Goal: Transaction & Acquisition: Purchase product/service

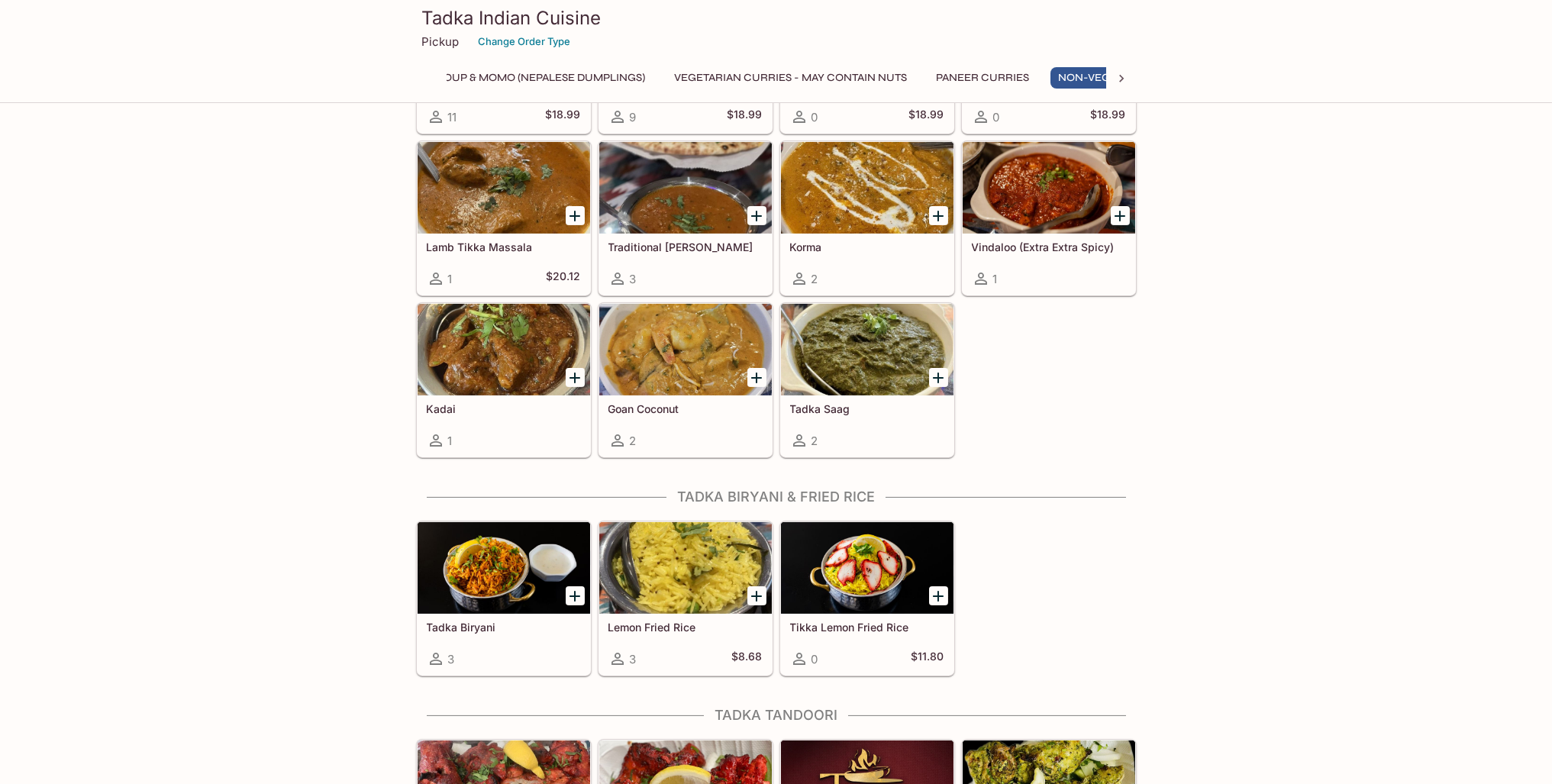
scroll to position [0, 222]
click at [488, 328] on div at bounding box center [504, 349] width 173 height 92
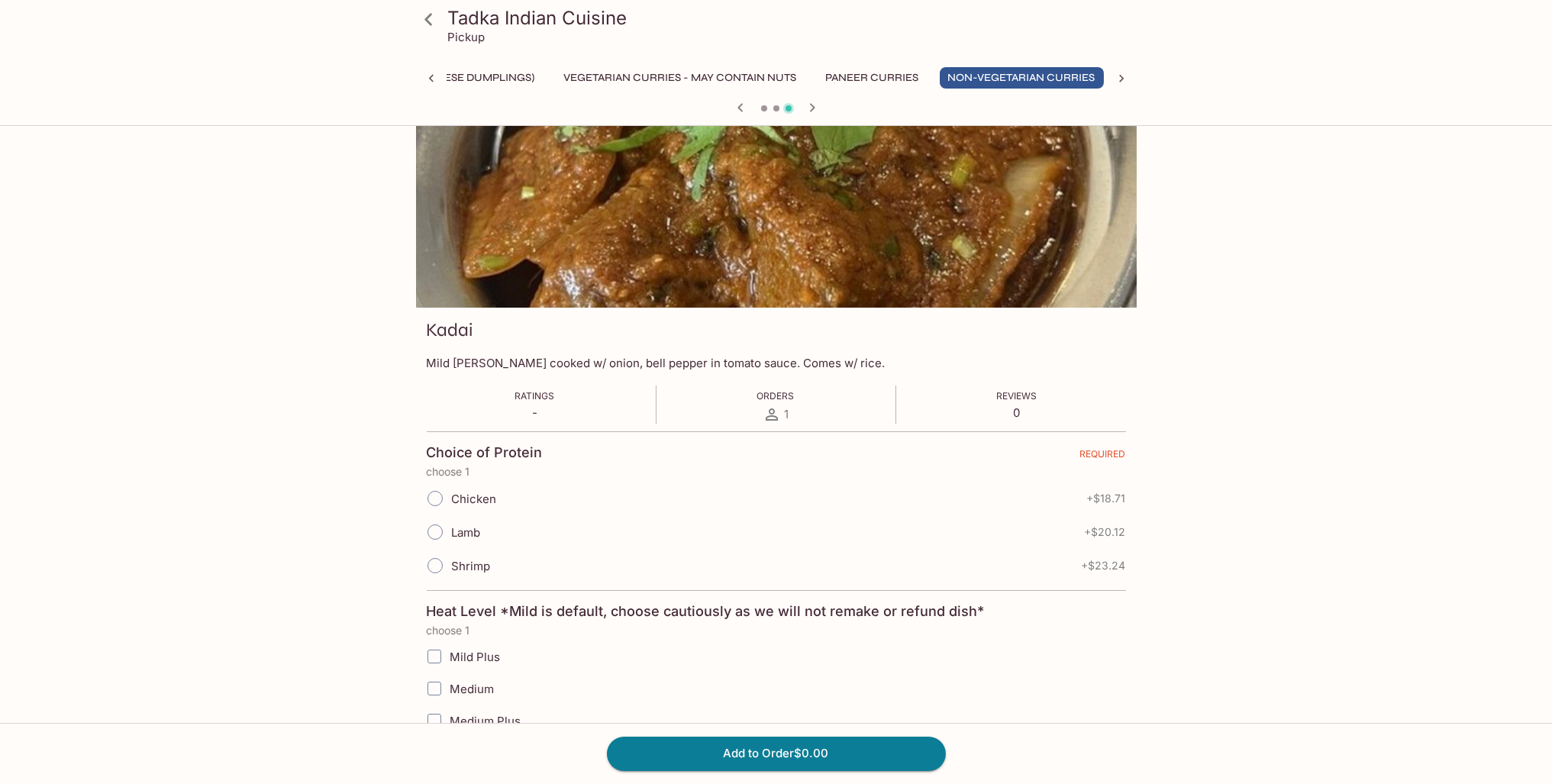
scroll to position [77, 0]
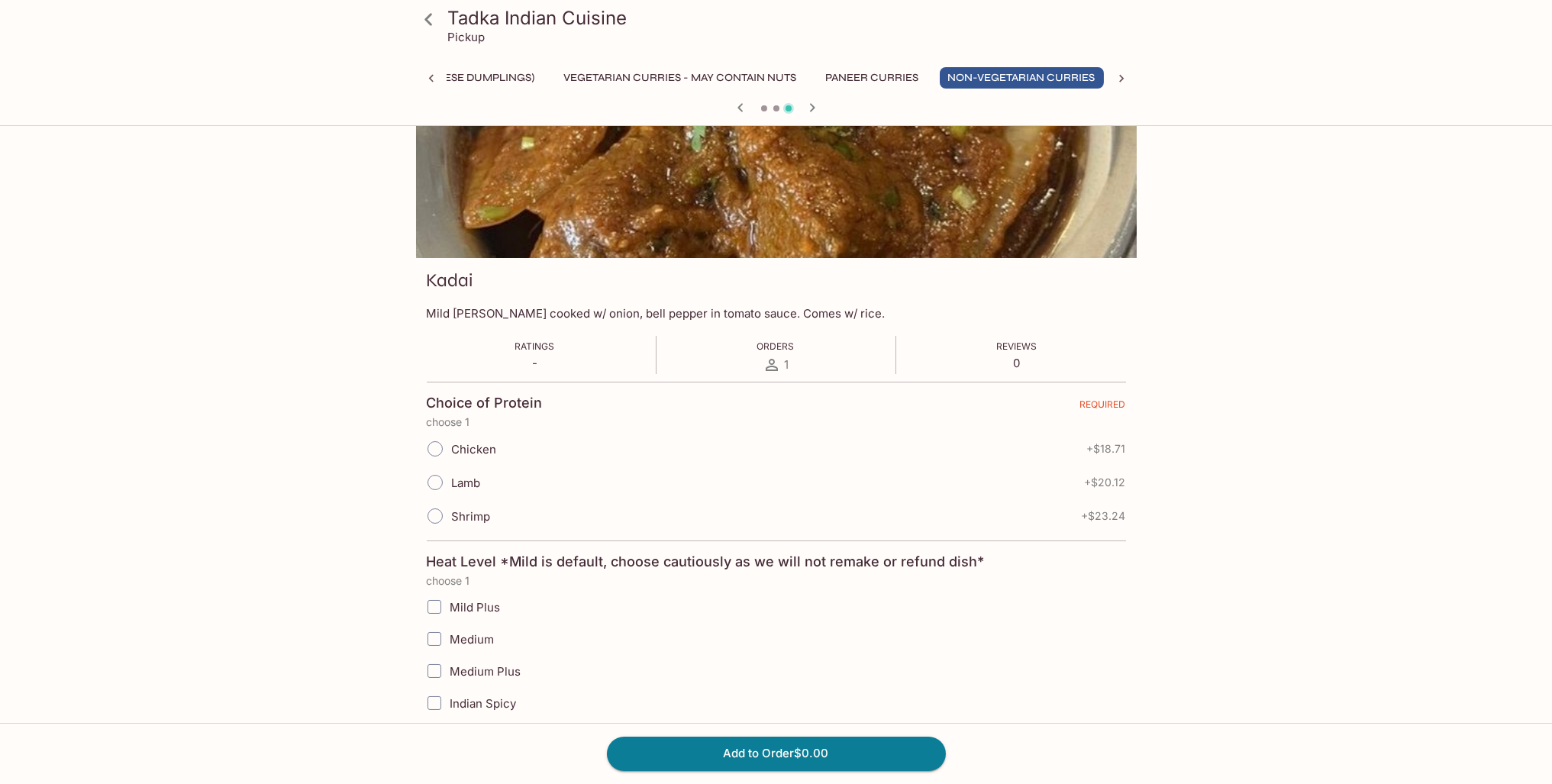
click at [453, 454] on span "Chicken" at bounding box center [475, 449] width 45 height 15
click at [451, 454] on input "Chicken" at bounding box center [434, 448] width 32 height 32
radio input "true"
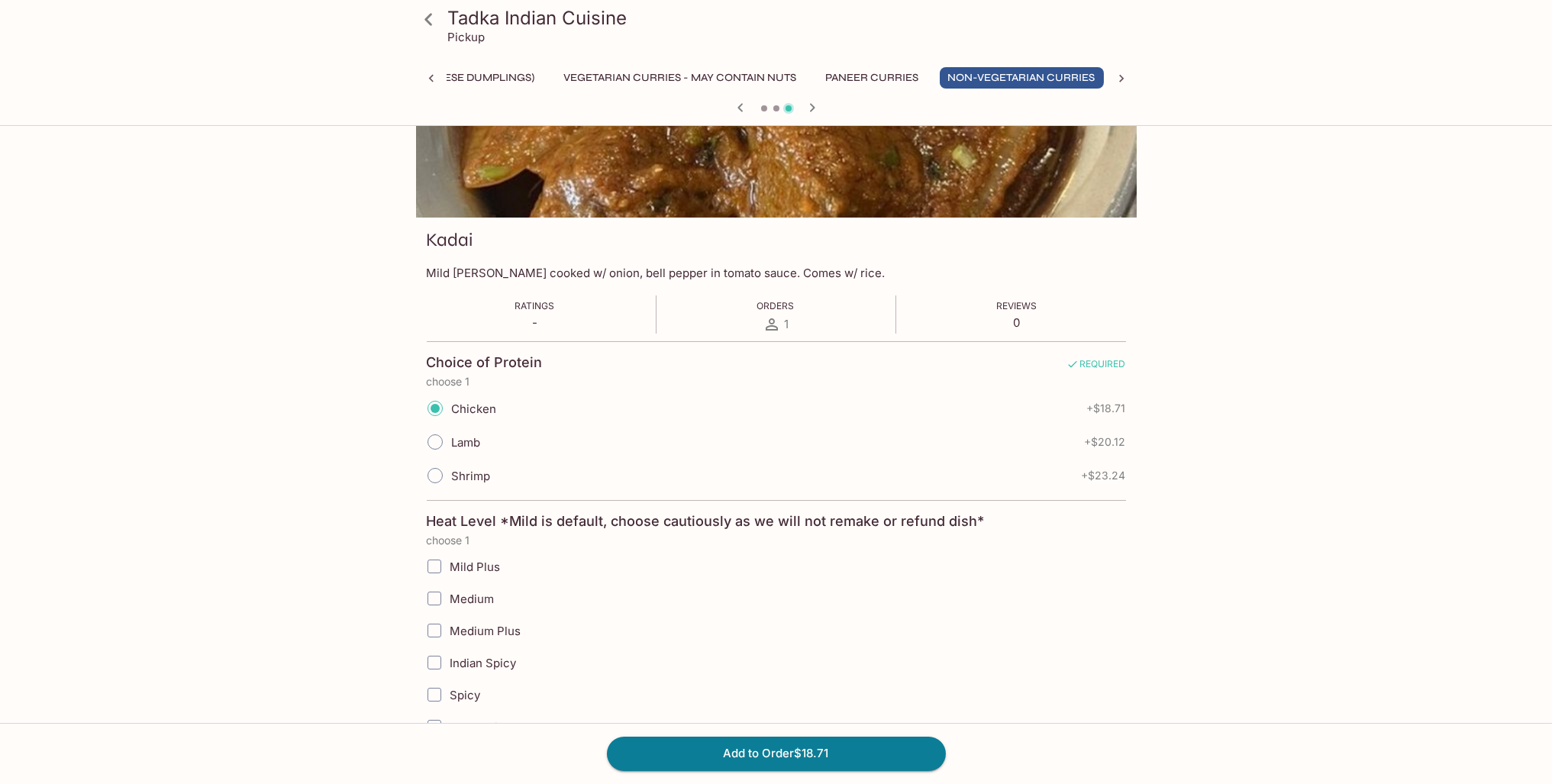
scroll to position [229, 0]
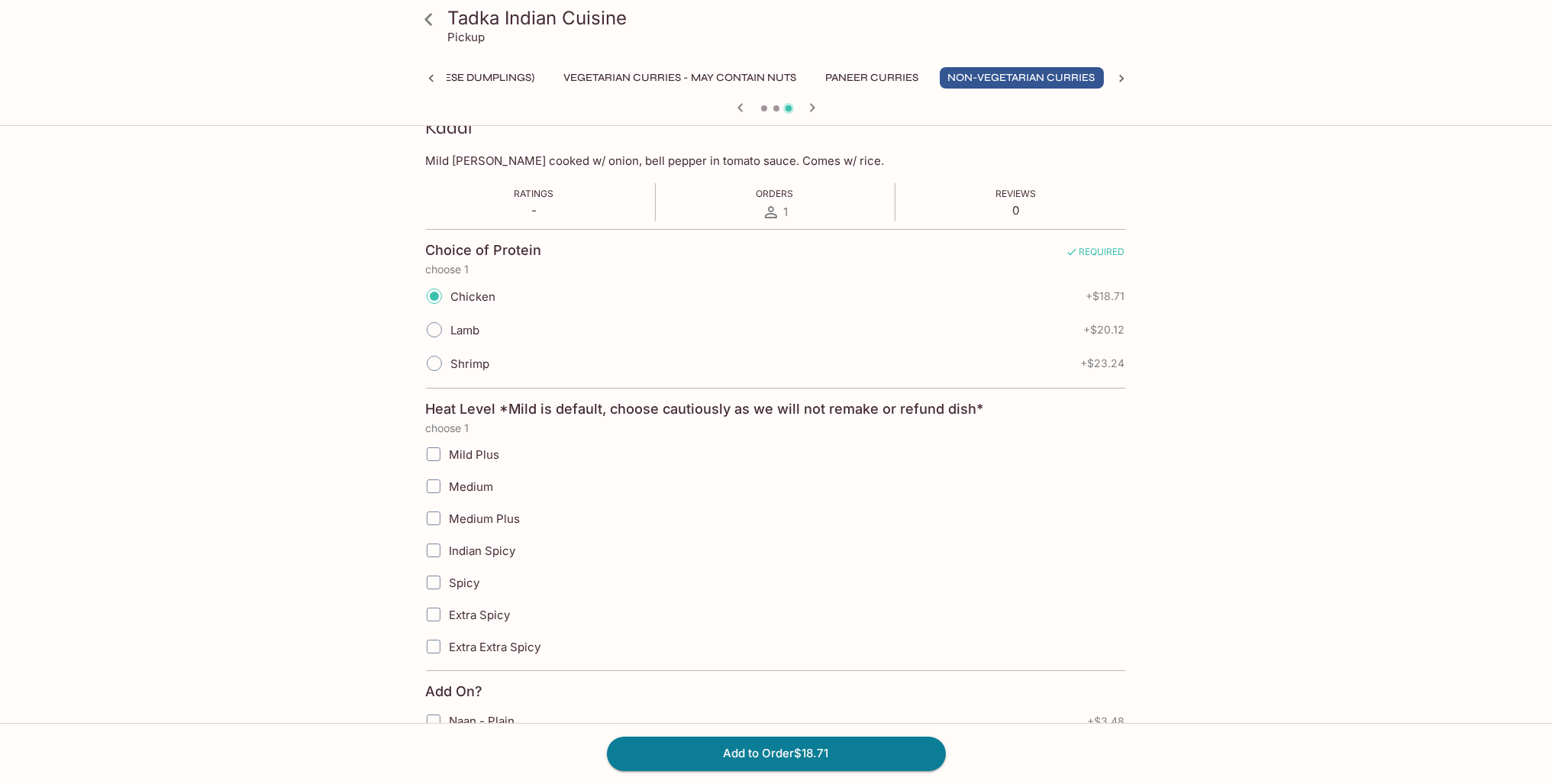
click at [481, 481] on span "Medium" at bounding box center [471, 487] width 45 height 15
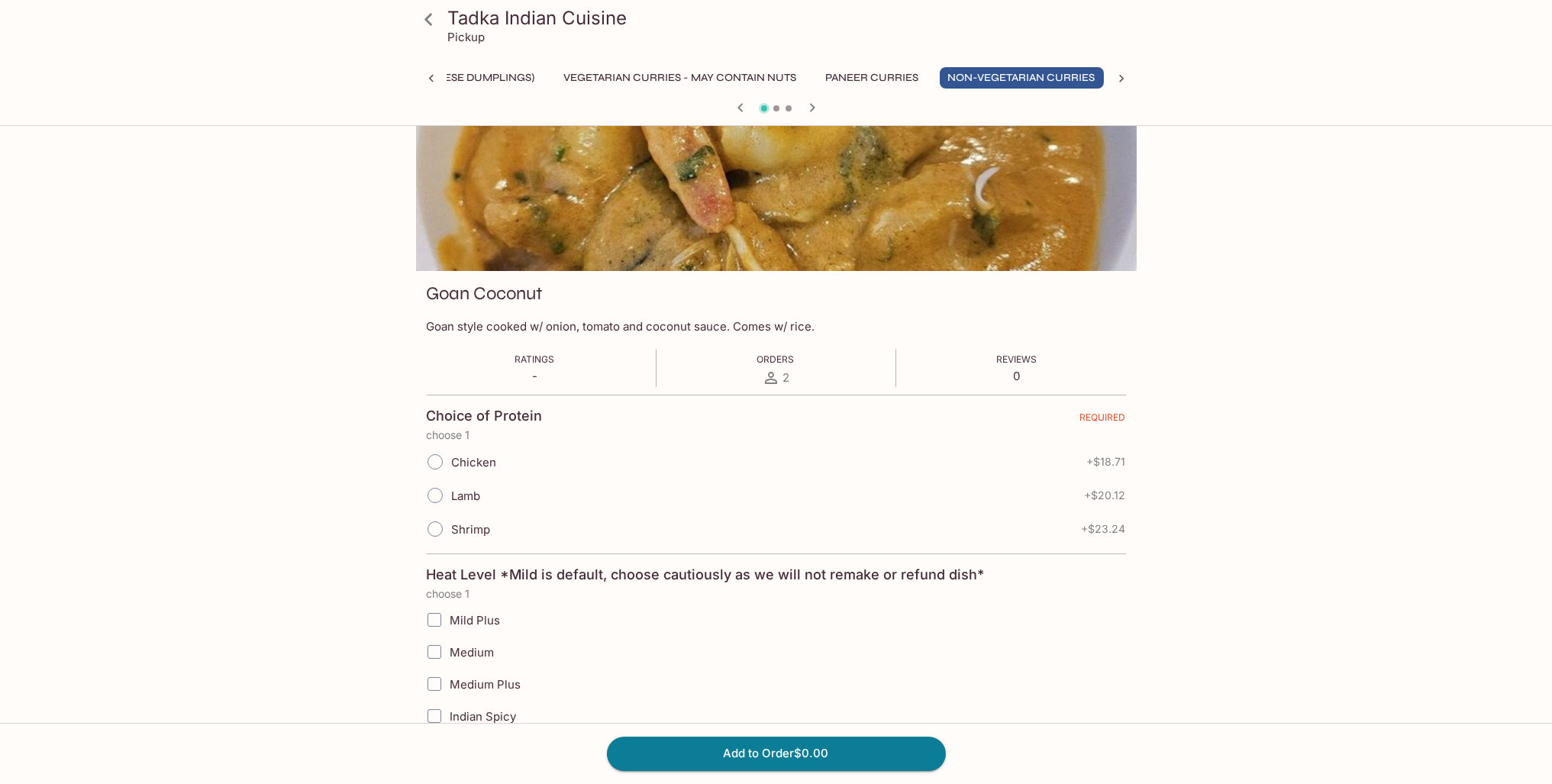
scroll to position [0, 0]
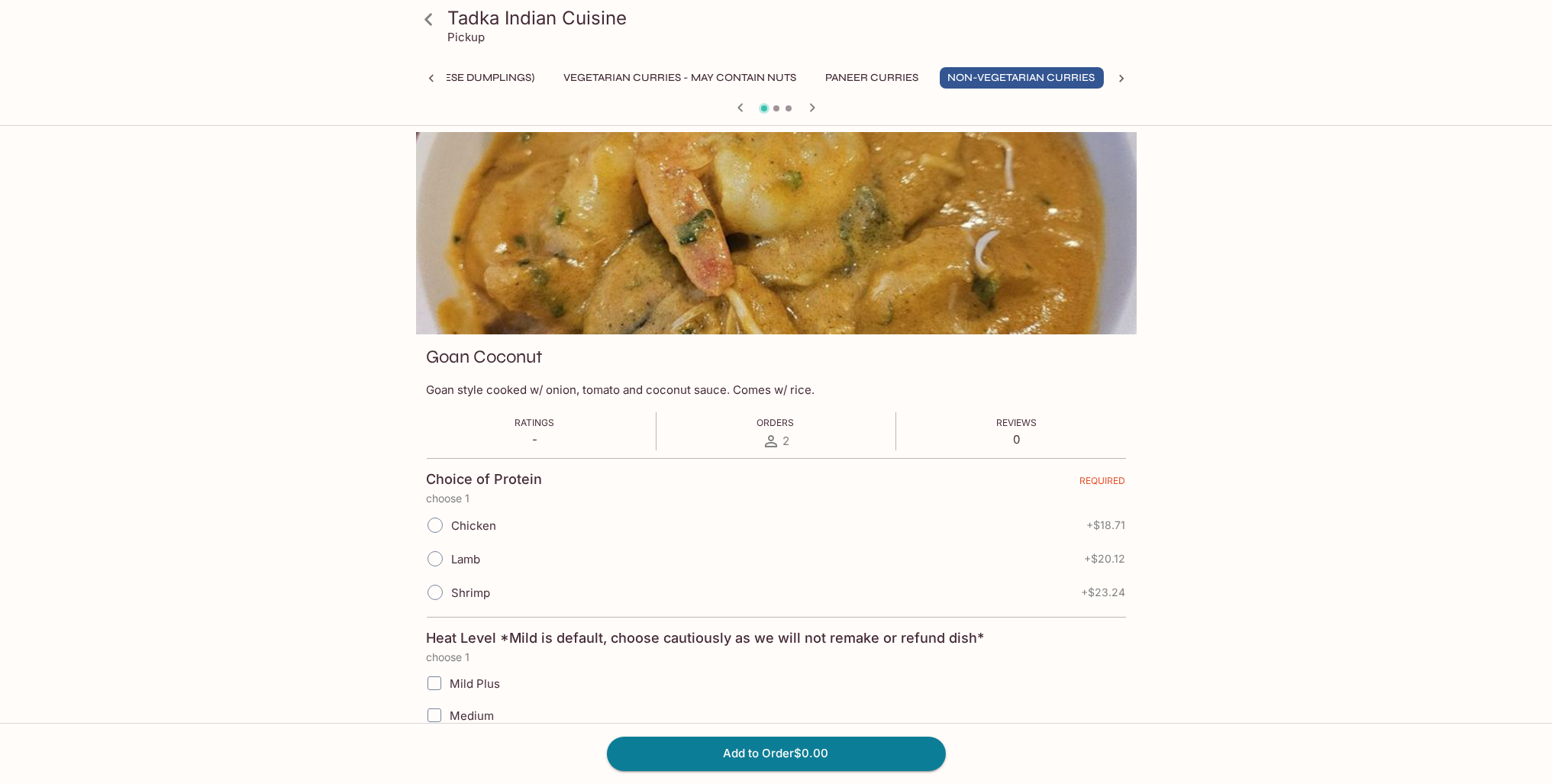
click at [430, 26] on icon at bounding box center [428, 19] width 27 height 27
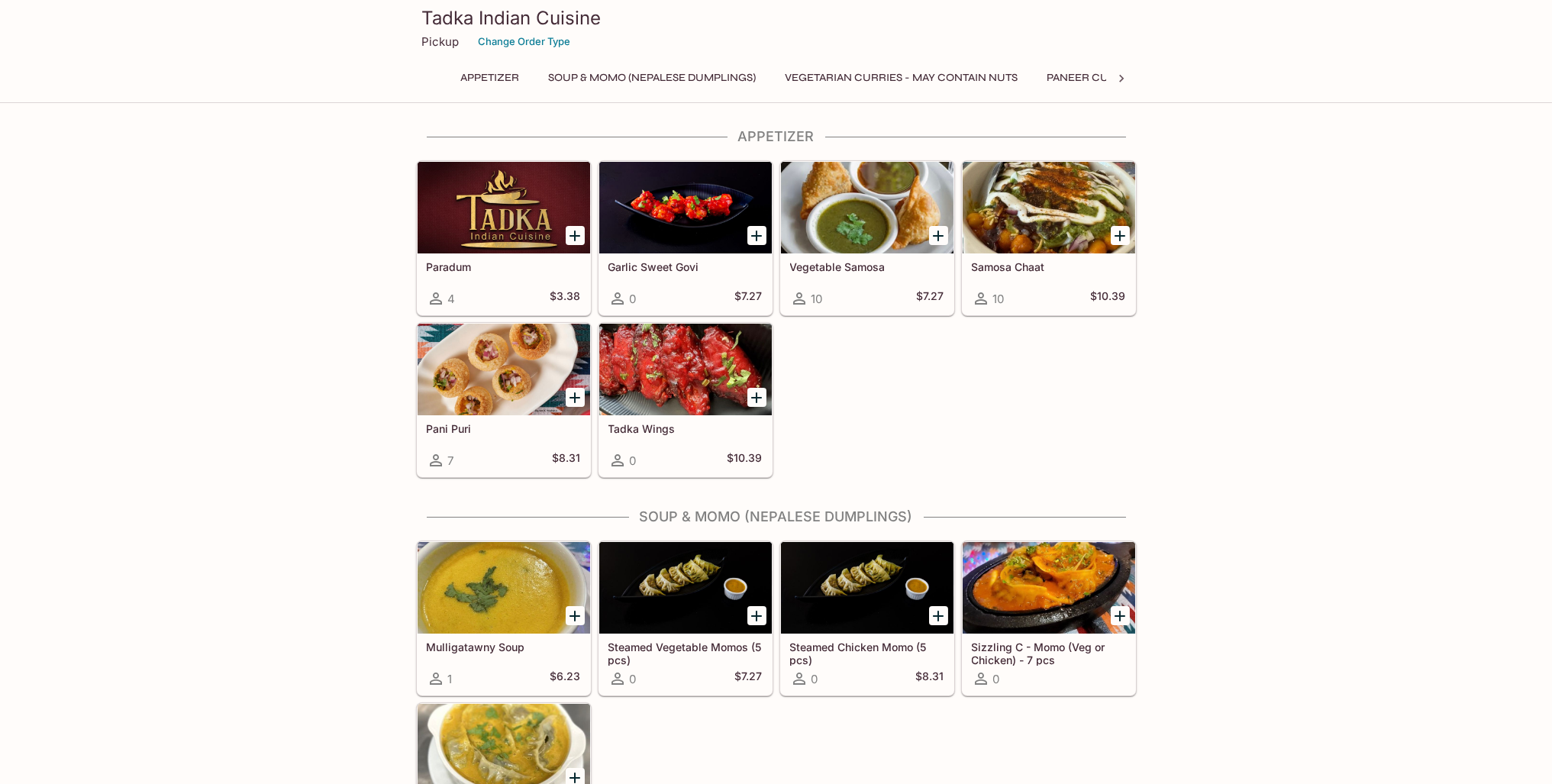
drag, startPoint x: 1273, startPoint y: 417, endPoint x: 1169, endPoint y: 87, distance: 346.0
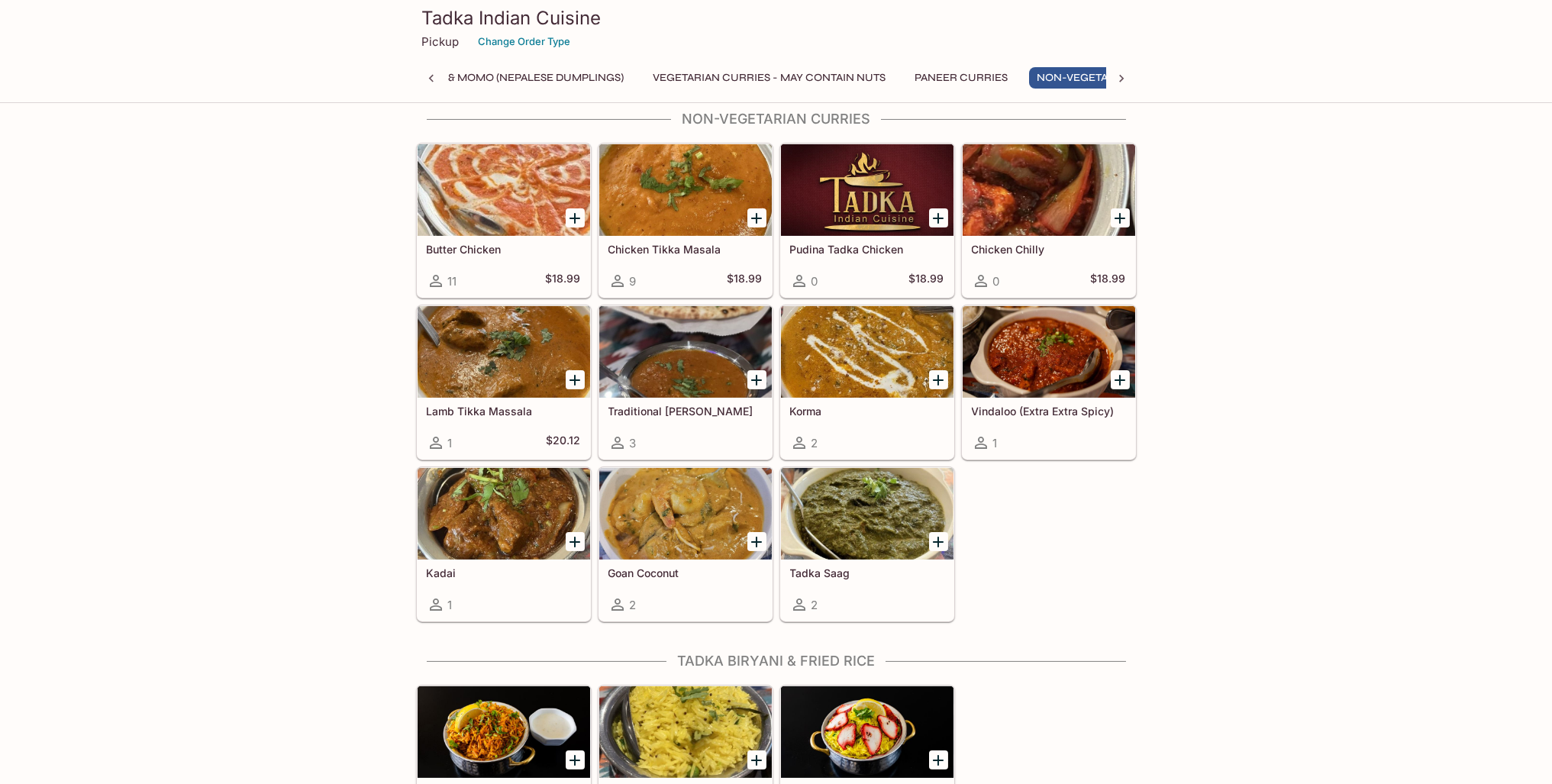
scroll to position [0, 222]
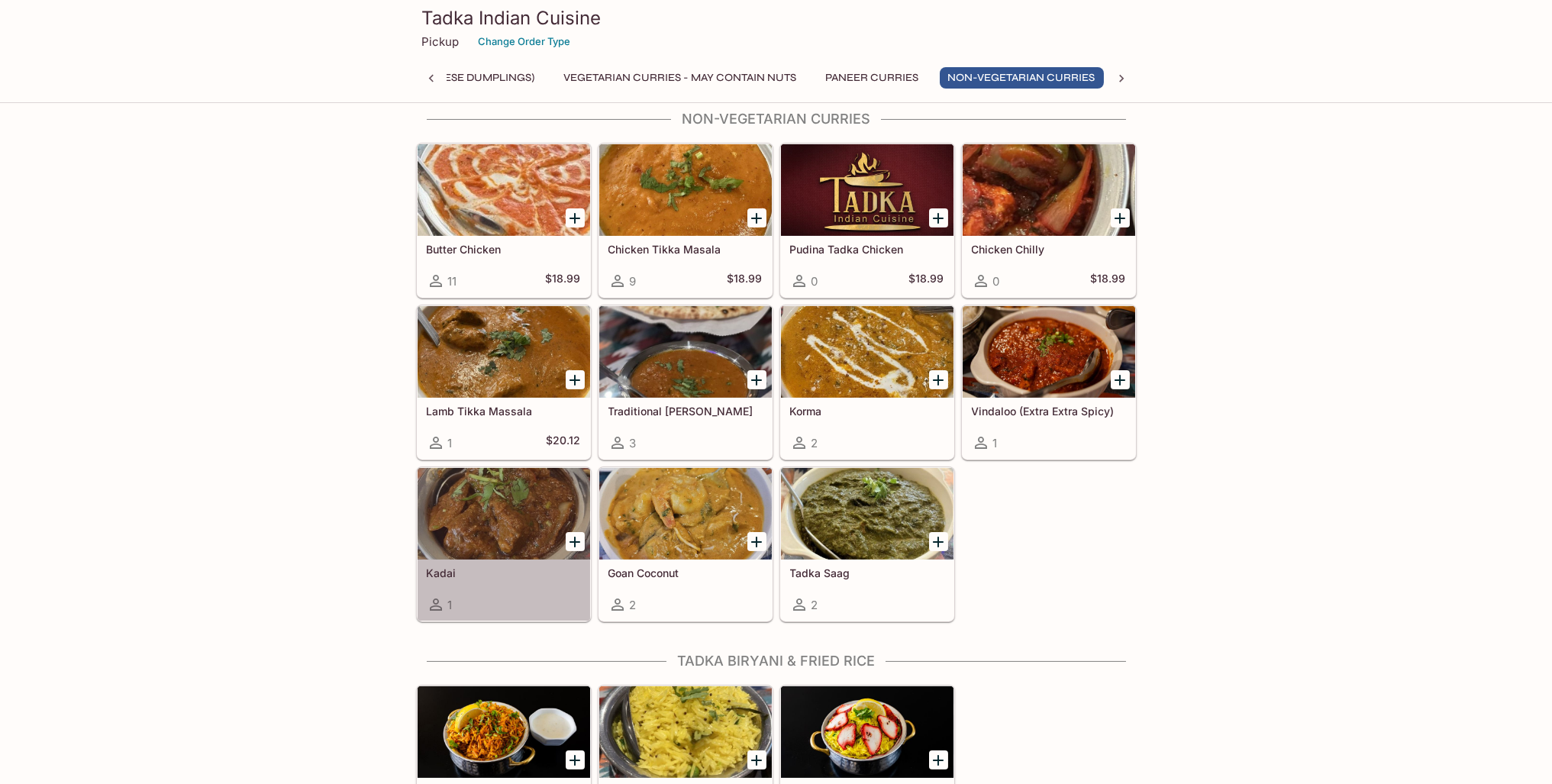
click at [447, 563] on div "Kadai 1" at bounding box center [504, 590] width 173 height 61
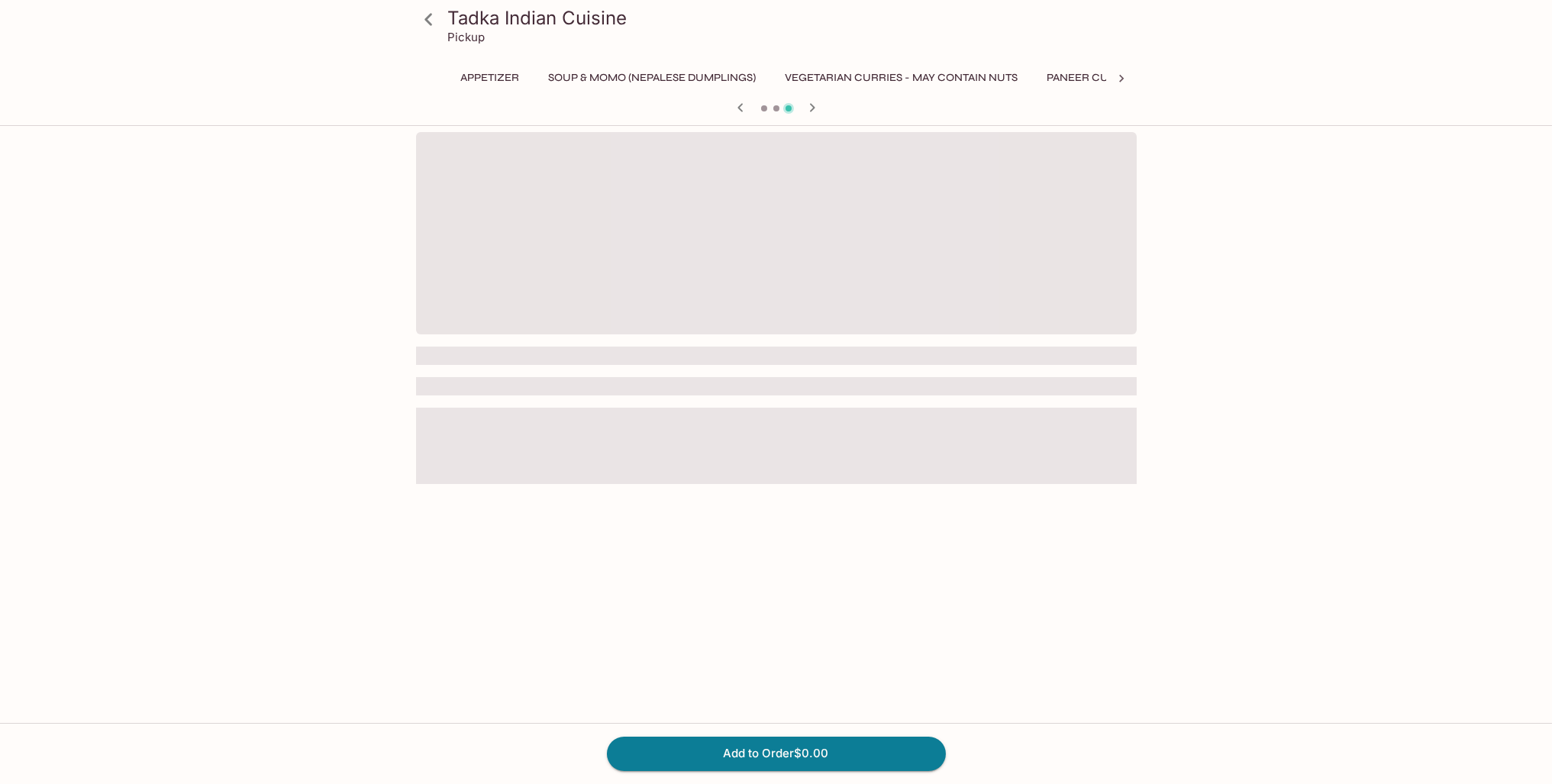
scroll to position [0, 222]
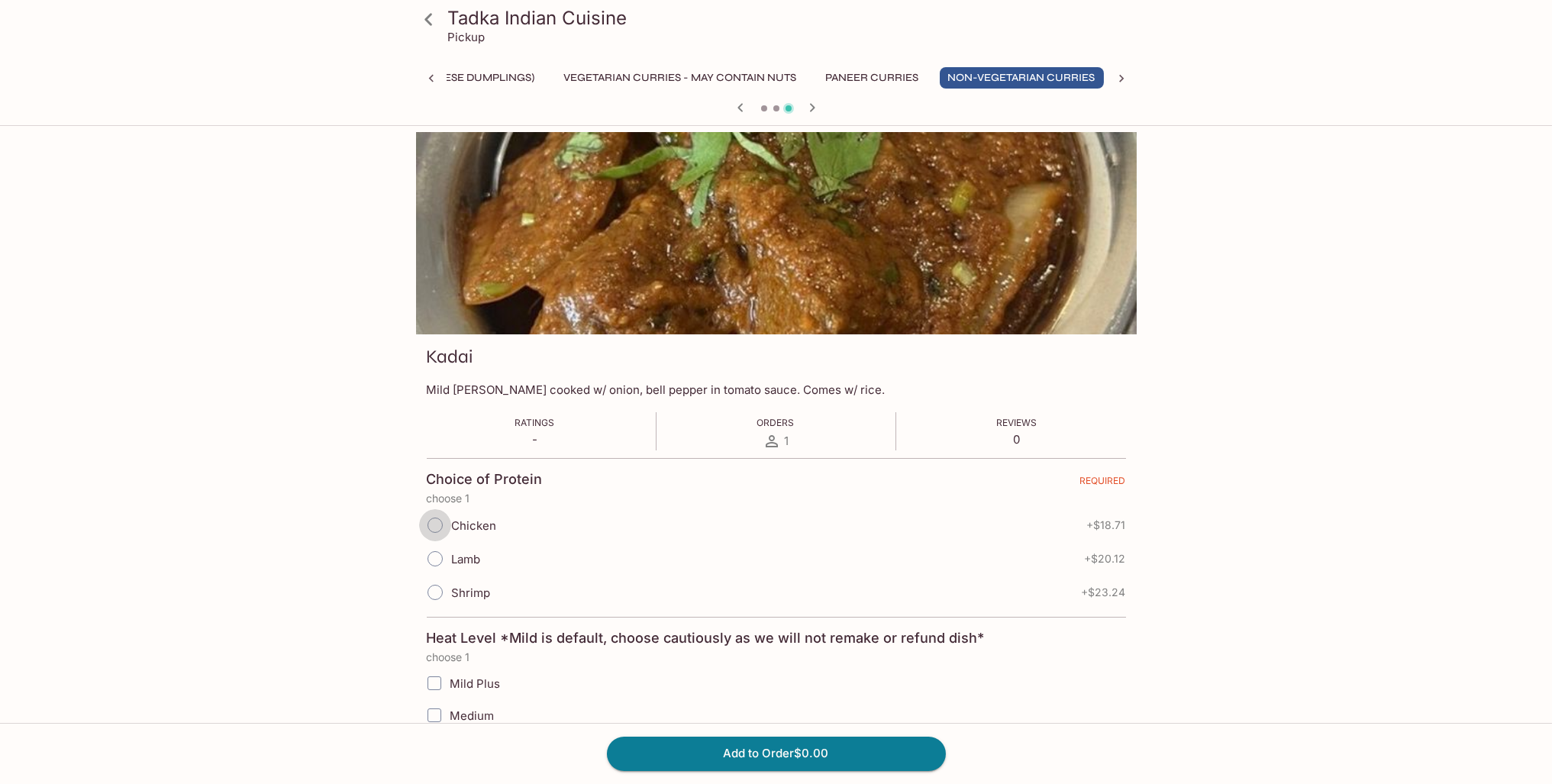
click at [432, 525] on input "Chicken" at bounding box center [434, 524] width 32 height 32
radio input "true"
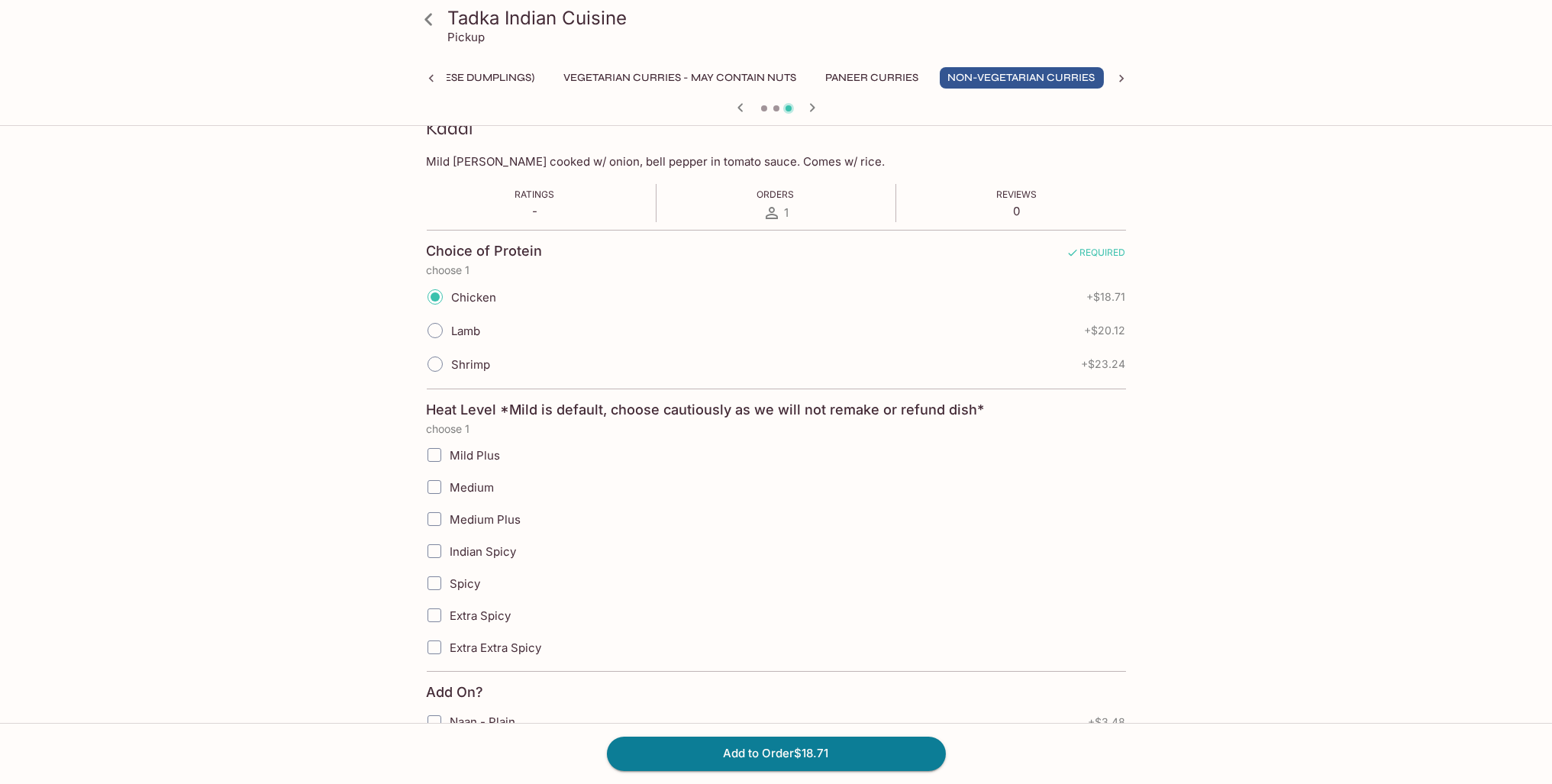
scroll to position [229, 0]
click at [429, 477] on input "Medium" at bounding box center [434, 487] width 31 height 31
checkbox input "true"
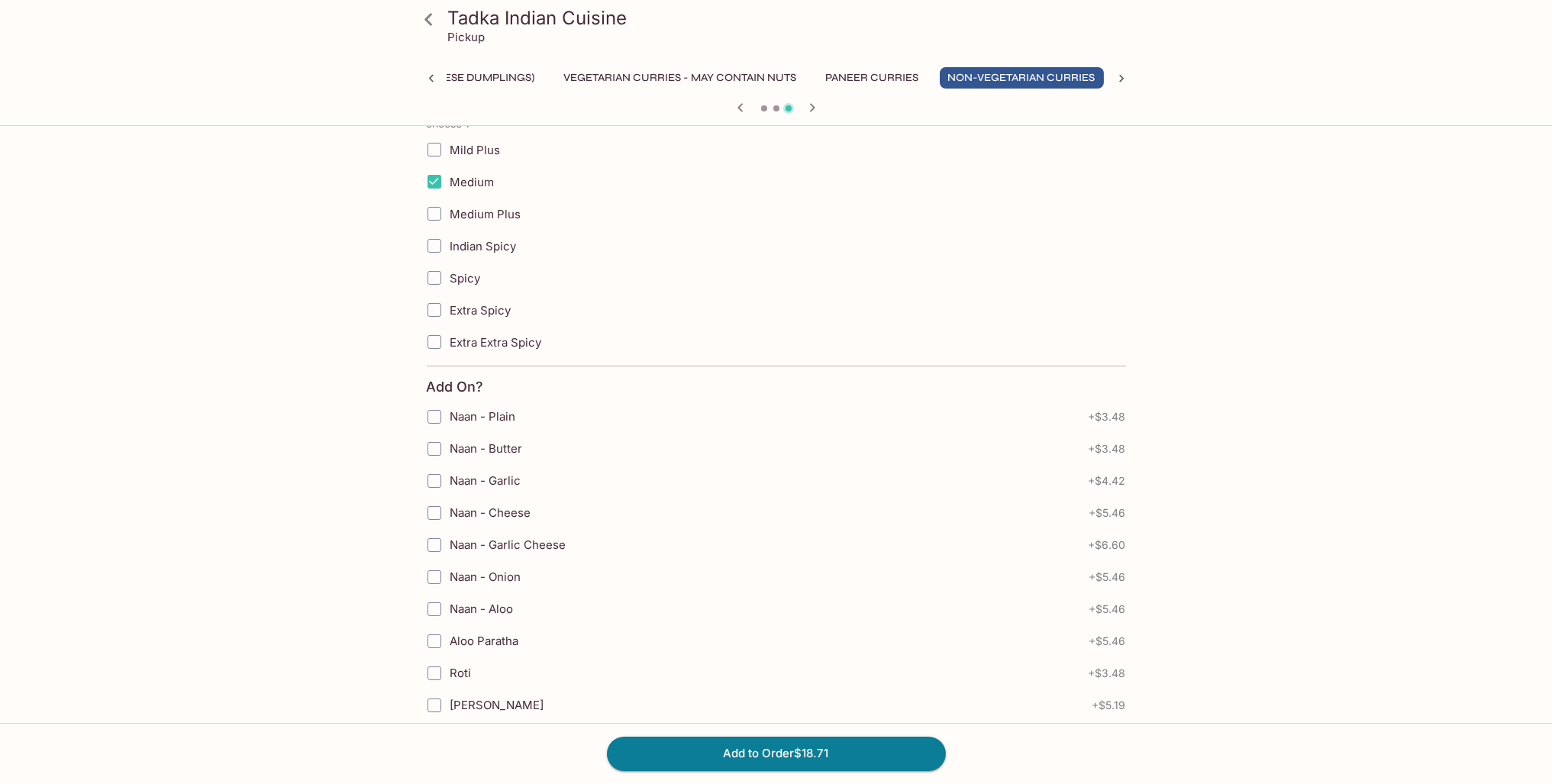
scroll to position [535, 0]
click at [433, 474] on input "Naan - Garlic" at bounding box center [434, 481] width 31 height 31
checkbox input "true"
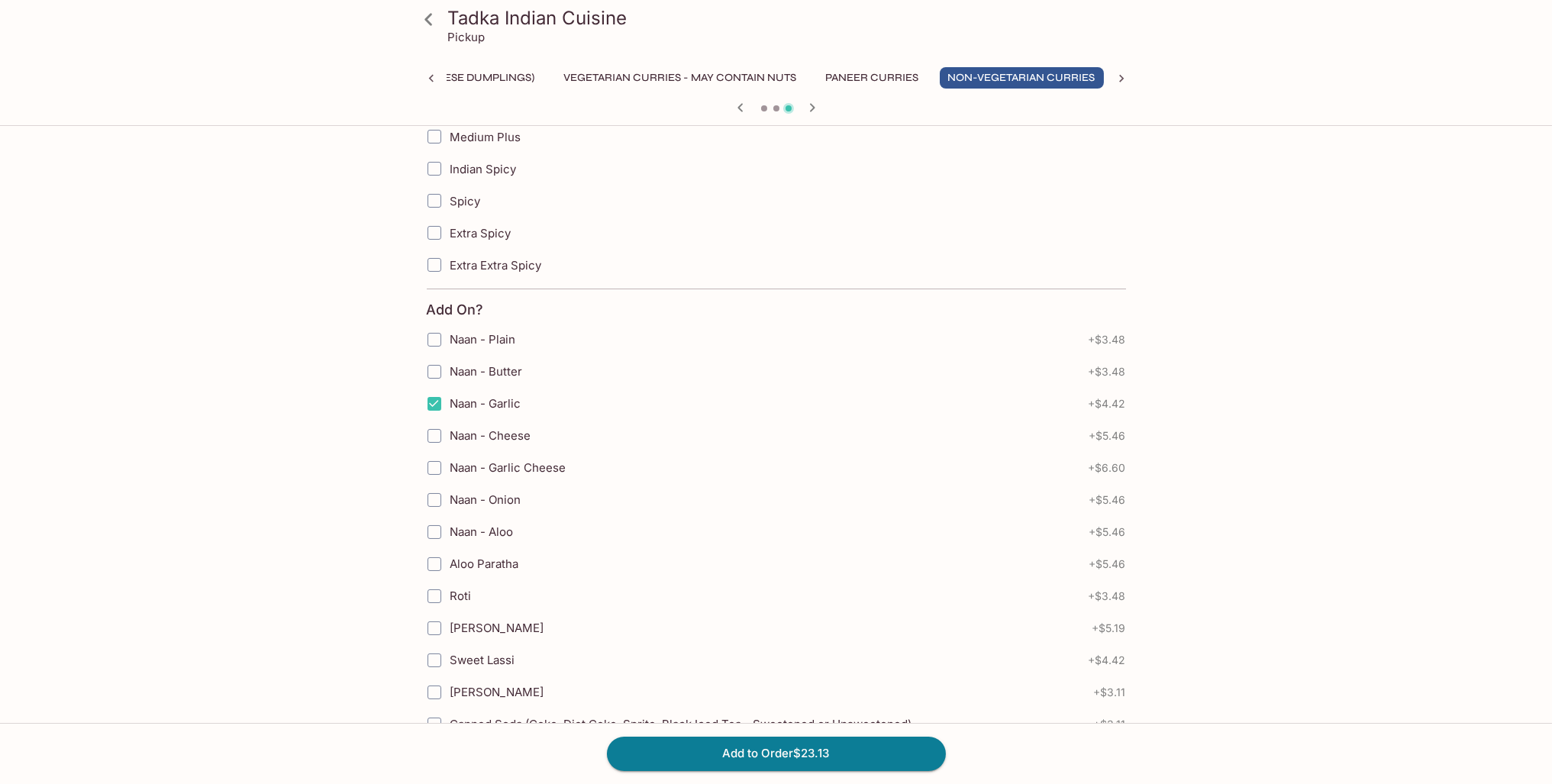
scroll to position [822, 0]
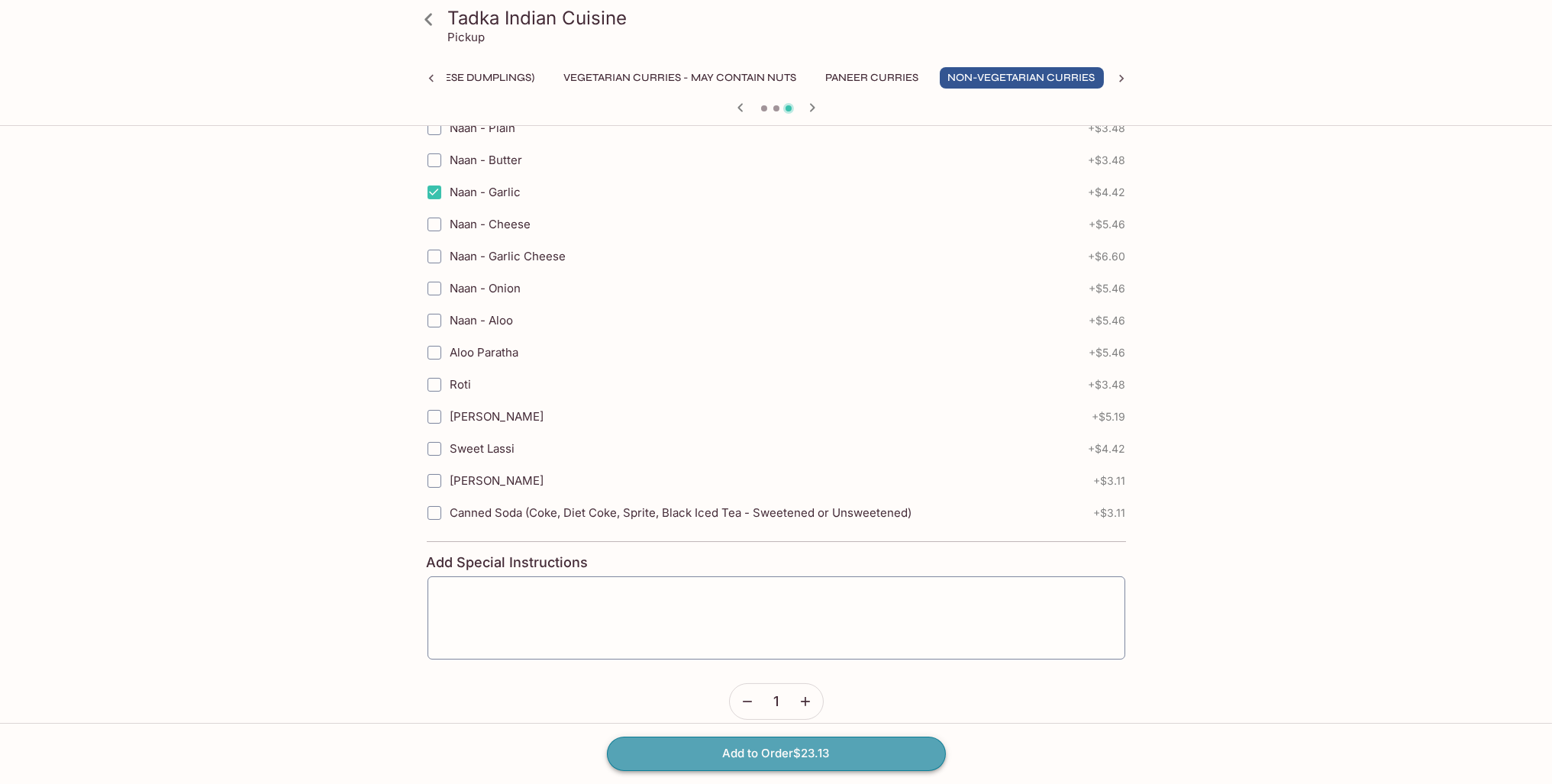
click at [772, 753] on button "Add to Order $23.13" at bounding box center [776, 753] width 339 height 34
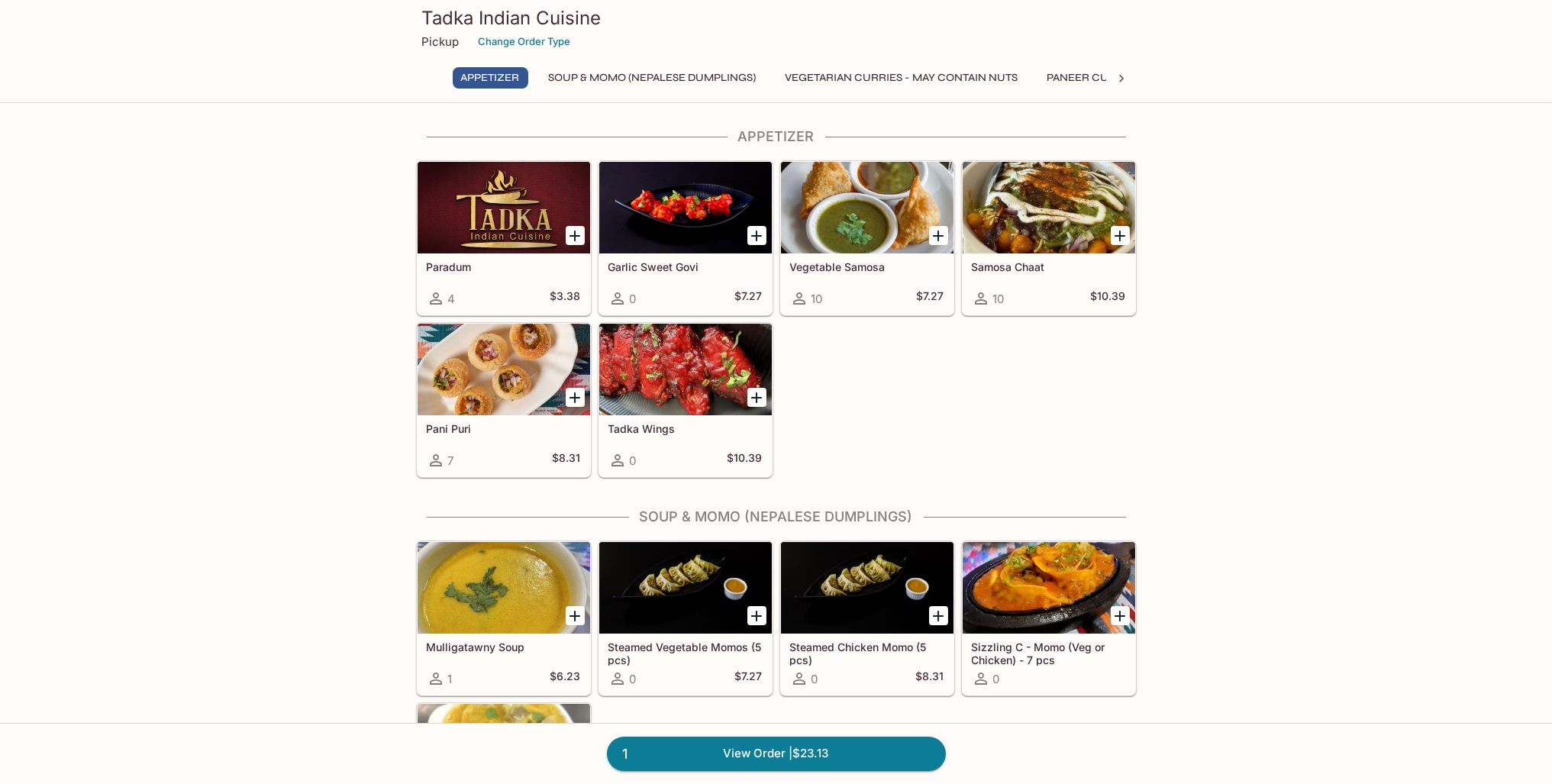
click at [1015, 255] on div "Samosa Chaat 10 $10.39" at bounding box center [1049, 284] width 173 height 61
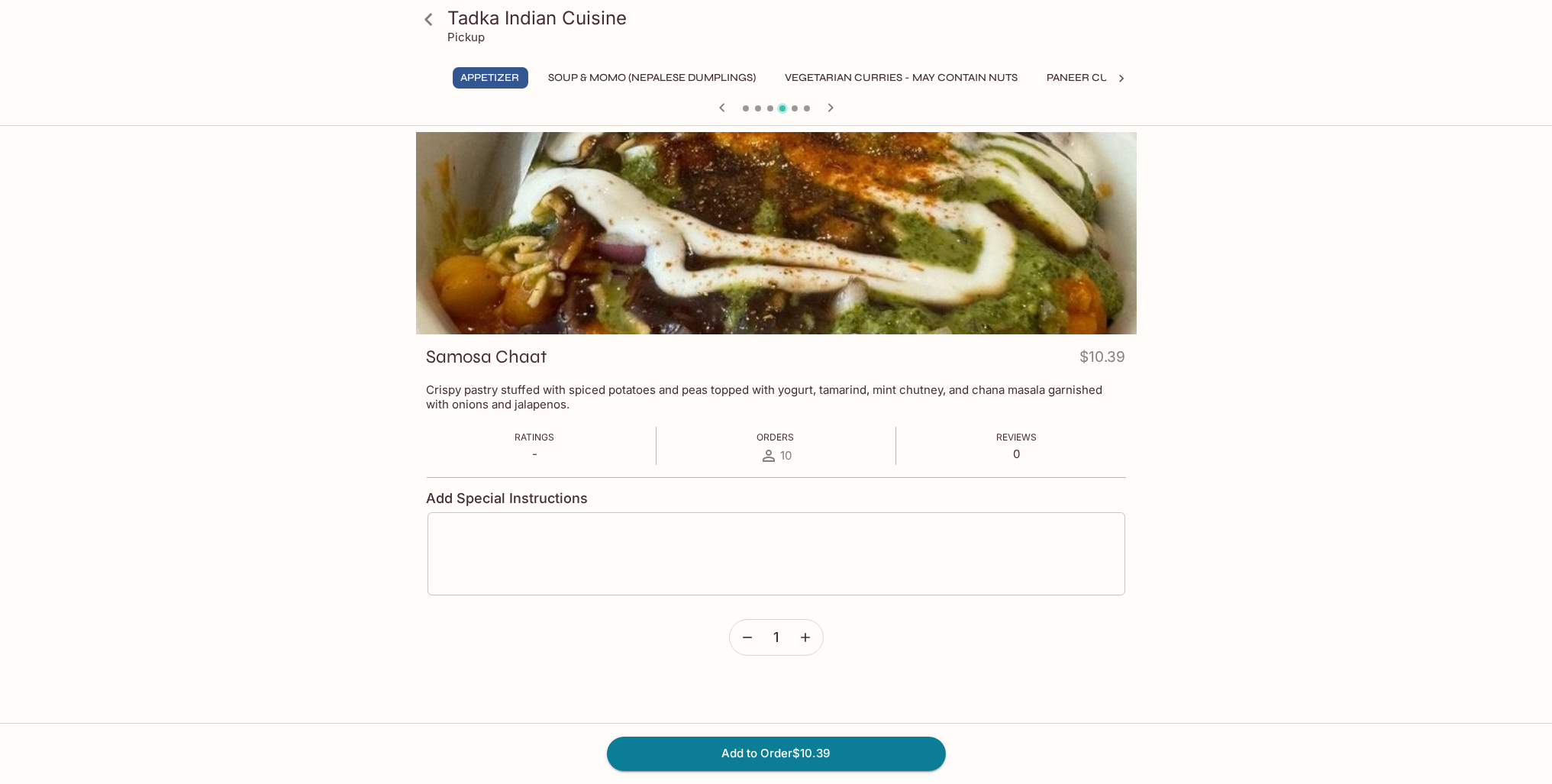
scroll to position [132, 0]
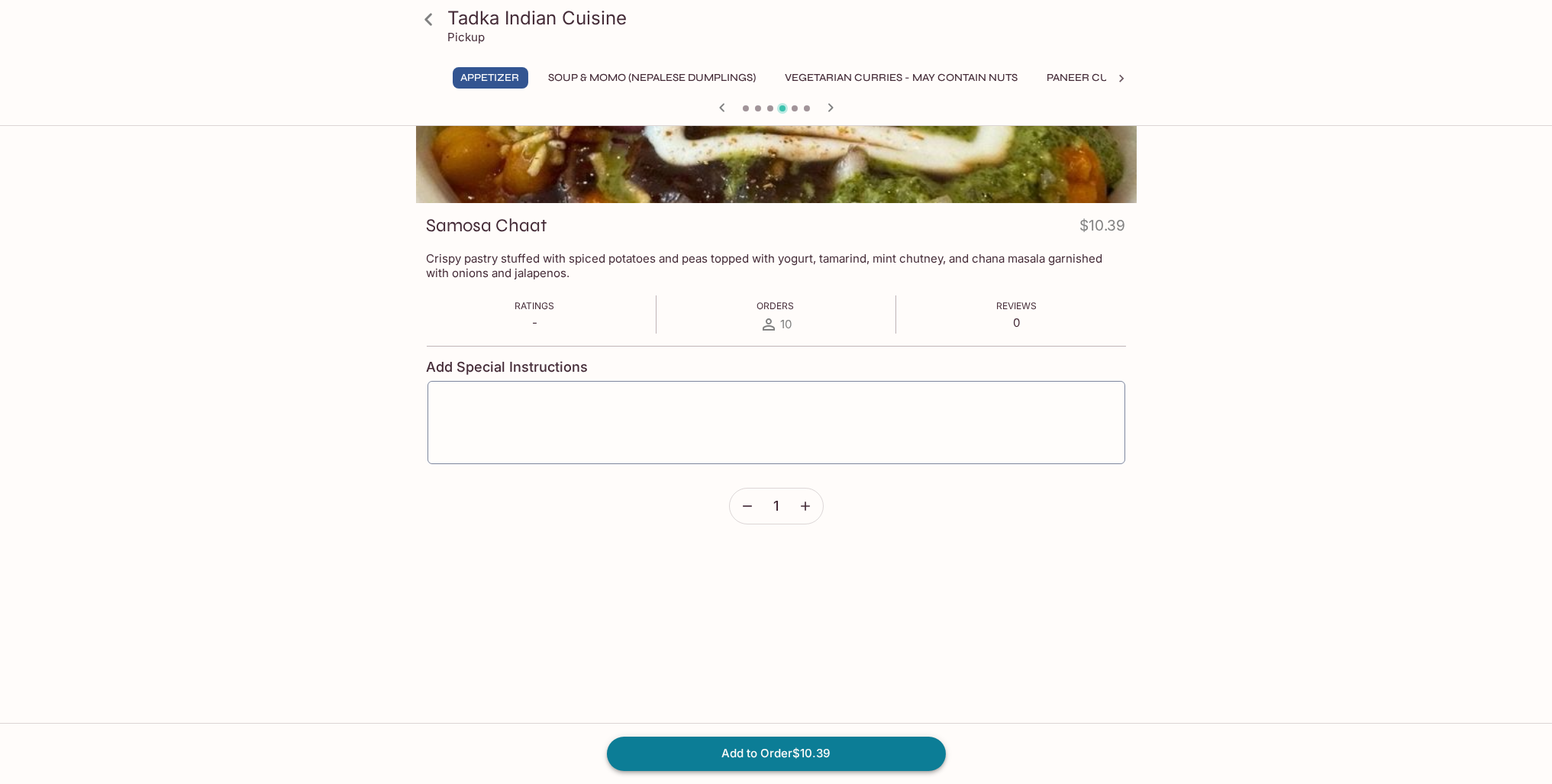
click at [753, 746] on button "Add to Order $10.39" at bounding box center [776, 753] width 339 height 34
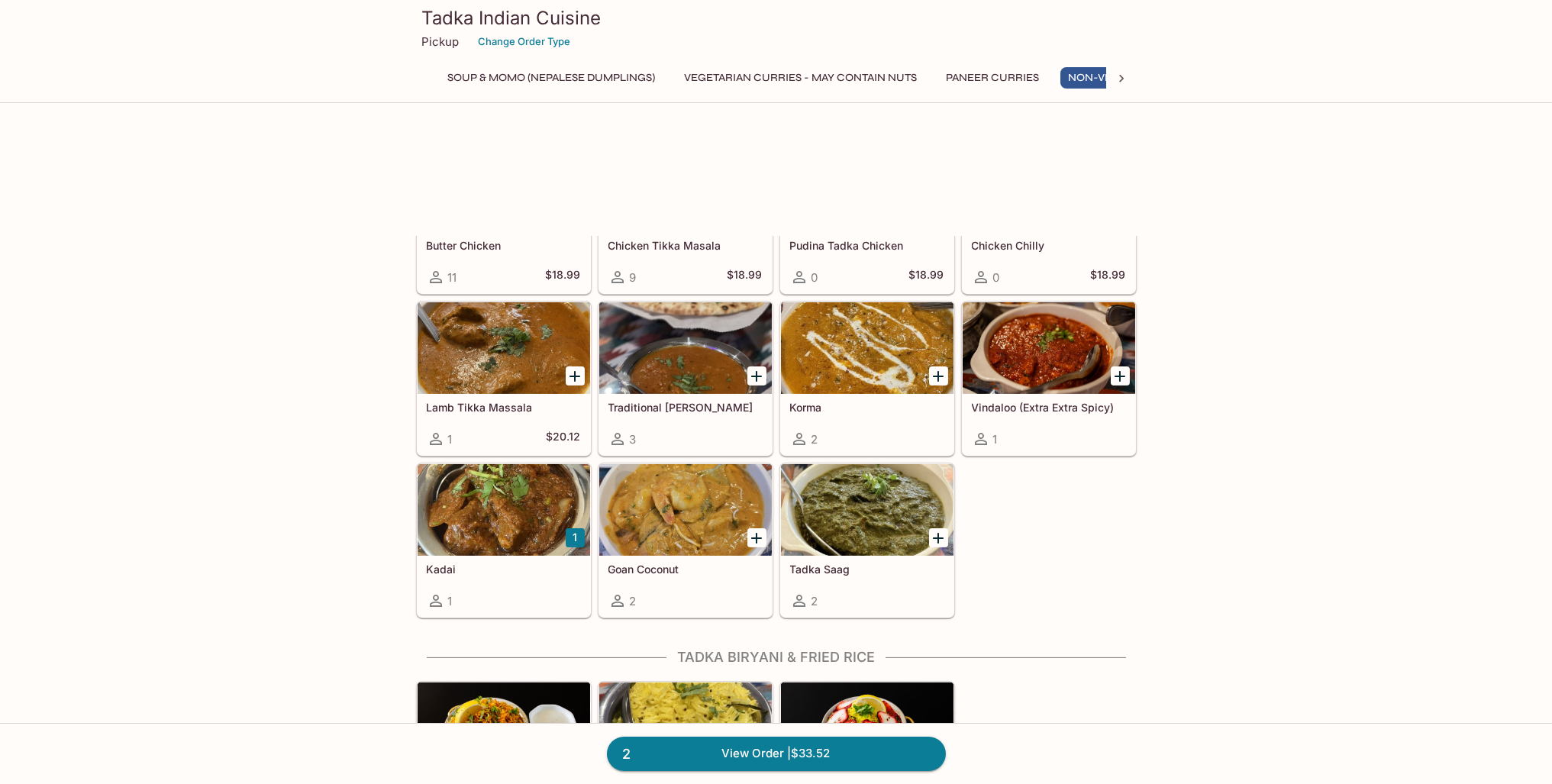
scroll to position [0, 222]
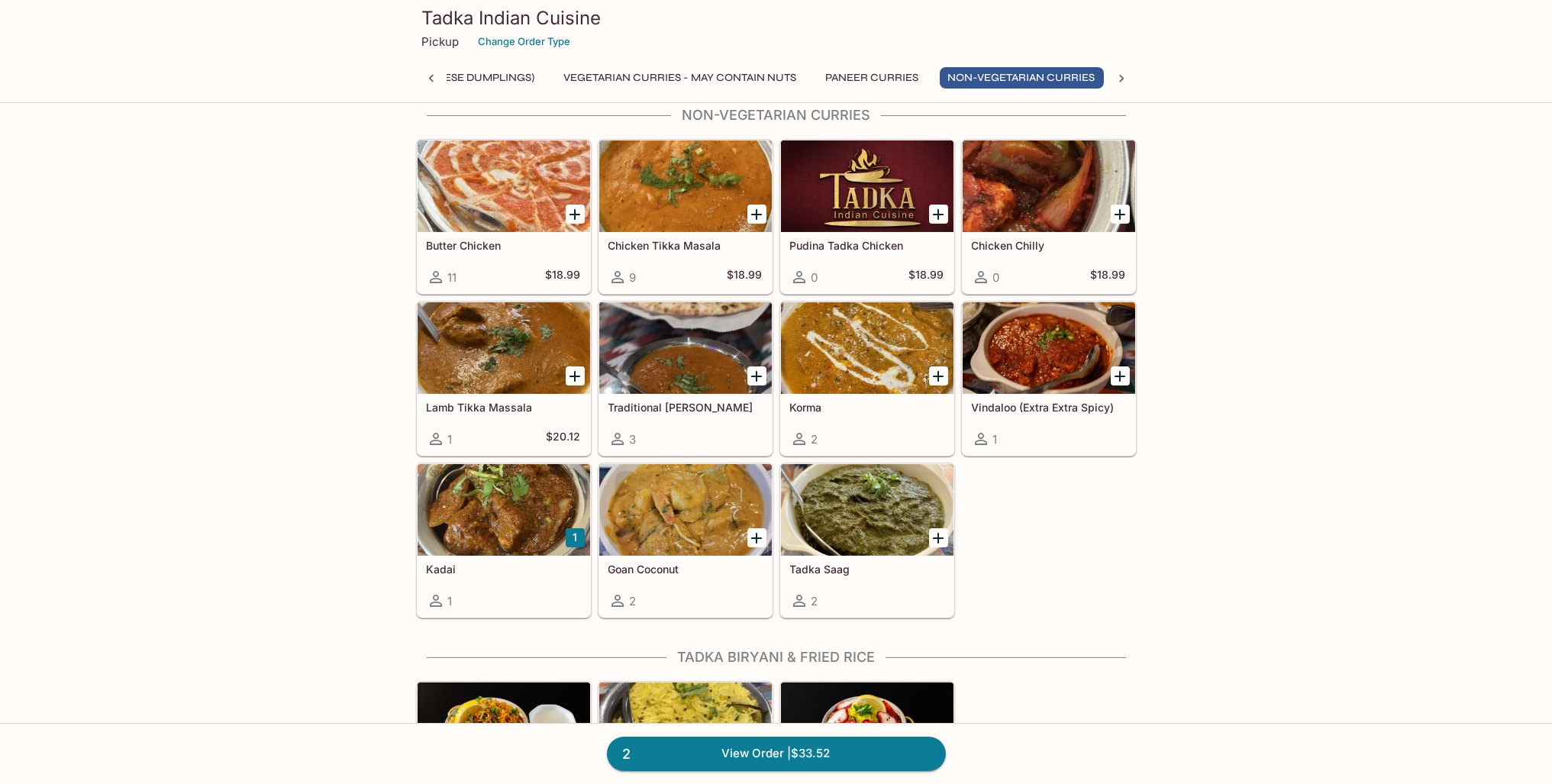
click at [831, 401] on h5 "Korma" at bounding box center [867, 407] width 154 height 13
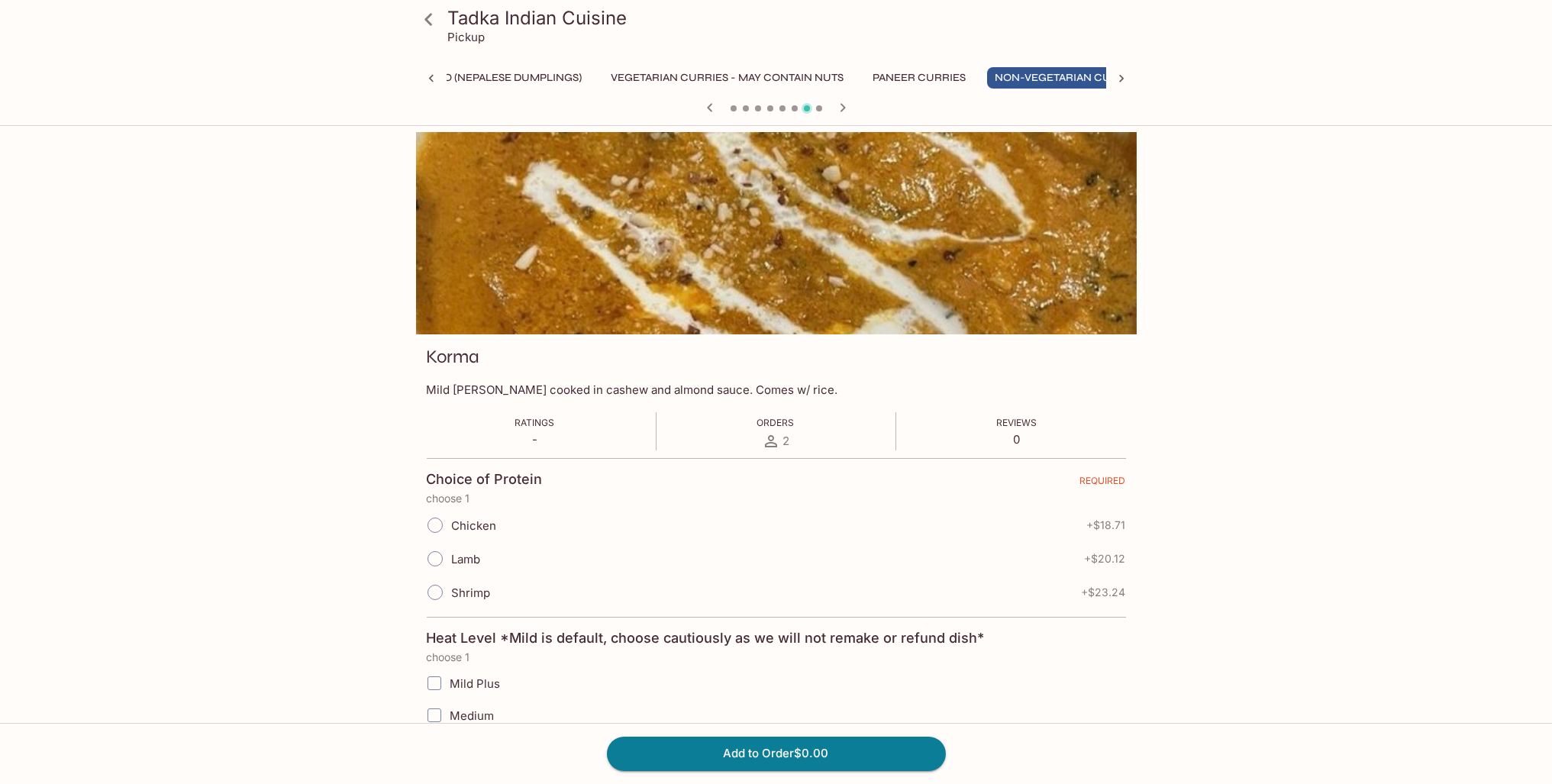
scroll to position [0, 222]
click at [475, 531] on span "Chicken" at bounding box center [475, 525] width 45 height 15
click at [451, 531] on input "Chicken" at bounding box center [434, 524] width 32 height 32
radio input "true"
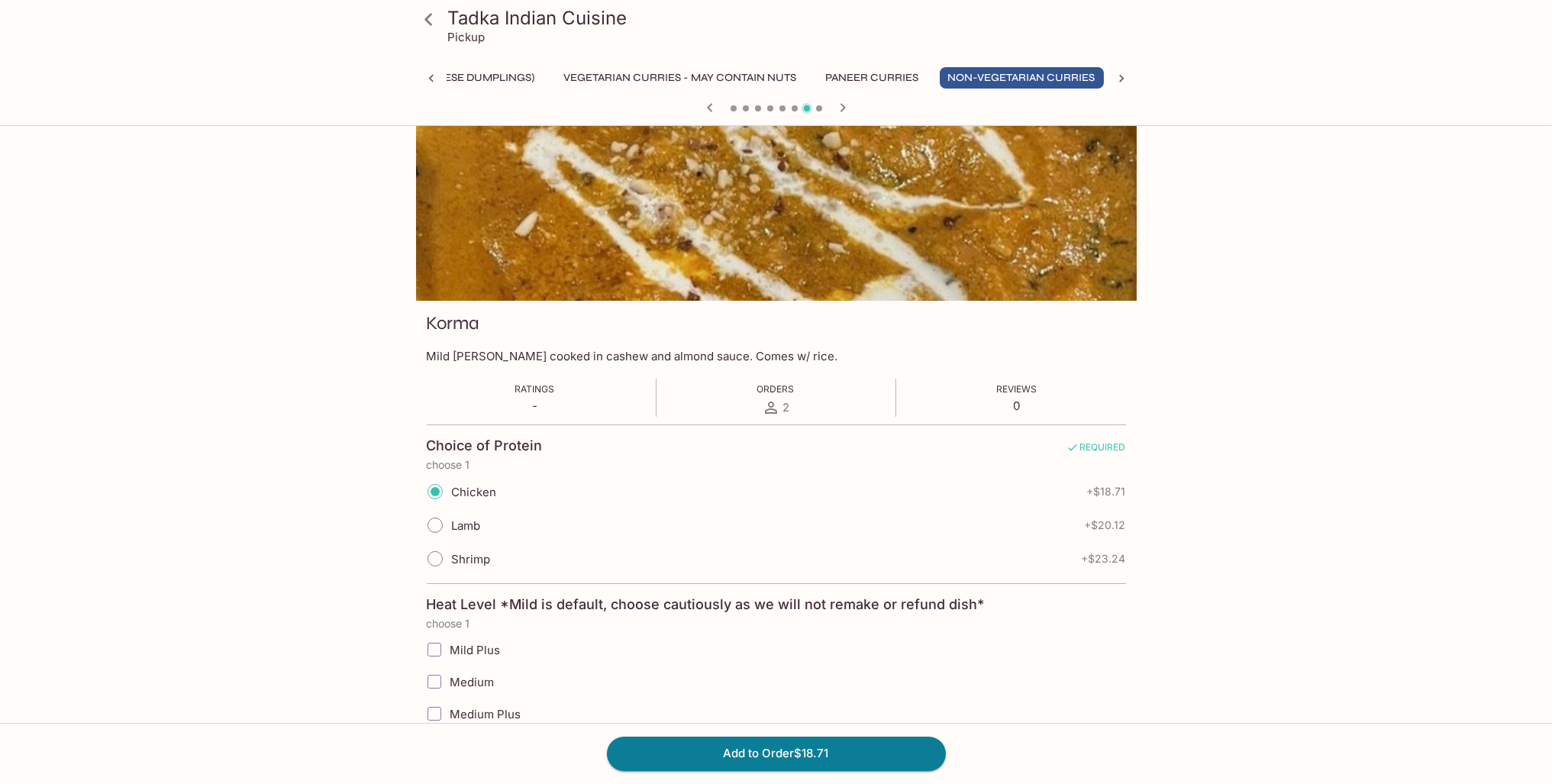
scroll to position [153, 0]
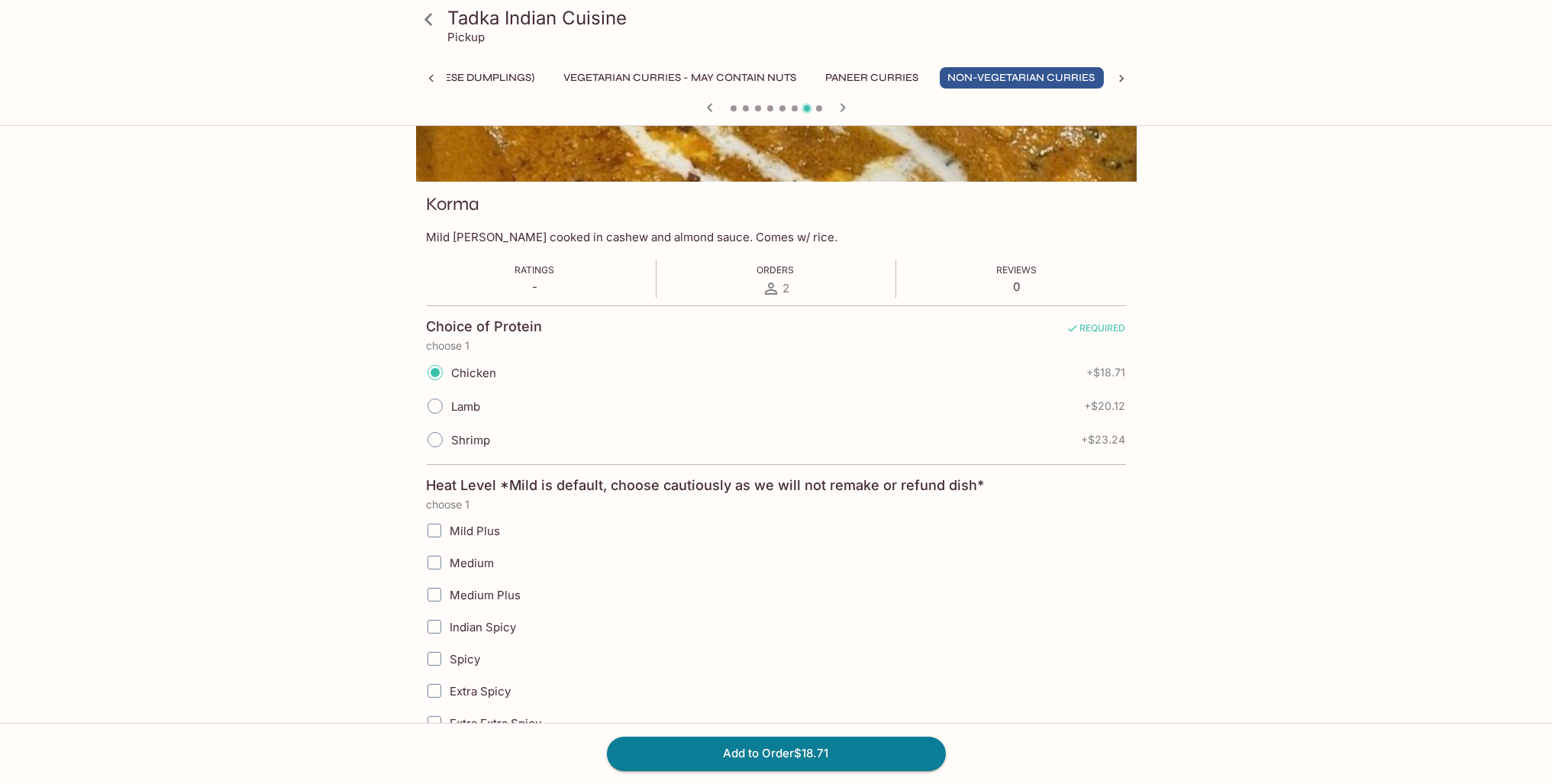
click at [462, 563] on span "Medium" at bounding box center [473, 562] width 45 height 15
click at [450, 563] on input "Medium" at bounding box center [434, 563] width 31 height 31
checkbox input "true"
click at [820, 756] on button "Add to Order $18.71" at bounding box center [776, 753] width 339 height 34
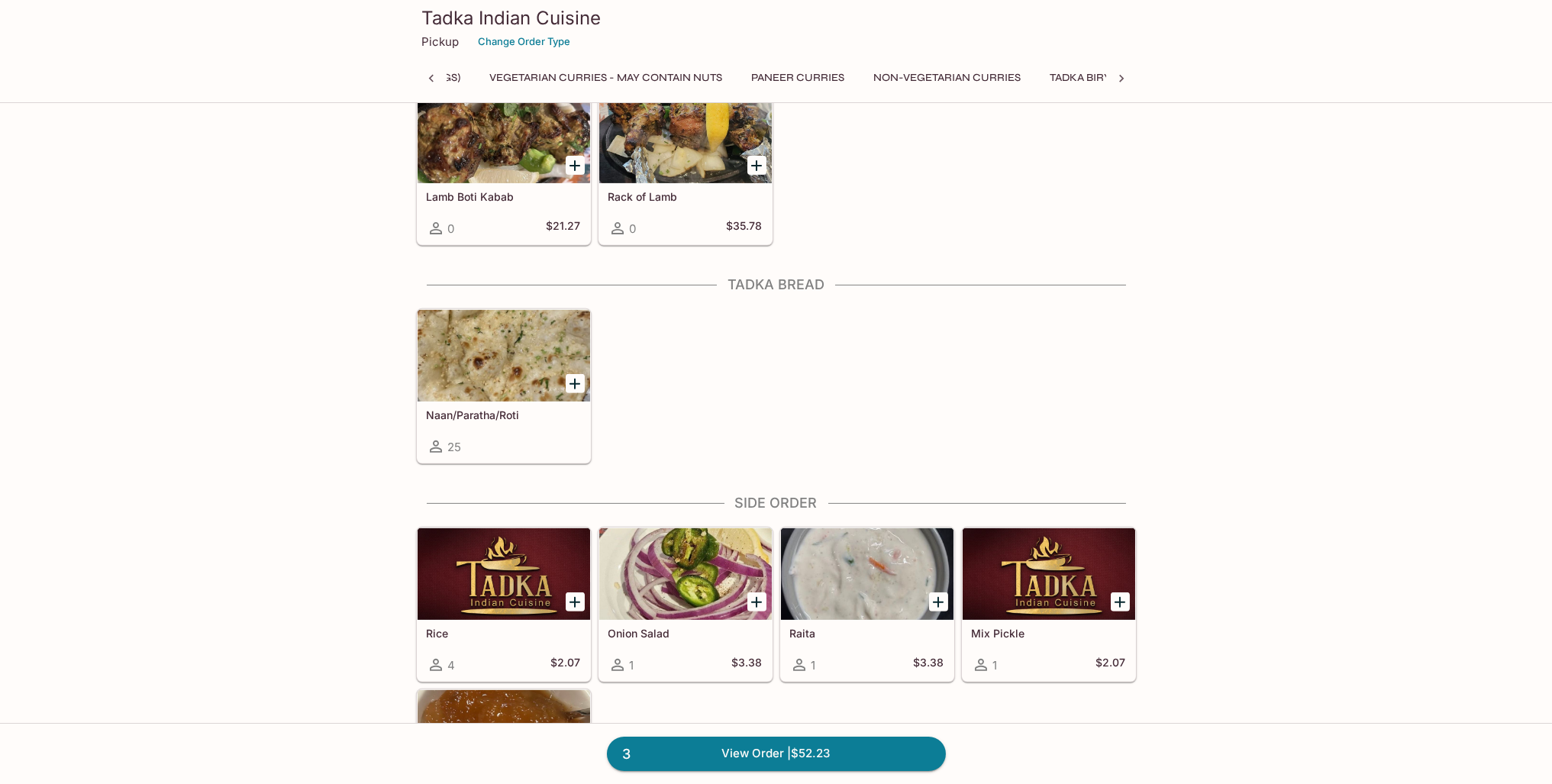
scroll to position [0, 524]
click at [460, 401] on div "Naan/Paratha/Roti 25" at bounding box center [504, 432] width 173 height 61
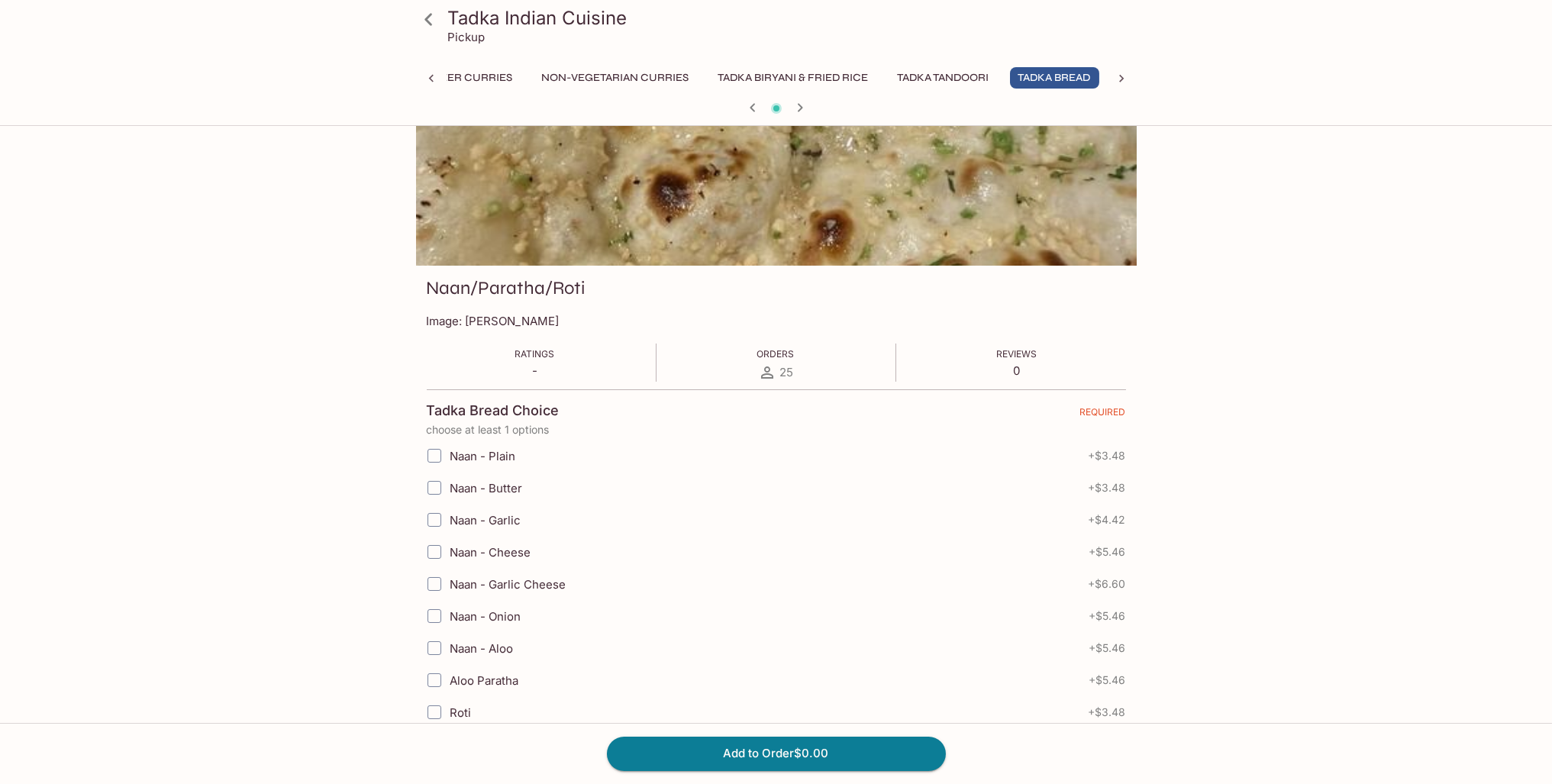
scroll to position [77, 0]
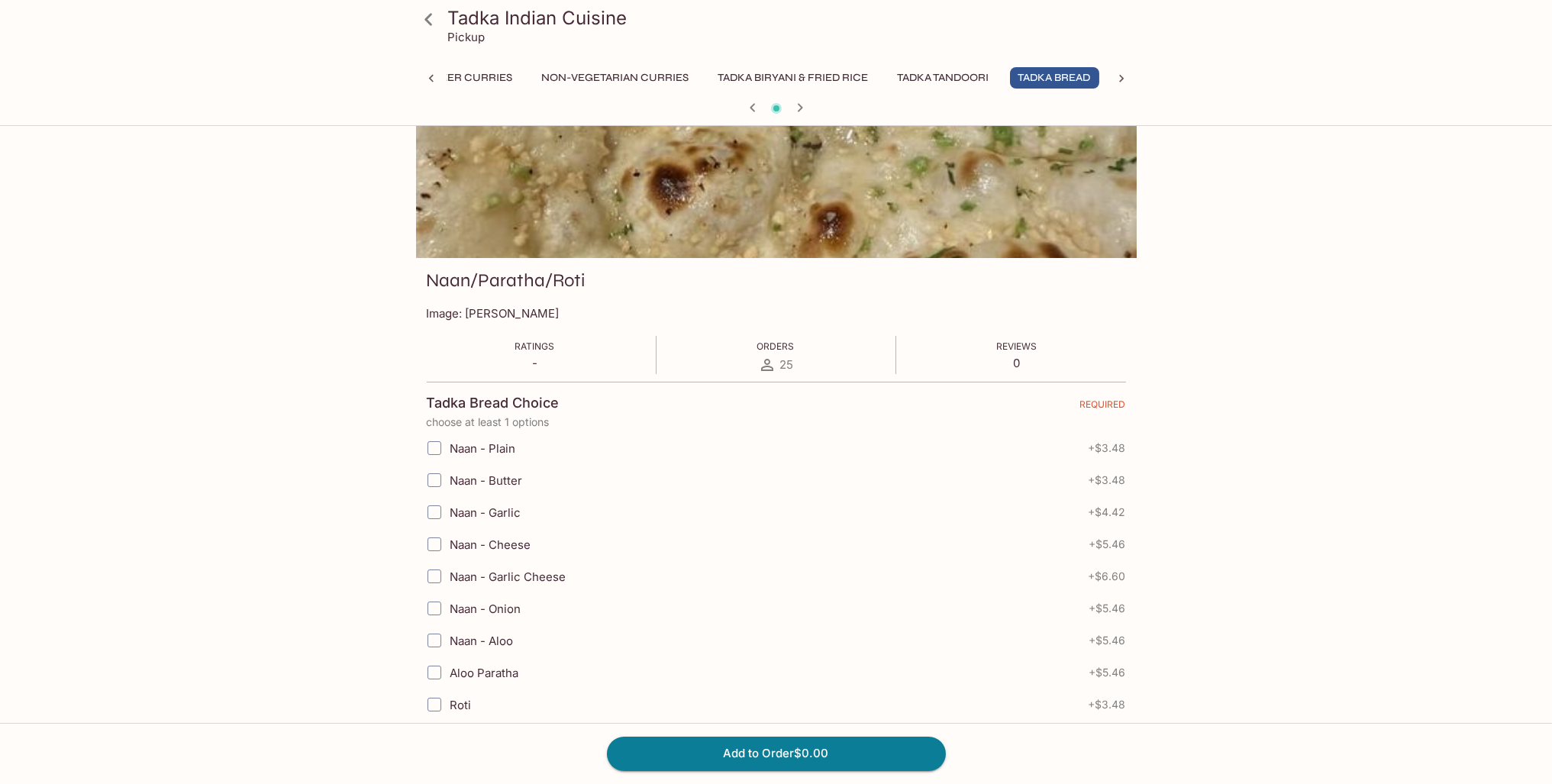
click at [471, 505] on span "Naan - Garlic" at bounding box center [486, 512] width 71 height 15
click at [450, 505] on input "Naan - Garlic" at bounding box center [434, 512] width 31 height 31
checkbox input "true"
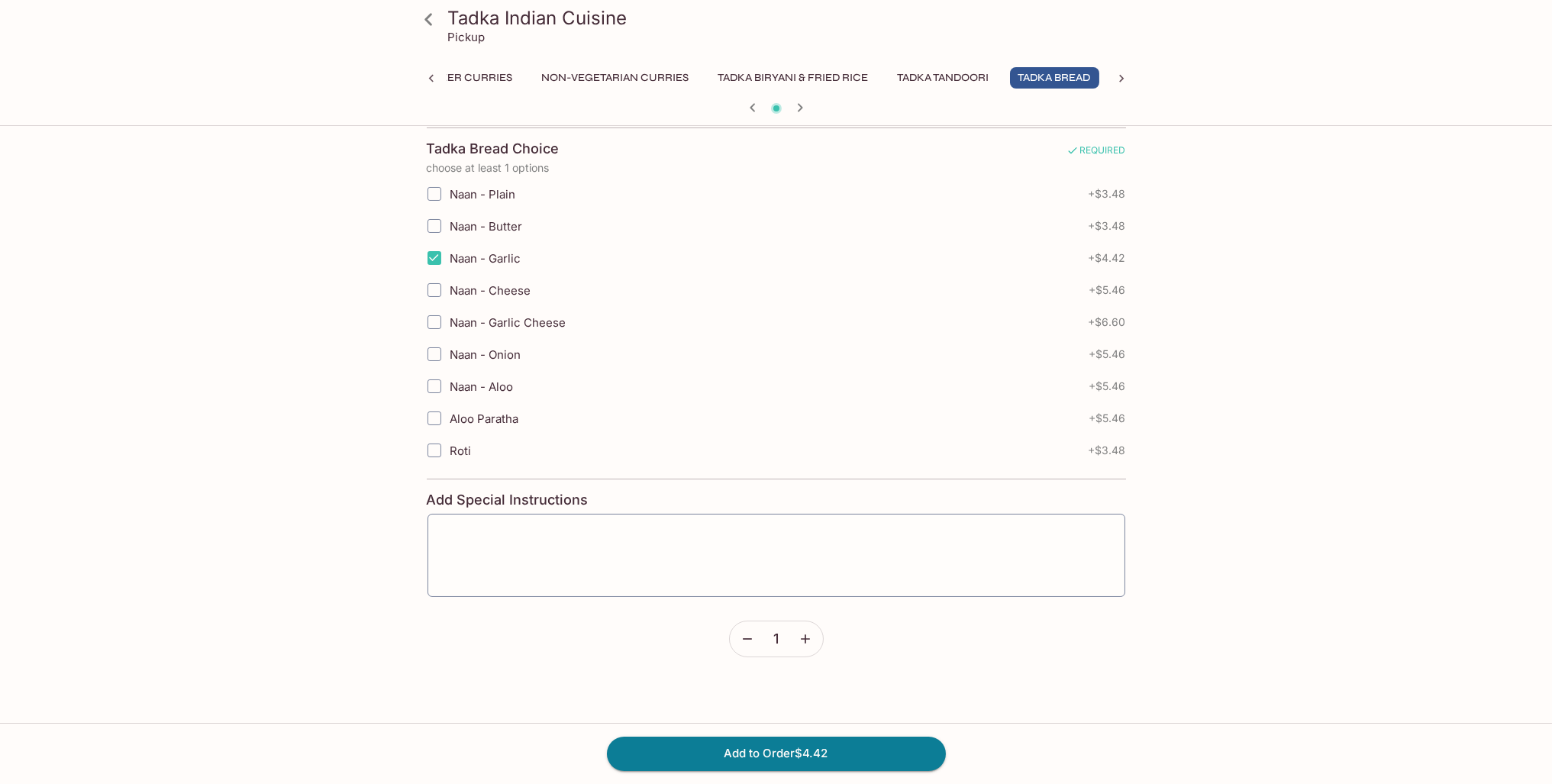
scroll to position [389, 0]
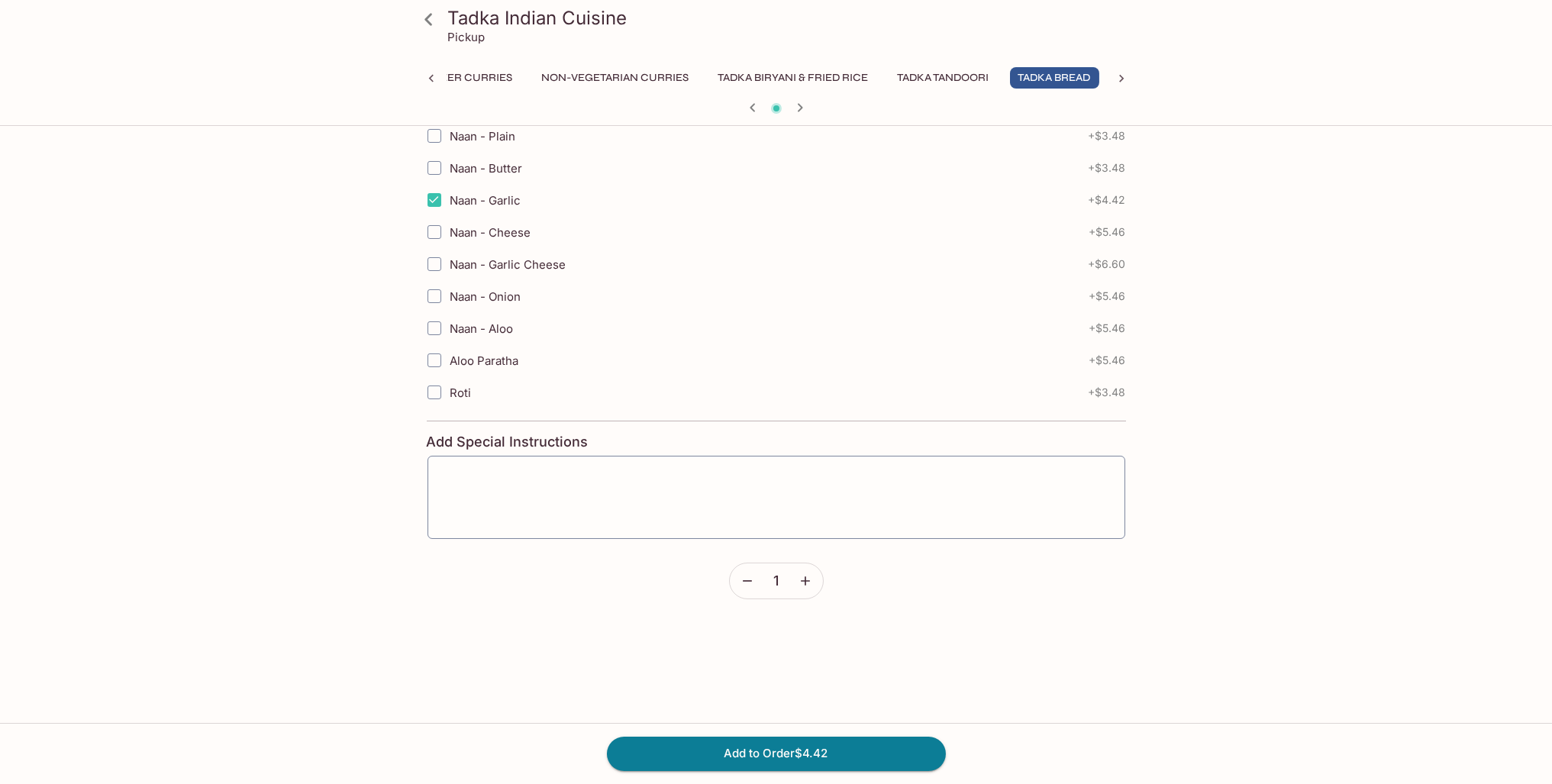
click at [814, 580] on button "button" at bounding box center [805, 580] width 35 height 35
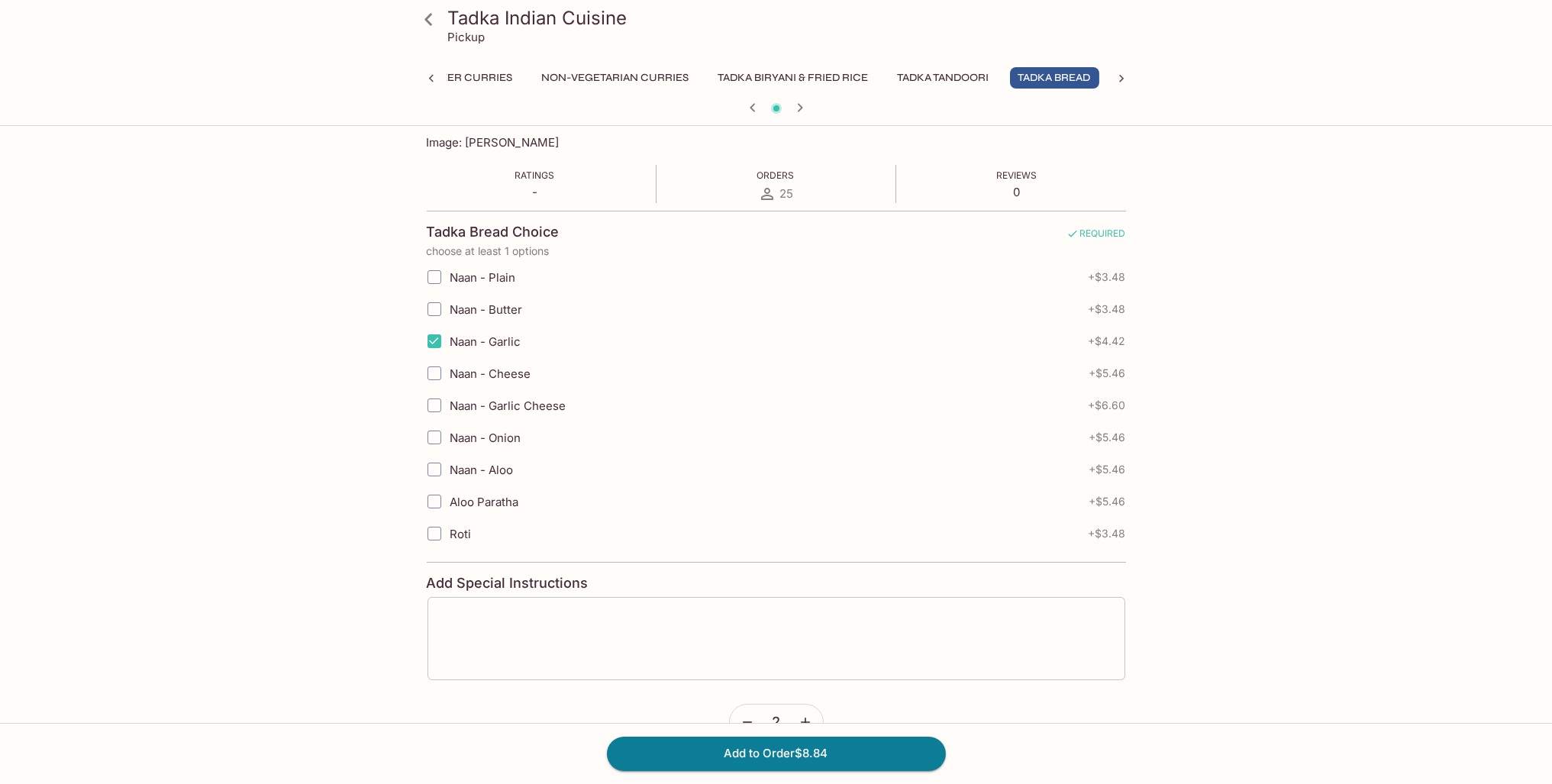
scroll to position [236, 0]
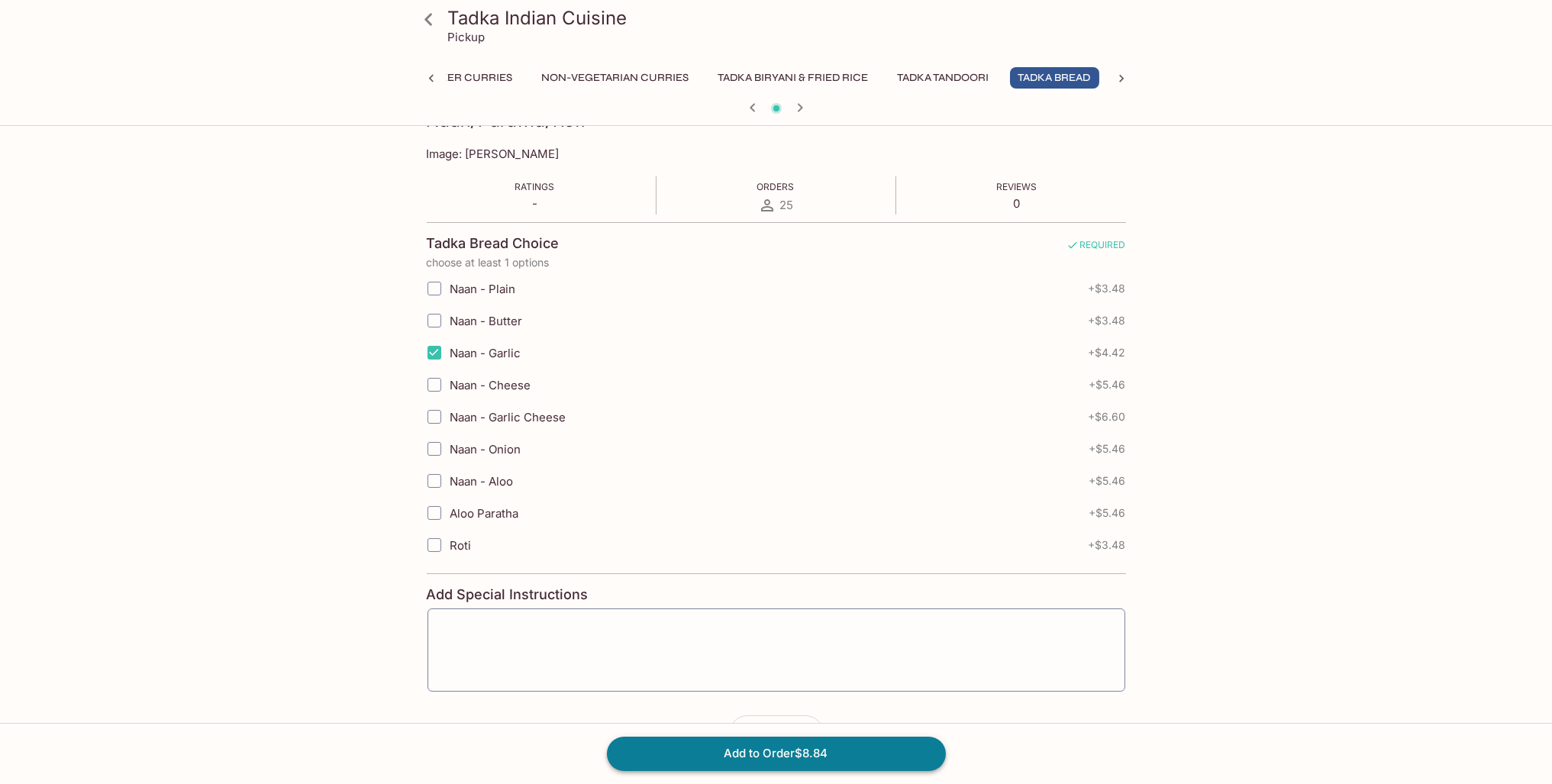
click at [868, 762] on button "Add to Order $8.84" at bounding box center [776, 753] width 339 height 34
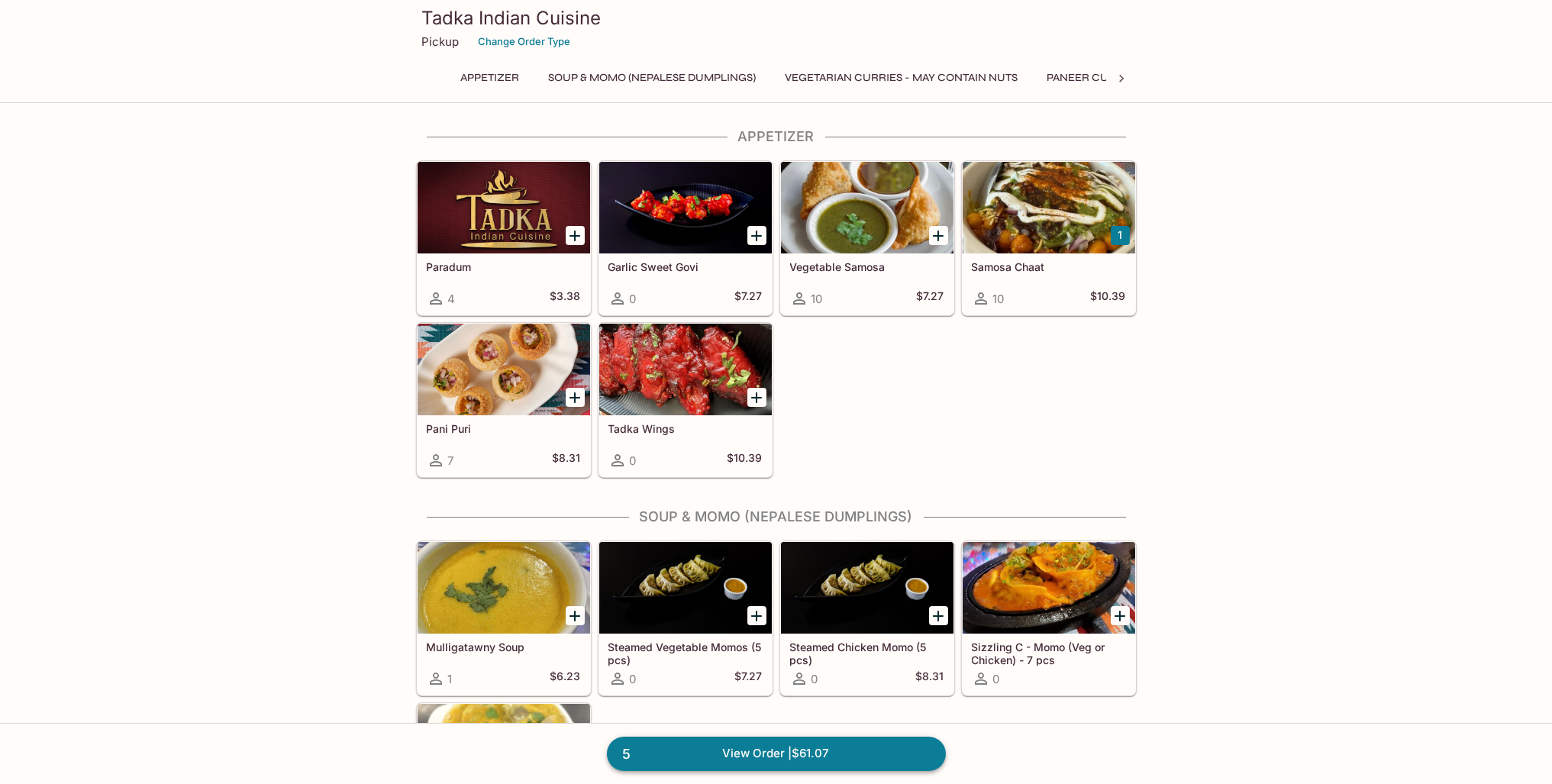
click at [801, 746] on link "5 View Order | $61.07" at bounding box center [776, 753] width 339 height 34
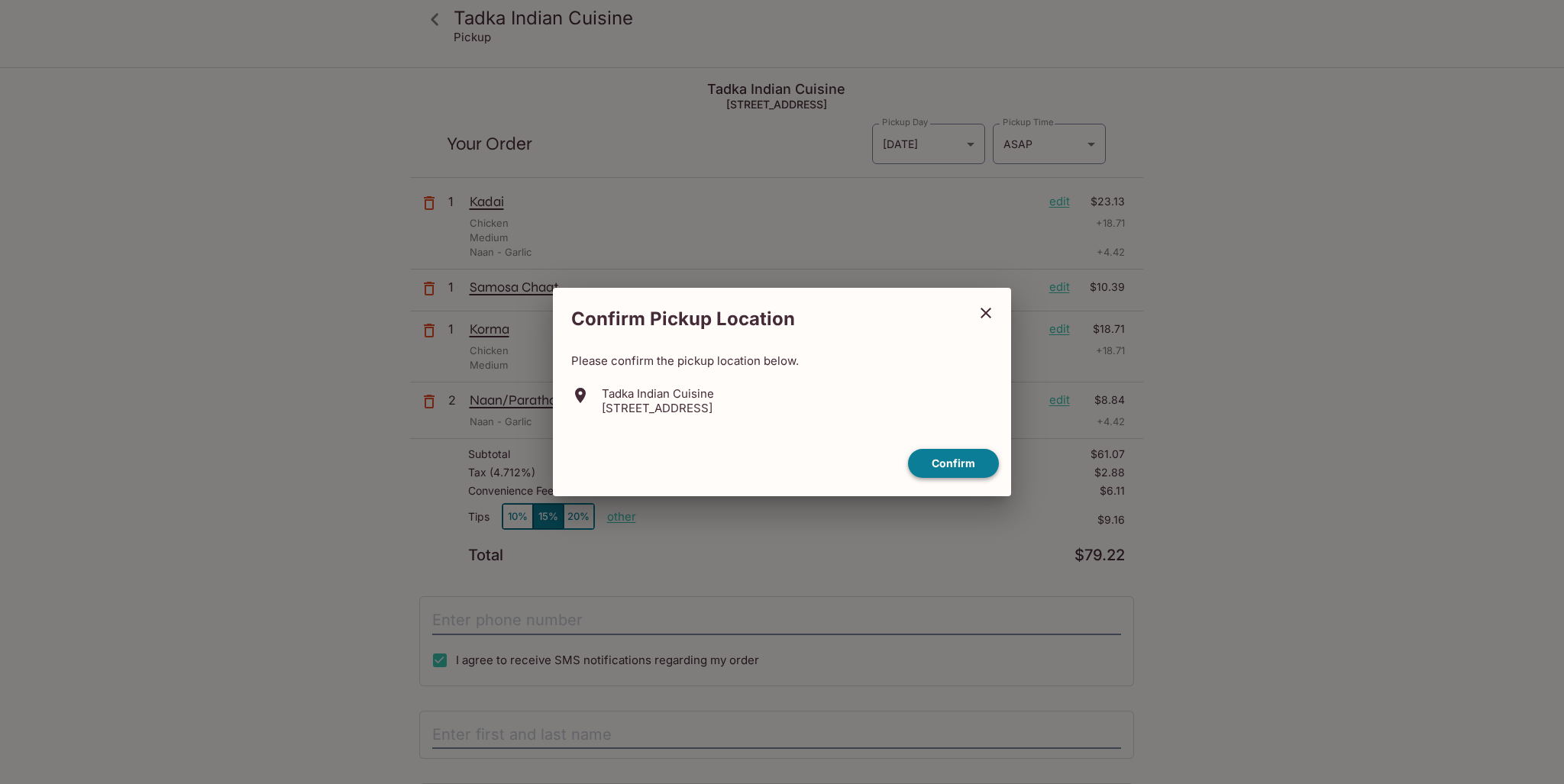
click at [973, 457] on button "Confirm" at bounding box center [954, 463] width 91 height 30
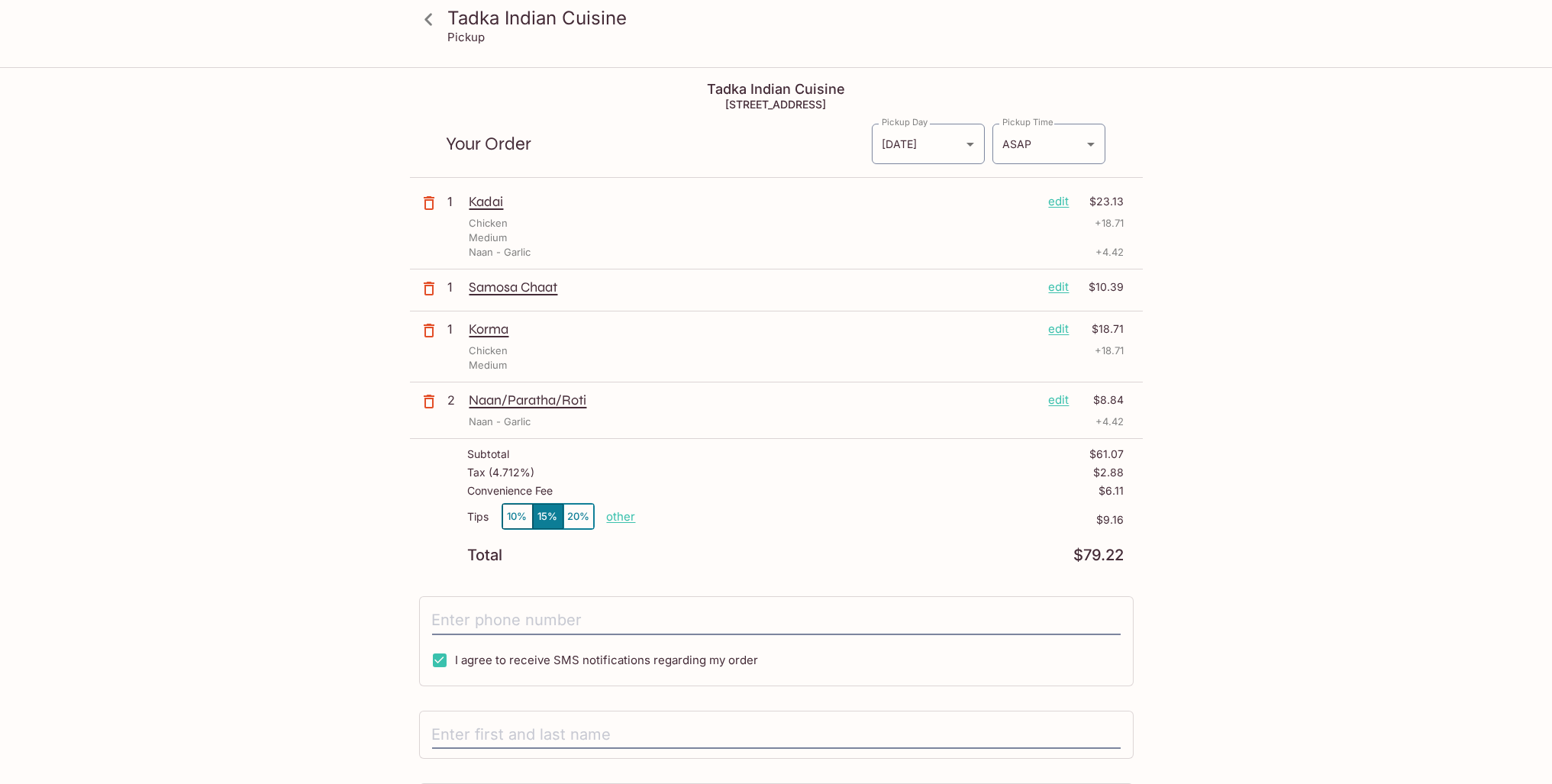
click at [579, 510] on button "20%" at bounding box center [579, 516] width 31 height 25
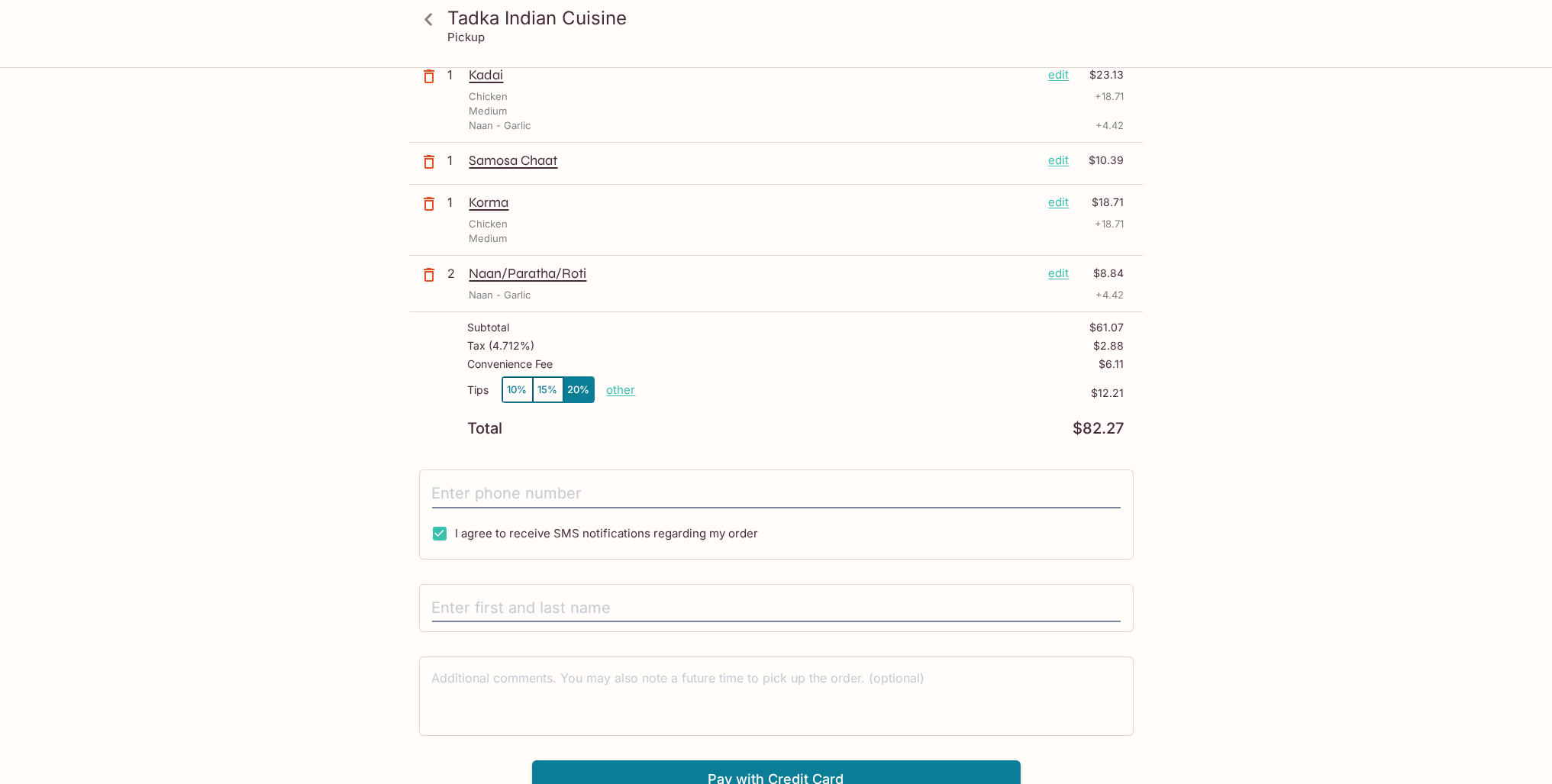
scroll to position [133, 0]
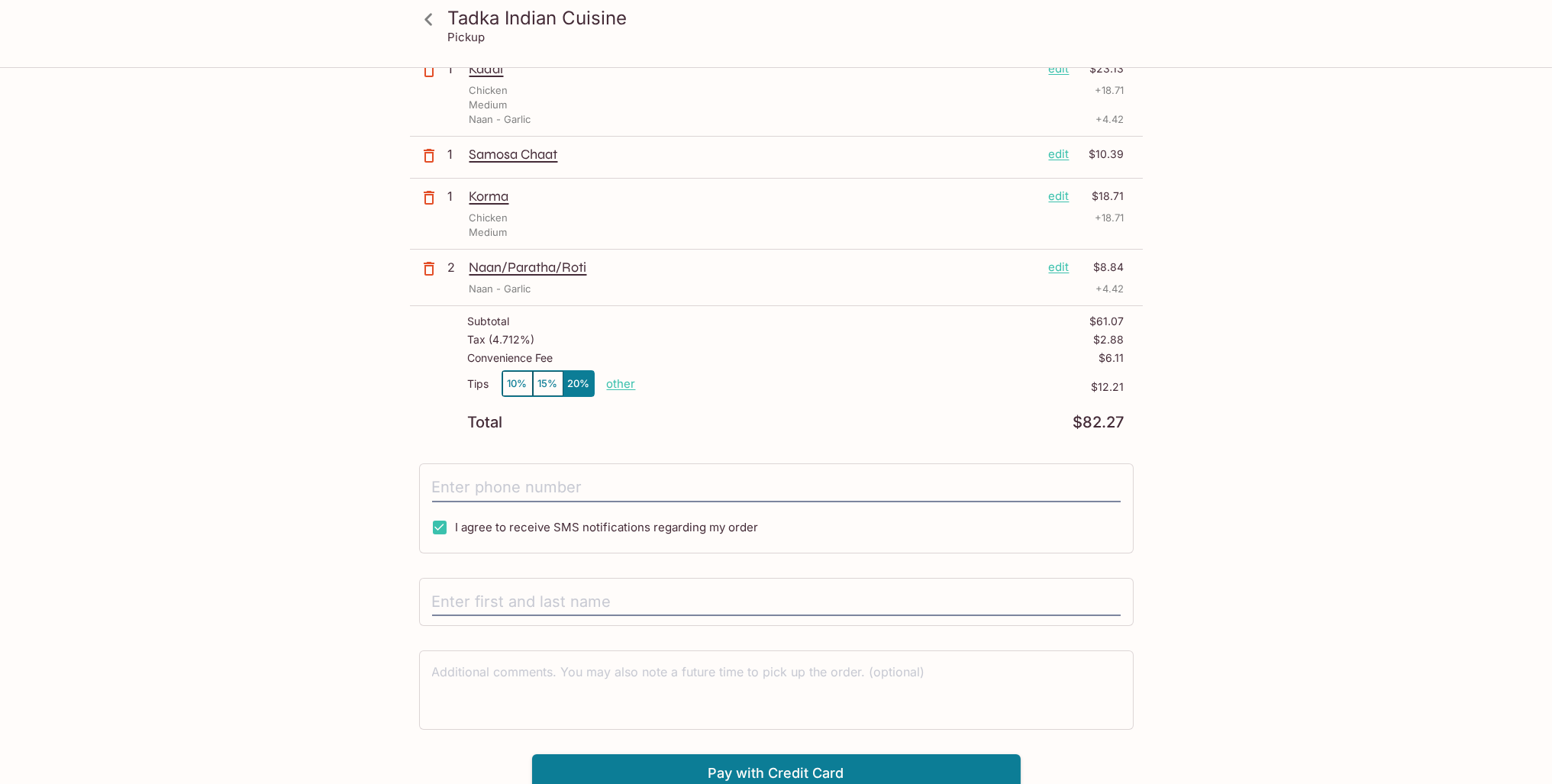
click at [528, 534] on label "I agree to receive SMS notifications regarding my order" at bounding box center [592, 527] width 335 height 32
click at [455, 534] on input "I agree to receive SMS notifications regarding my order" at bounding box center [440, 528] width 31 height 31
click at [780, 754] on button "Pay with Credit Card" at bounding box center [776, 773] width 488 height 38
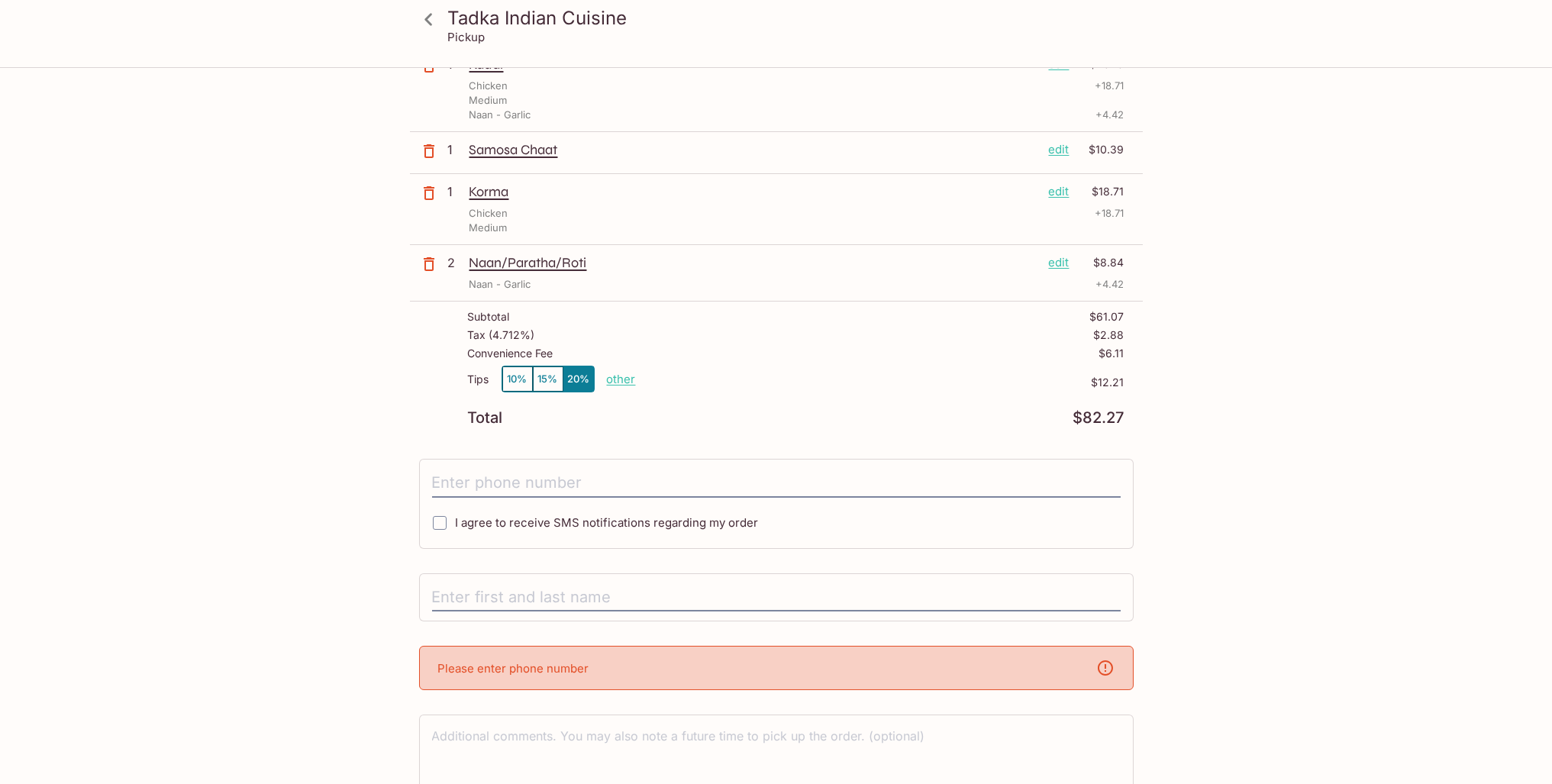
scroll to position [201, 0]
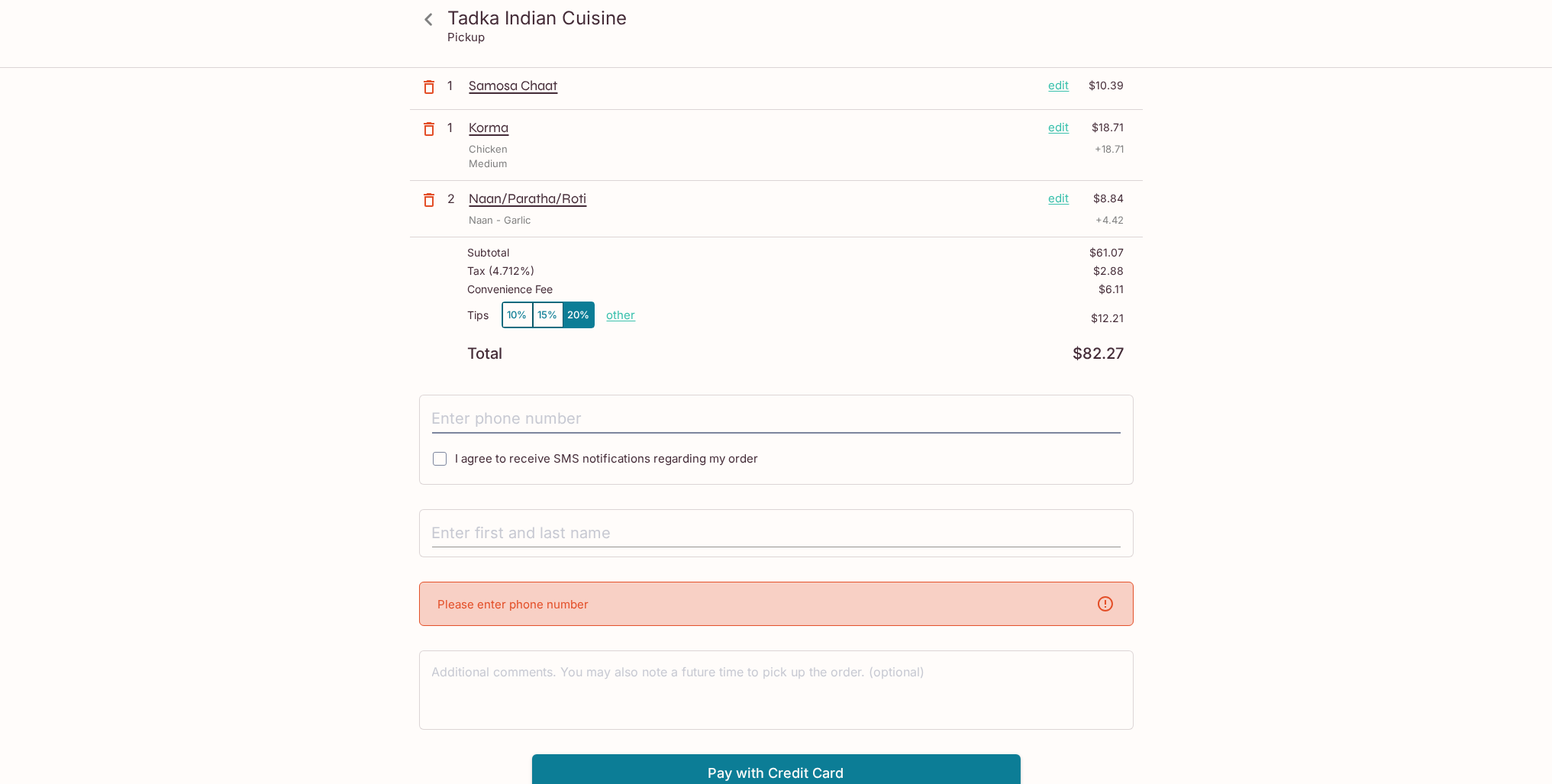
click at [481, 528] on input "text" at bounding box center [776, 534] width 689 height 29
click at [463, 451] on span "I agree to receive SMS notifications regarding my order" at bounding box center [607, 458] width 304 height 15
click at [455, 450] on input "I agree to receive SMS notifications regarding my order" at bounding box center [440, 459] width 31 height 31
drag, startPoint x: 460, startPoint y: 457, endPoint x: 459, endPoint y: 445, distance: 12.0
click at [459, 457] on span "I agree to receive SMS notifications regarding my order" at bounding box center [607, 458] width 304 height 15
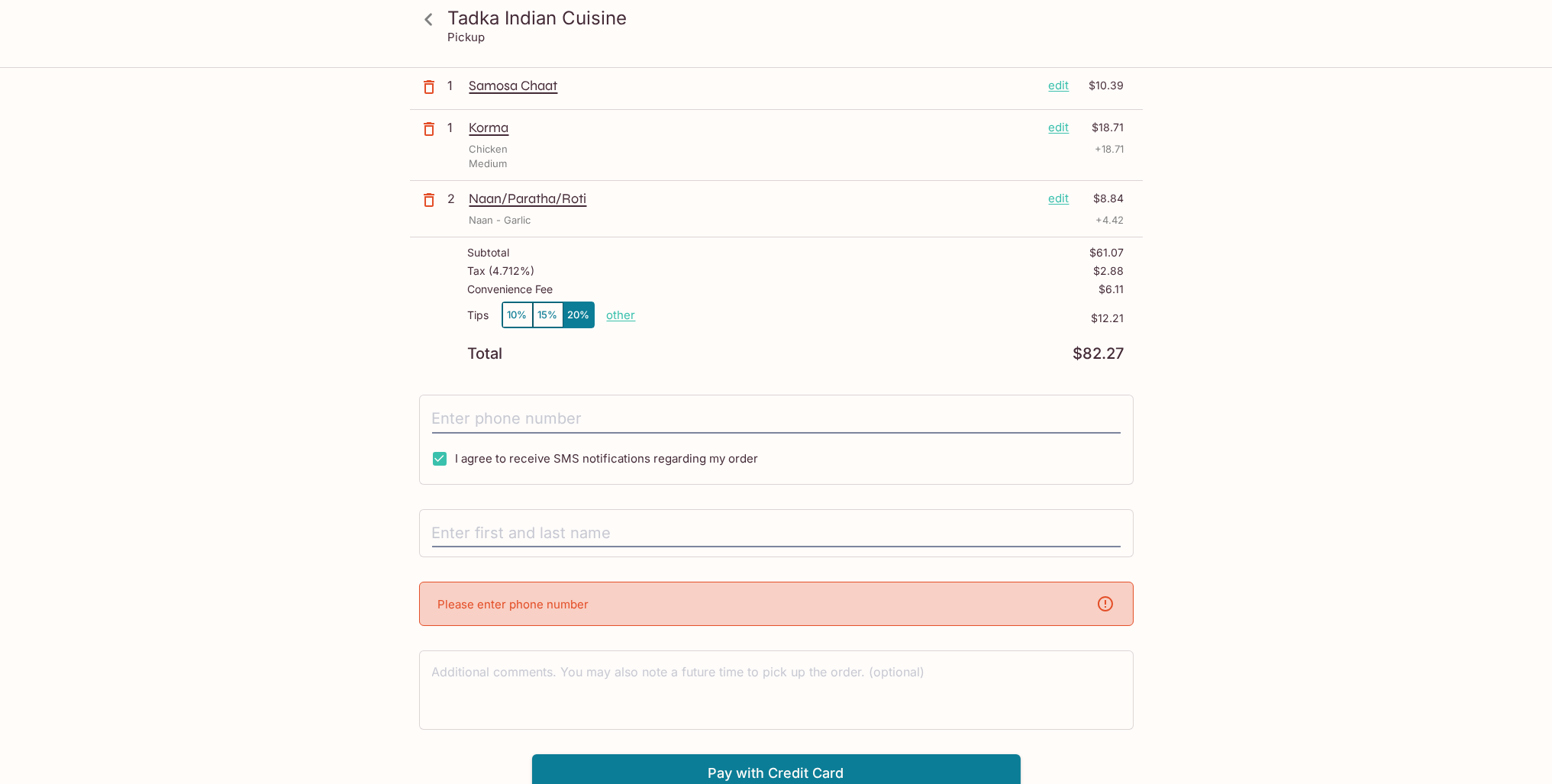
click at [455, 457] on input "I agree to receive SMS notifications regarding my order" at bounding box center [440, 459] width 31 height 31
checkbox input "false"
drag, startPoint x: 484, startPoint y: 411, endPoint x: 494, endPoint y: 405, distance: 11.7
click at [485, 411] on input "tel" at bounding box center [776, 420] width 689 height 29
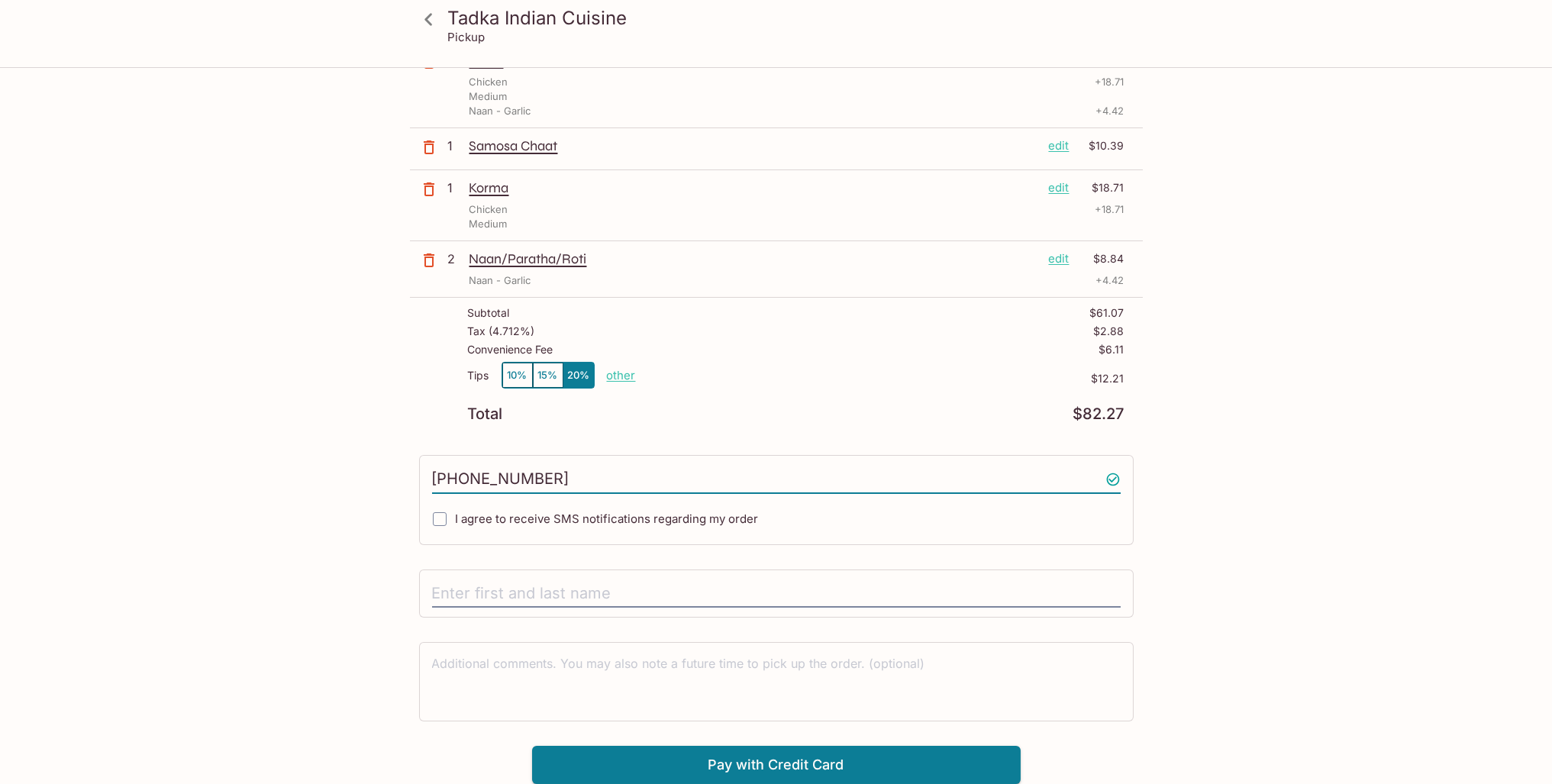
scroll to position [133, 0]
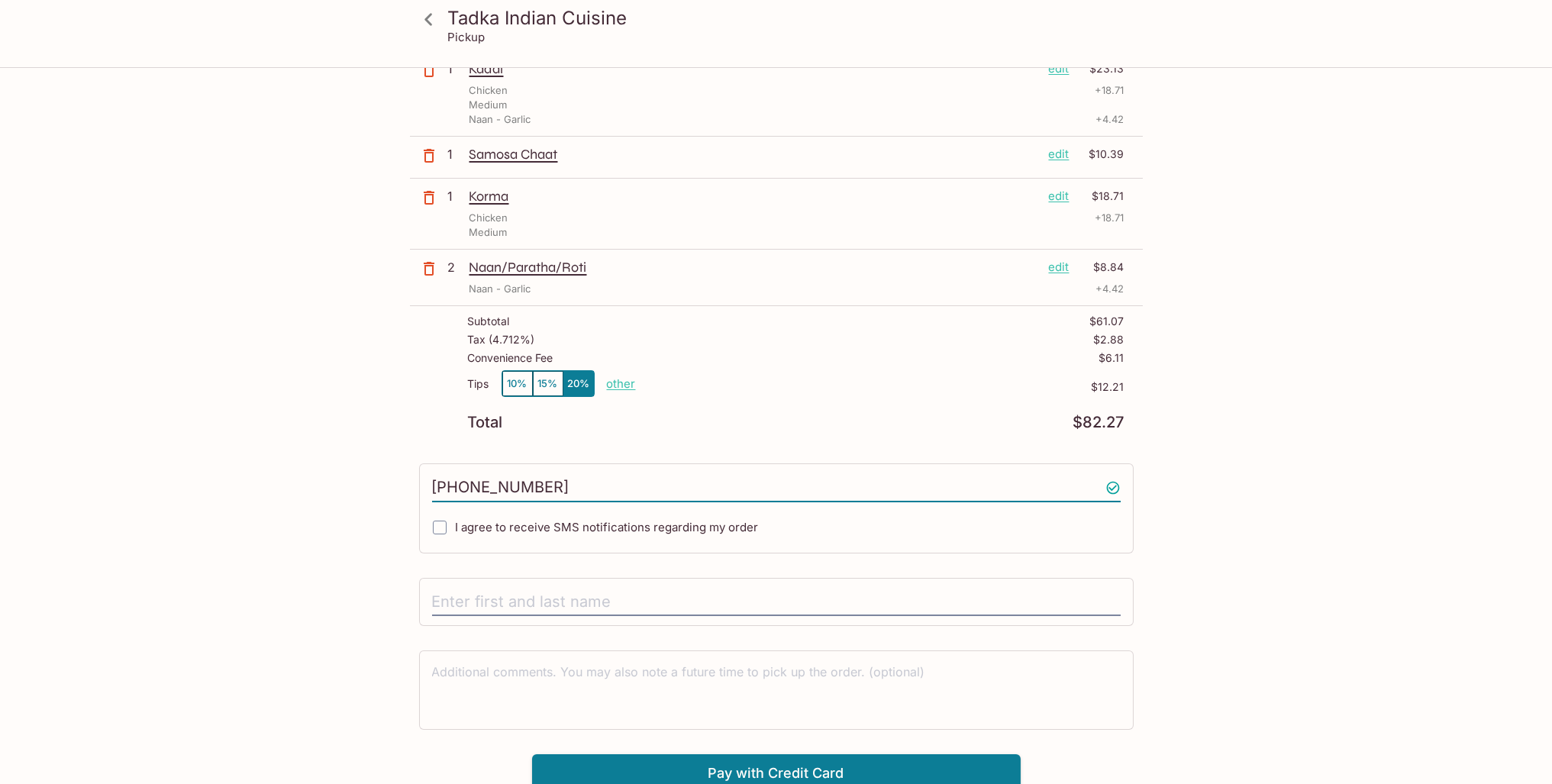
type input "[PHONE_NUMBER]"
click at [467, 528] on span "I agree to receive SMS notifications regarding my order" at bounding box center [607, 527] width 304 height 15
click at [455, 528] on input "I agree to receive SMS notifications regarding my order" at bounding box center [440, 528] width 31 height 31
checkbox input "true"
drag, startPoint x: 594, startPoint y: 593, endPoint x: 596, endPoint y: 582, distance: 11.2
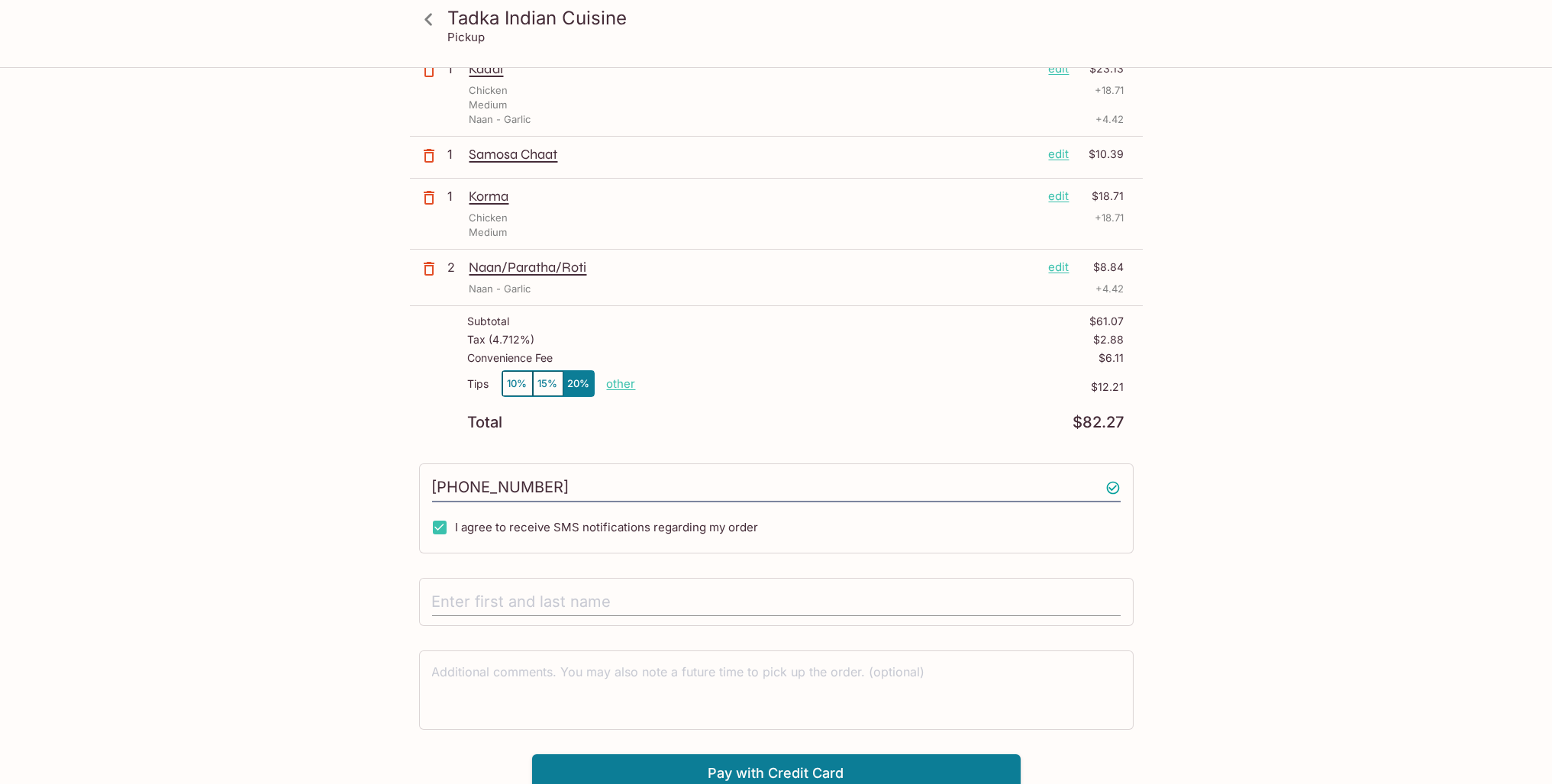
click at [595, 593] on input "text" at bounding box center [776, 603] width 689 height 29
type input "[PERSON_NAME]"
click at [719, 761] on button "Pay with Credit Card" at bounding box center [776, 773] width 488 height 38
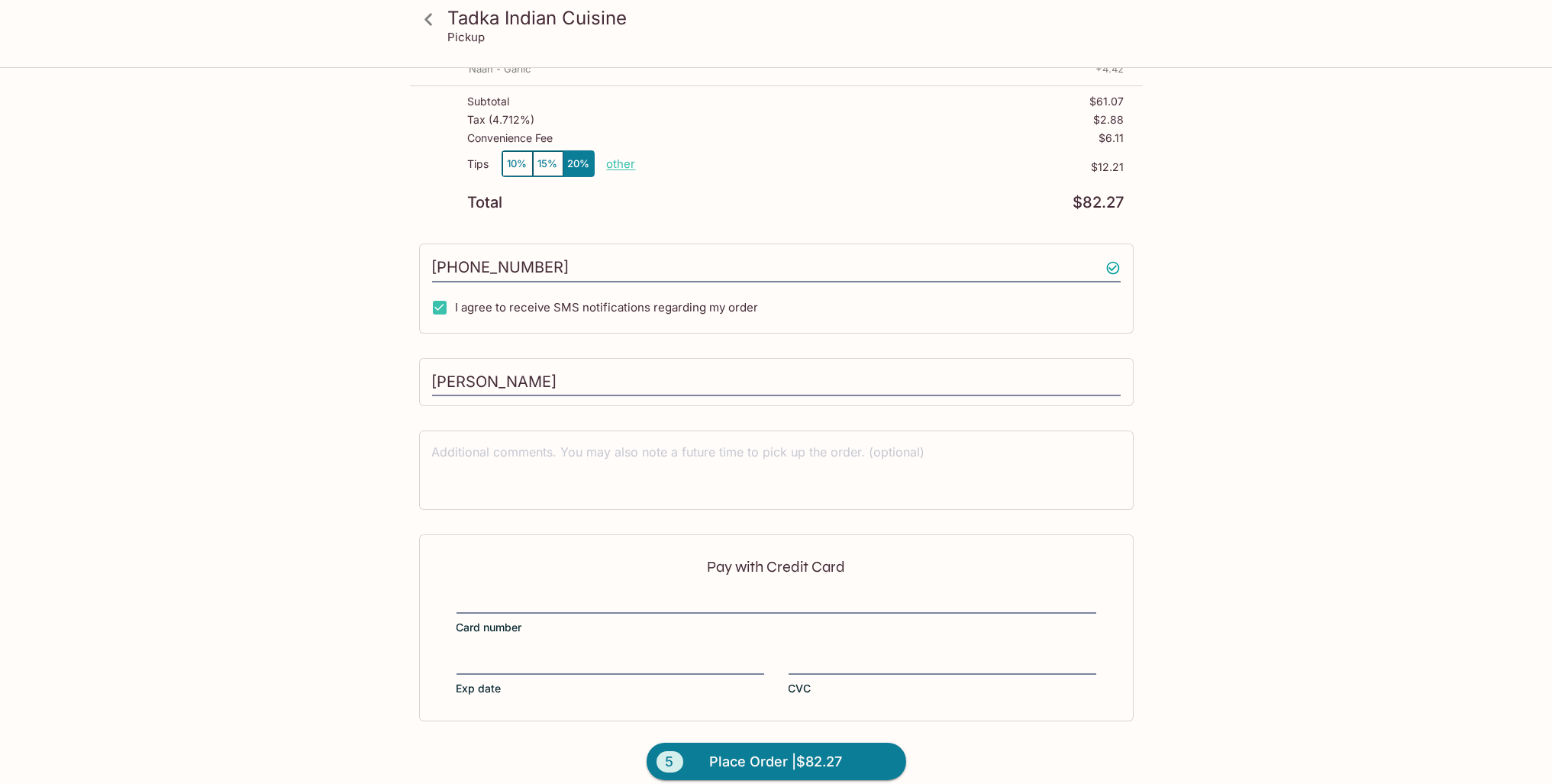
scroll to position [361, 0]
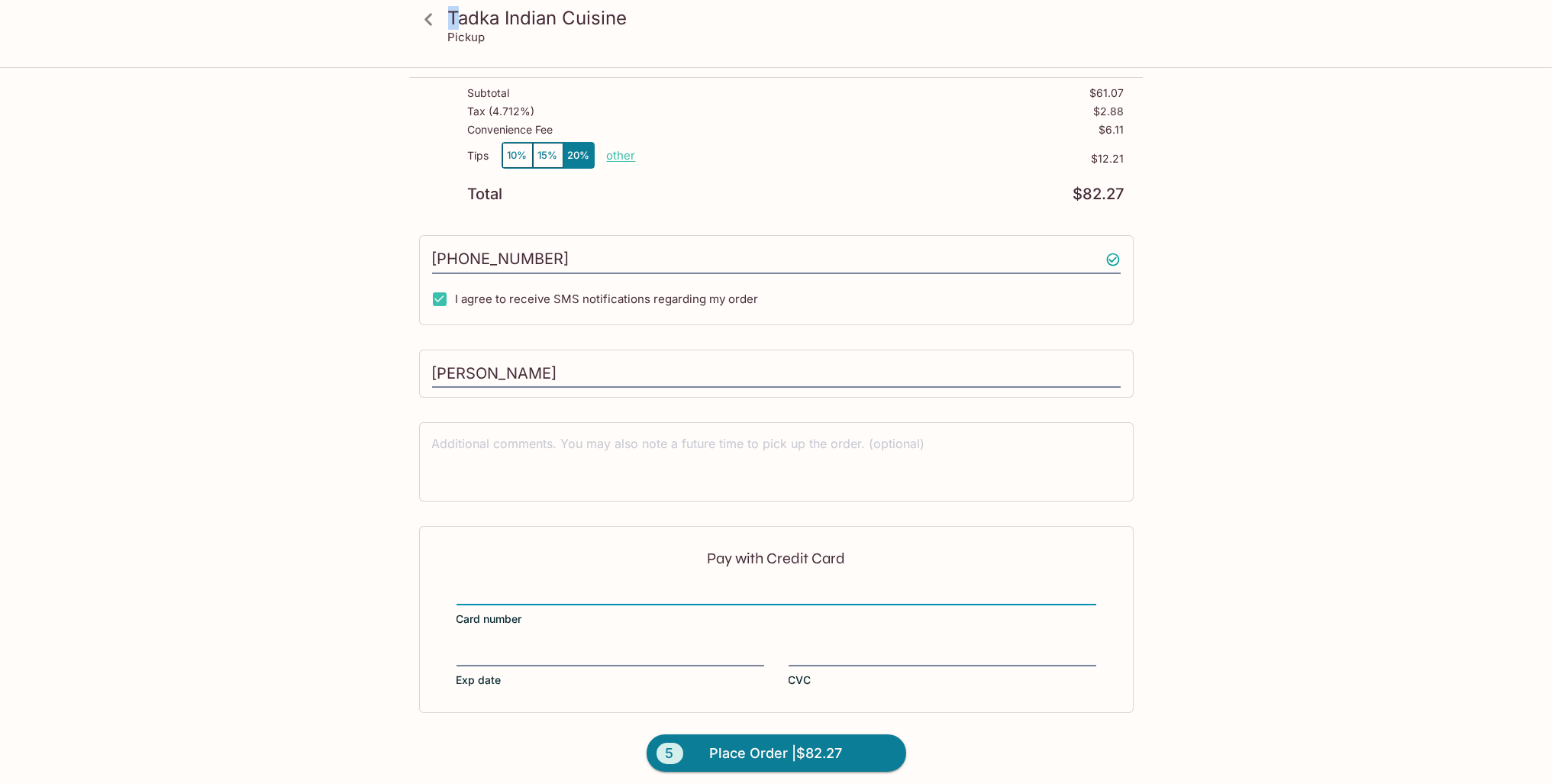
drag, startPoint x: 453, startPoint y: 8, endPoint x: 443, endPoint y: 13, distance: 11.2
click at [451, 9] on h3 "Tadka Indian Cuisine" at bounding box center [789, 18] width 683 height 24
click at [432, 15] on icon at bounding box center [428, 19] width 27 height 27
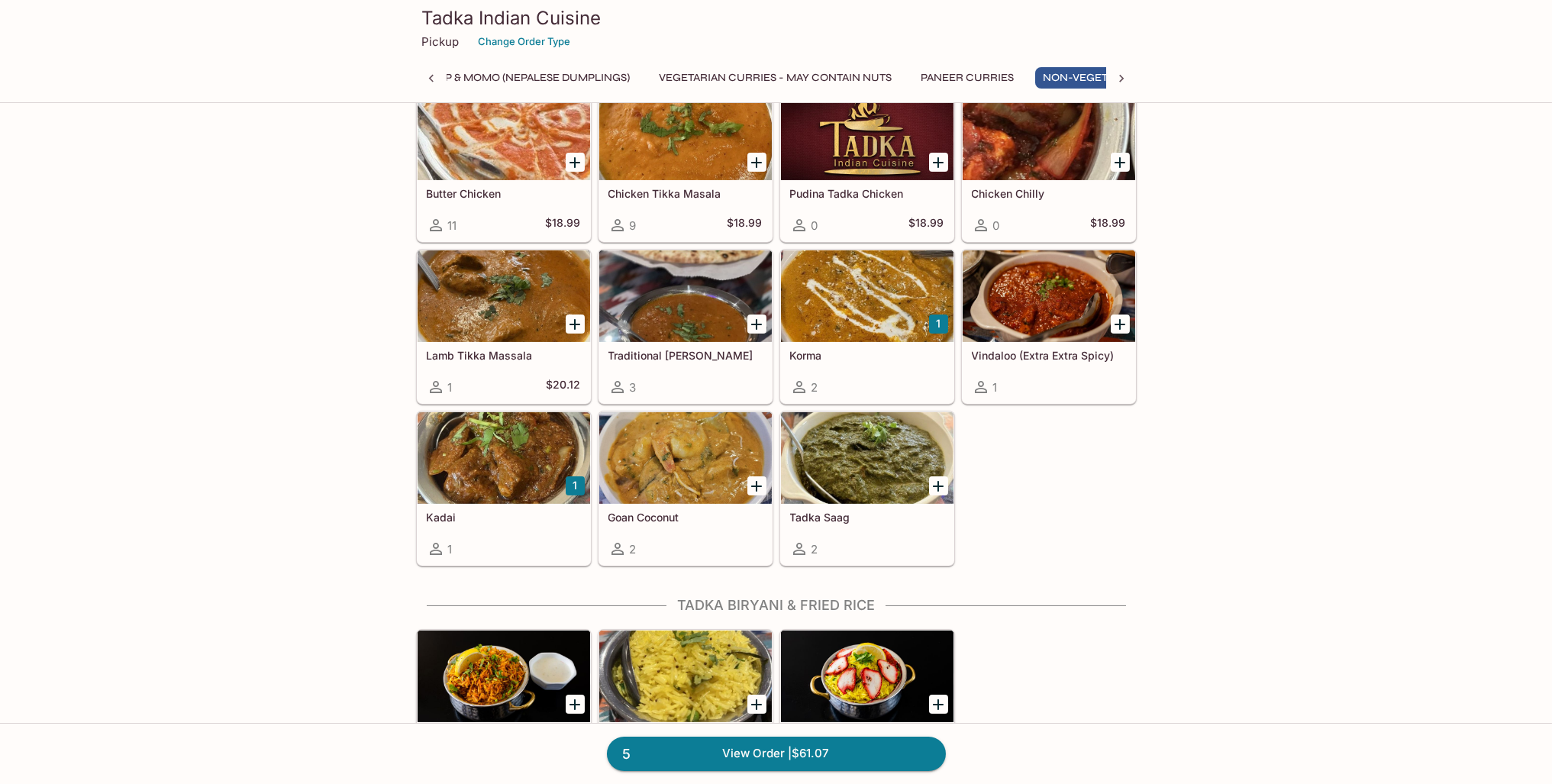
scroll to position [0, 222]
click at [810, 511] on h5 "Tadka Saag" at bounding box center [867, 517] width 154 height 13
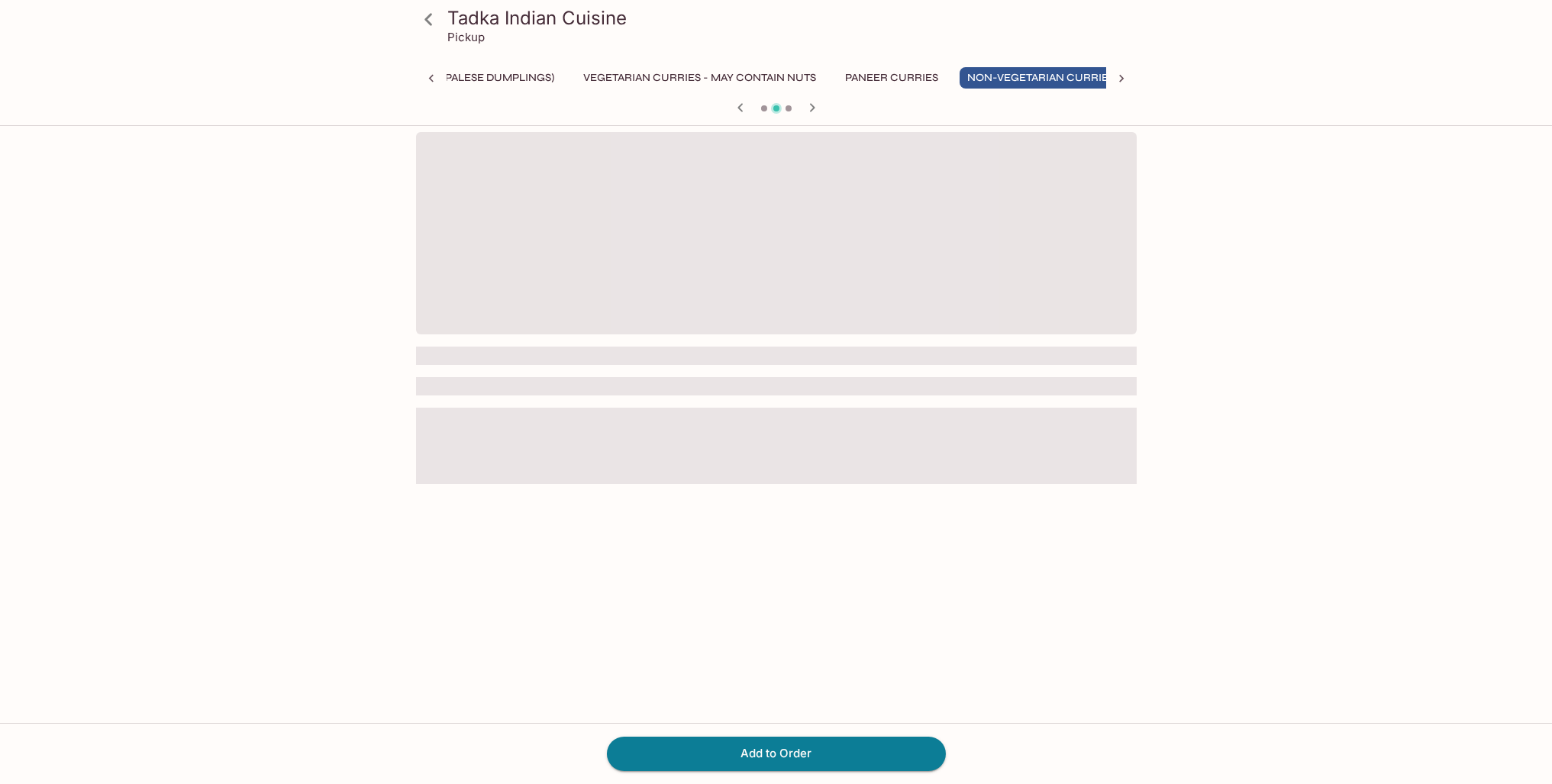
scroll to position [0, 222]
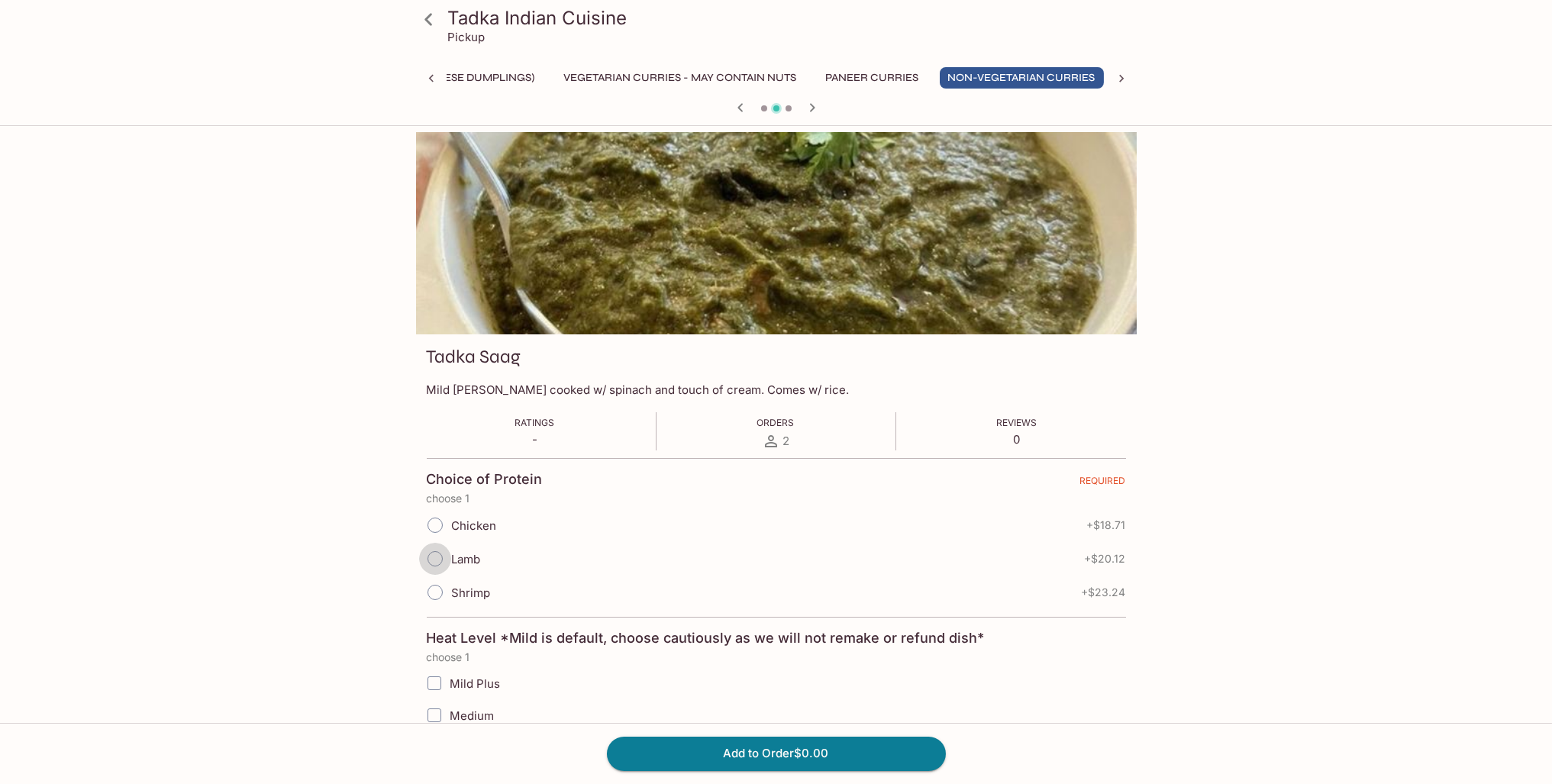
click at [432, 558] on input "Lamb" at bounding box center [434, 558] width 32 height 32
radio input "true"
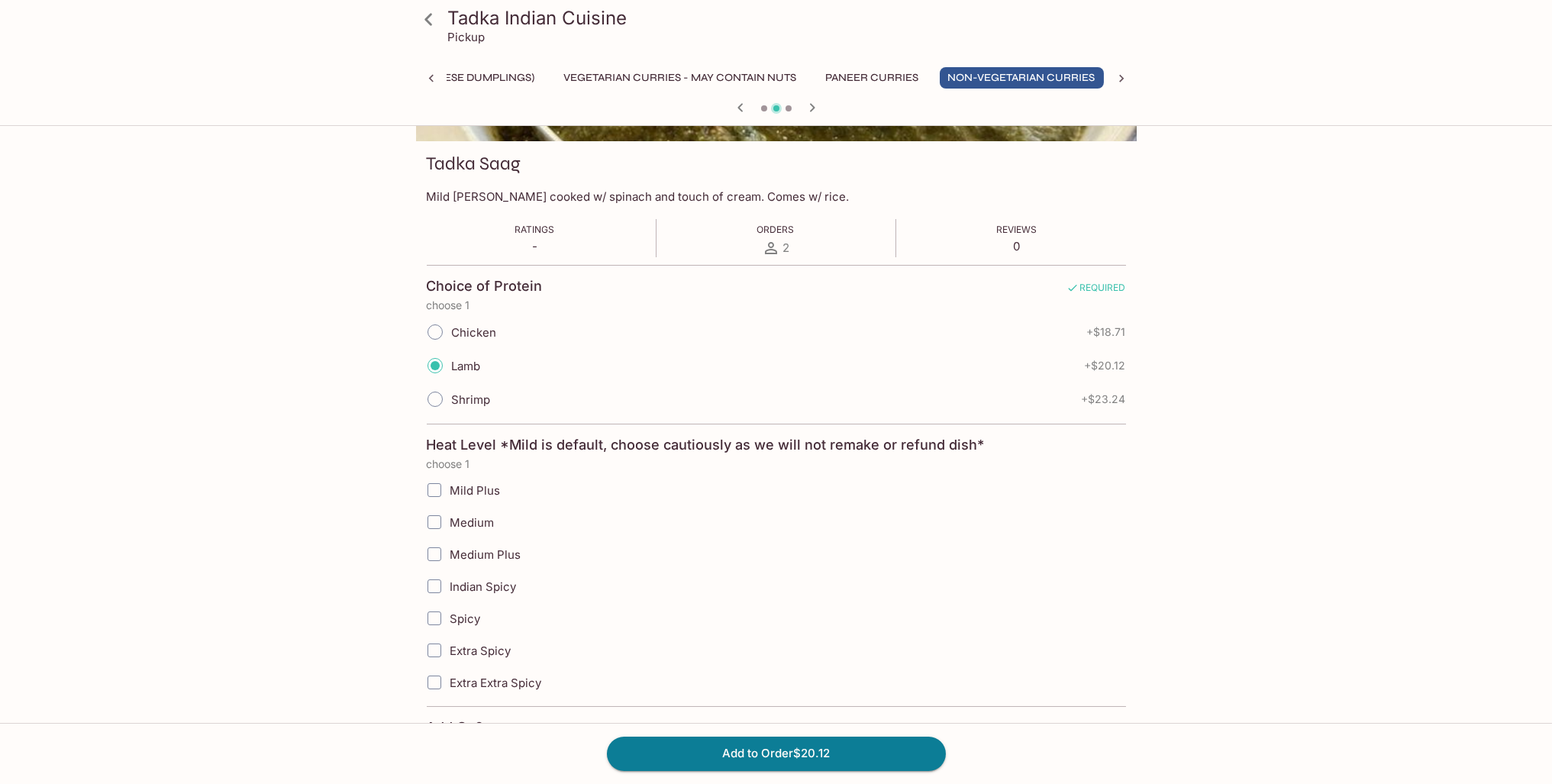
scroll to position [229, 0]
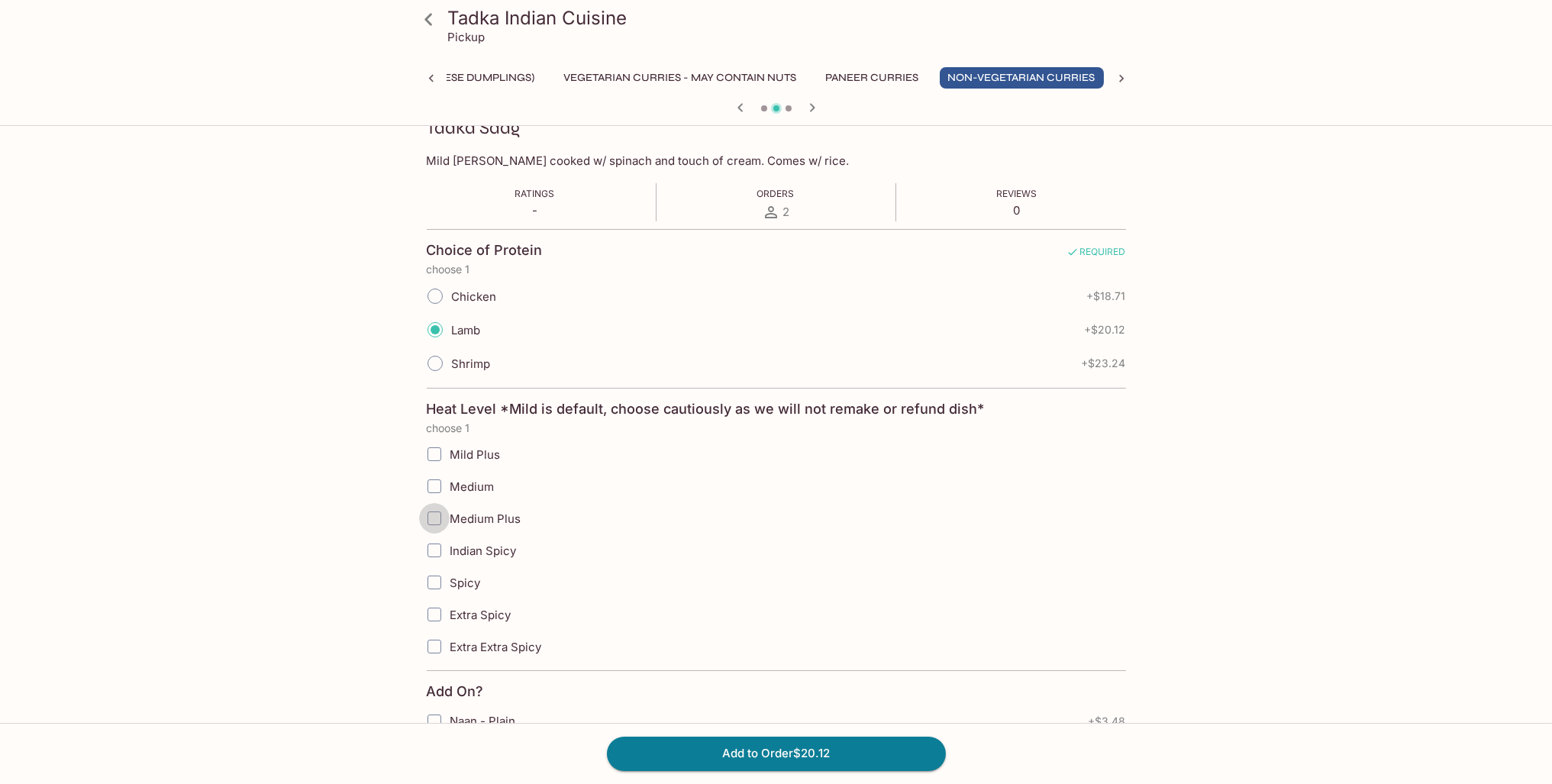
click at [434, 516] on input "Medium Plus" at bounding box center [434, 518] width 31 height 31
checkbox input "true"
click at [780, 758] on button "Add to Order $20.12" at bounding box center [776, 753] width 339 height 34
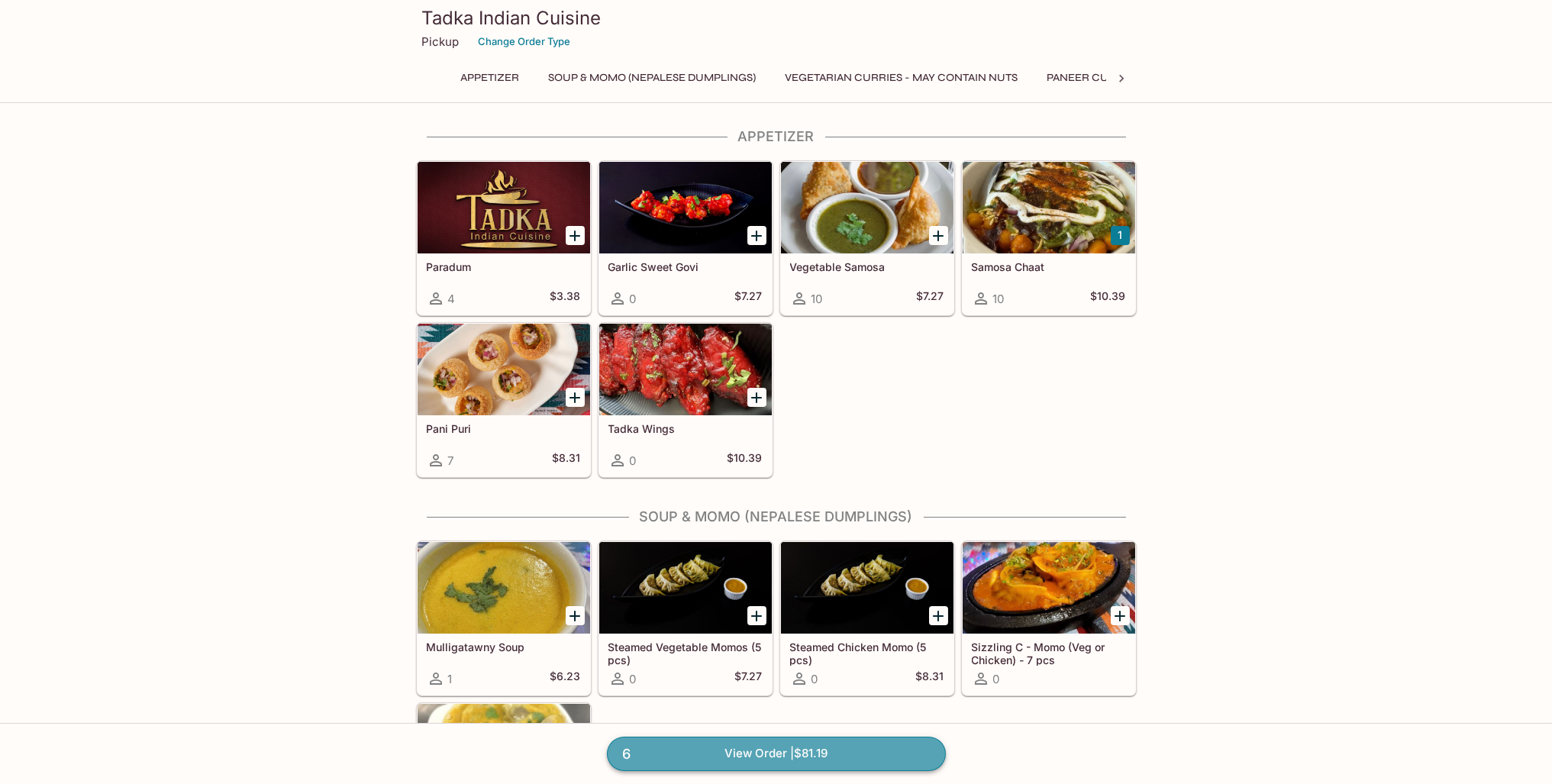
click at [869, 757] on link "6 View Order | $81.19" at bounding box center [776, 753] width 339 height 34
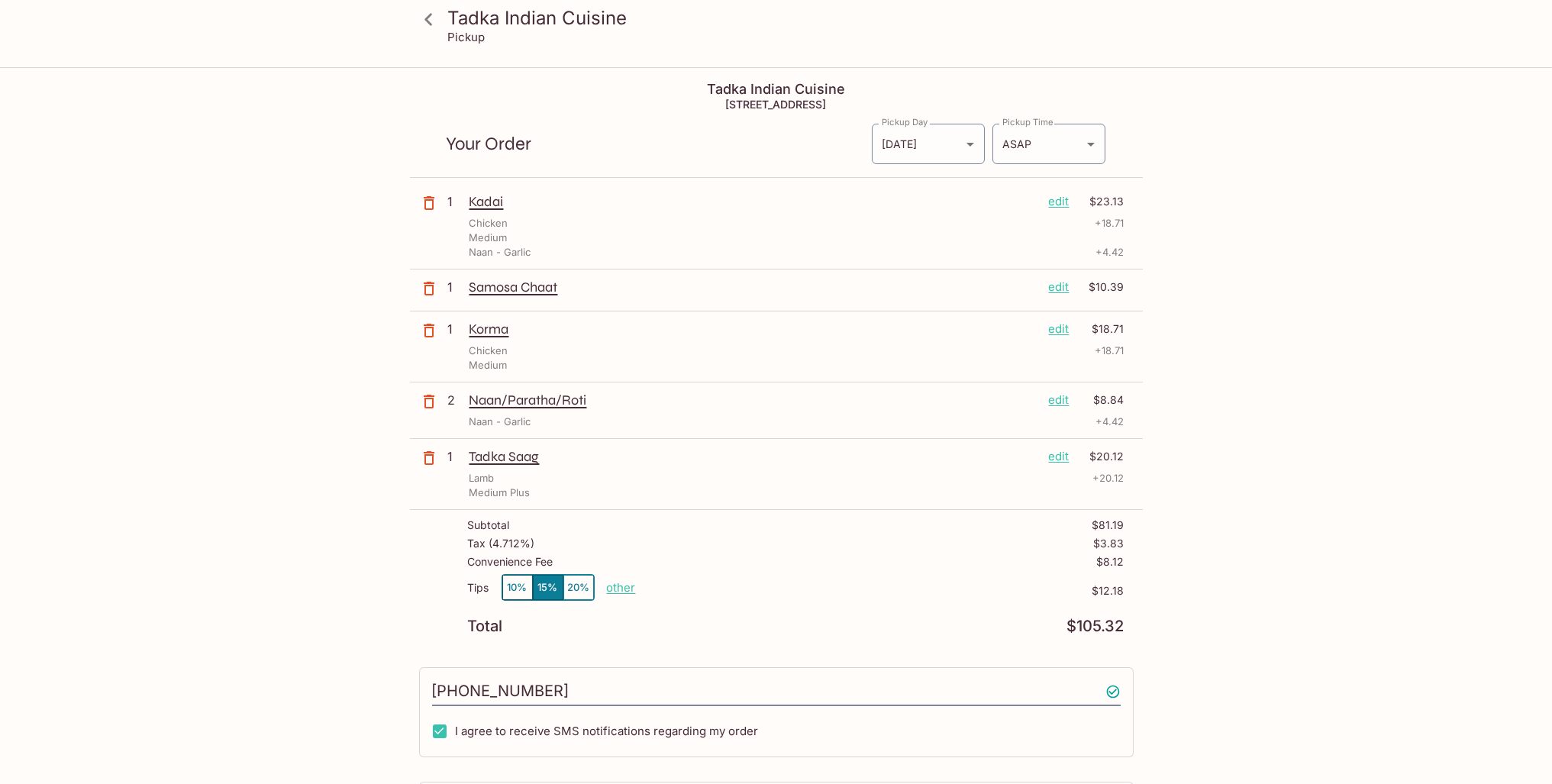
click at [1063, 452] on p "edit" at bounding box center [1059, 456] width 21 height 17
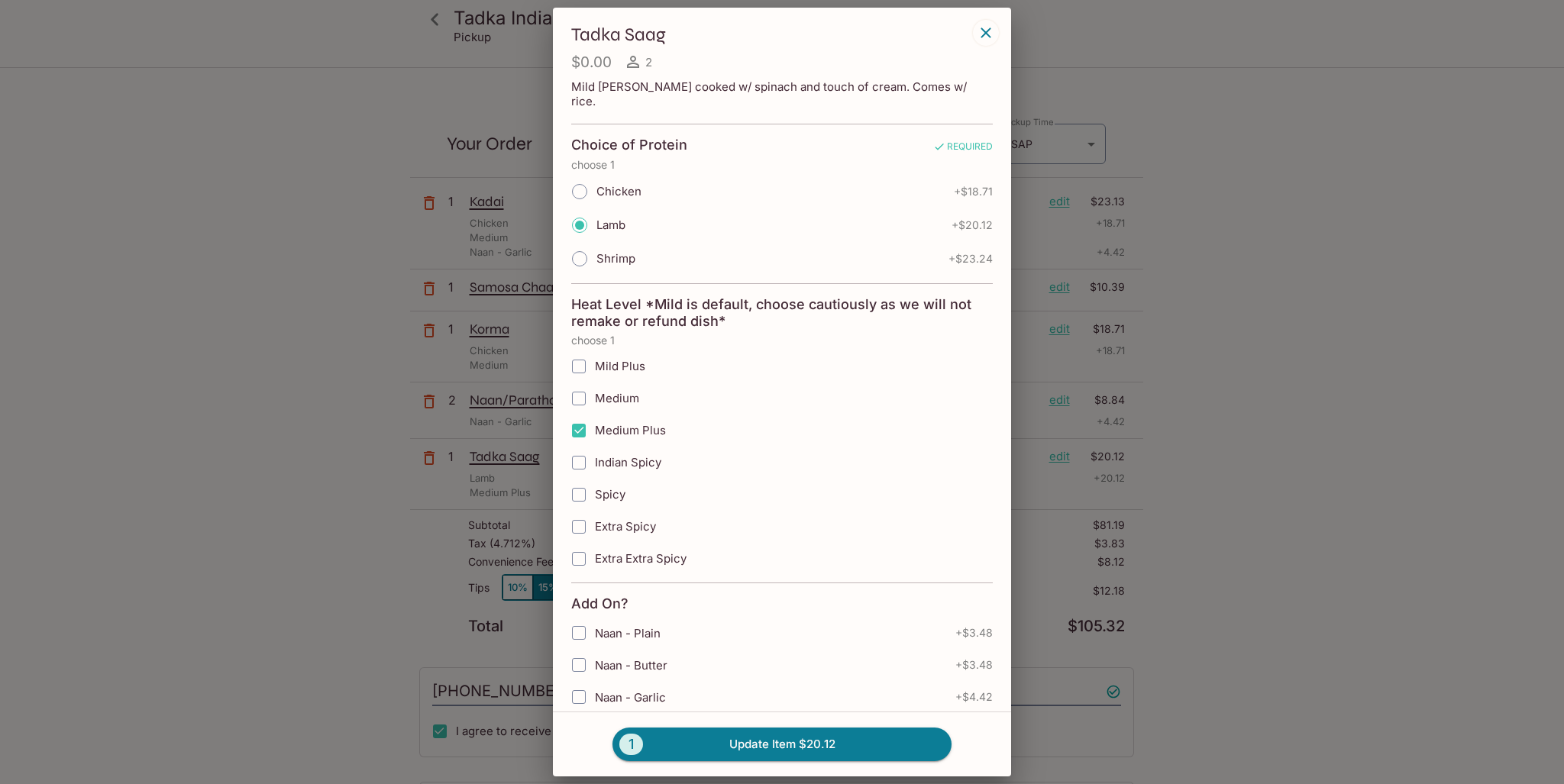
click at [569, 415] on input "Medium Plus" at bounding box center [579, 431] width 31 height 31
checkbox input "false"
click at [581, 447] on input "Indian Spicy" at bounding box center [579, 462] width 31 height 31
click at [654, 455] on span "Indian Spicy" at bounding box center [628, 462] width 66 height 15
click at [594, 447] on input "Indian Spicy" at bounding box center [579, 462] width 31 height 31
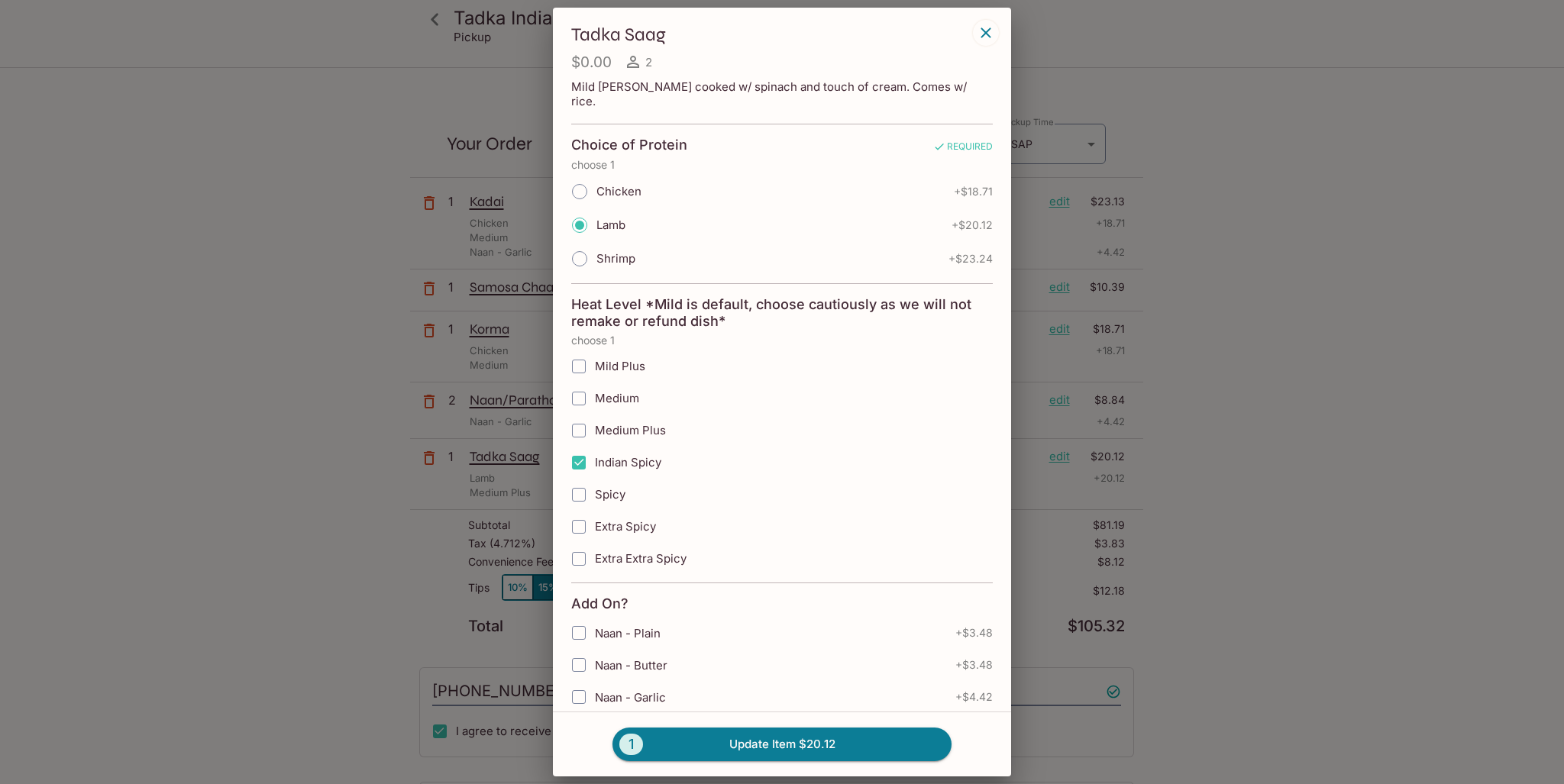
checkbox input "false"
click at [604, 487] on span "Spicy" at bounding box center [610, 494] width 31 height 15
click at [594, 480] on input "Spicy" at bounding box center [579, 495] width 31 height 31
click at [610, 487] on span "Spicy" at bounding box center [610, 494] width 31 height 15
click at [594, 480] on input "Spicy" at bounding box center [579, 495] width 31 height 31
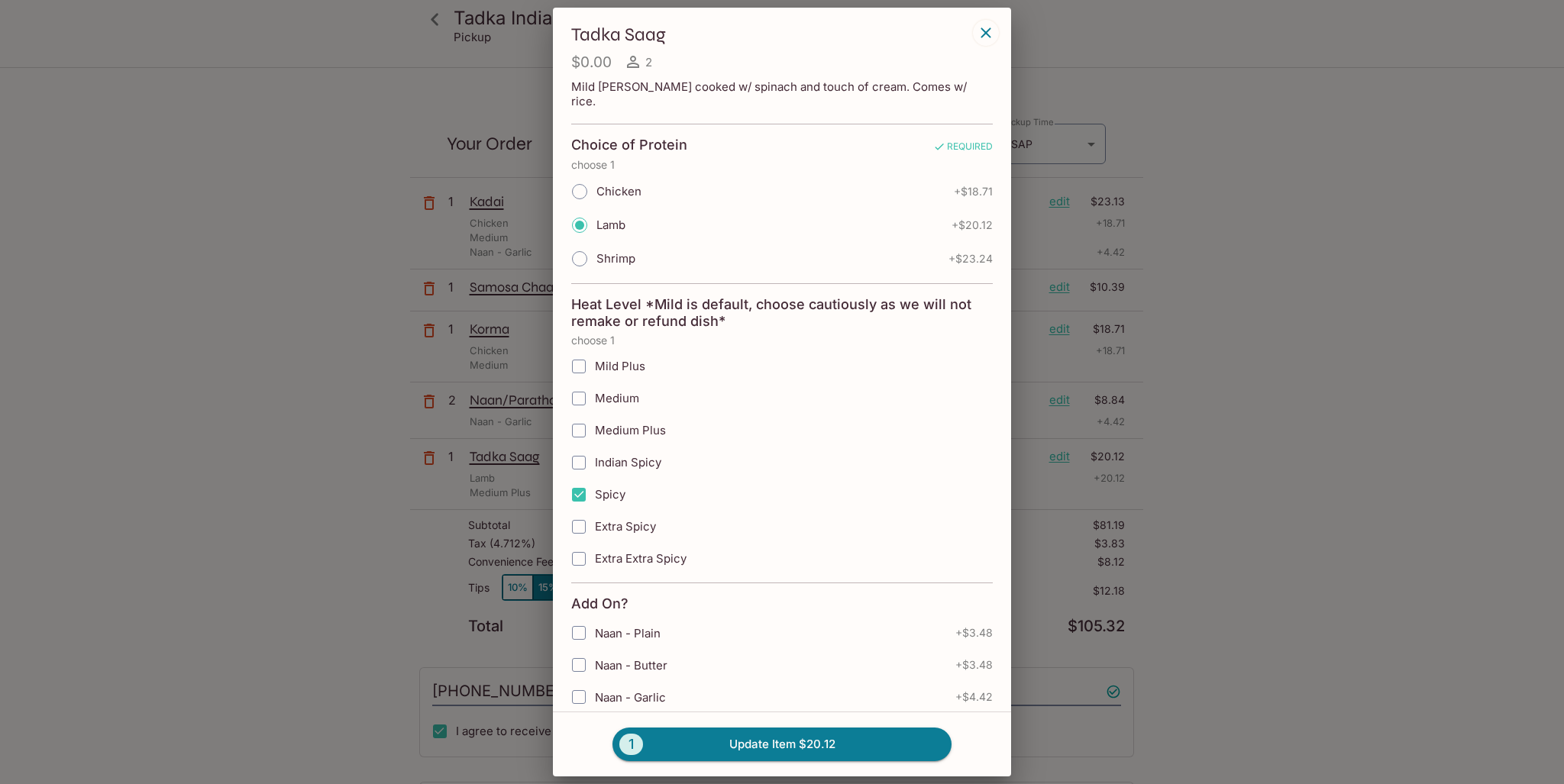
checkbox input "false"
click at [598, 455] on span "Indian Spicy" at bounding box center [628, 462] width 66 height 15
click at [594, 447] on input "Indian Spicy" at bounding box center [579, 462] width 31 height 31
checkbox input "true"
click at [814, 748] on button "1 Update Item $20.12" at bounding box center [782, 744] width 339 height 34
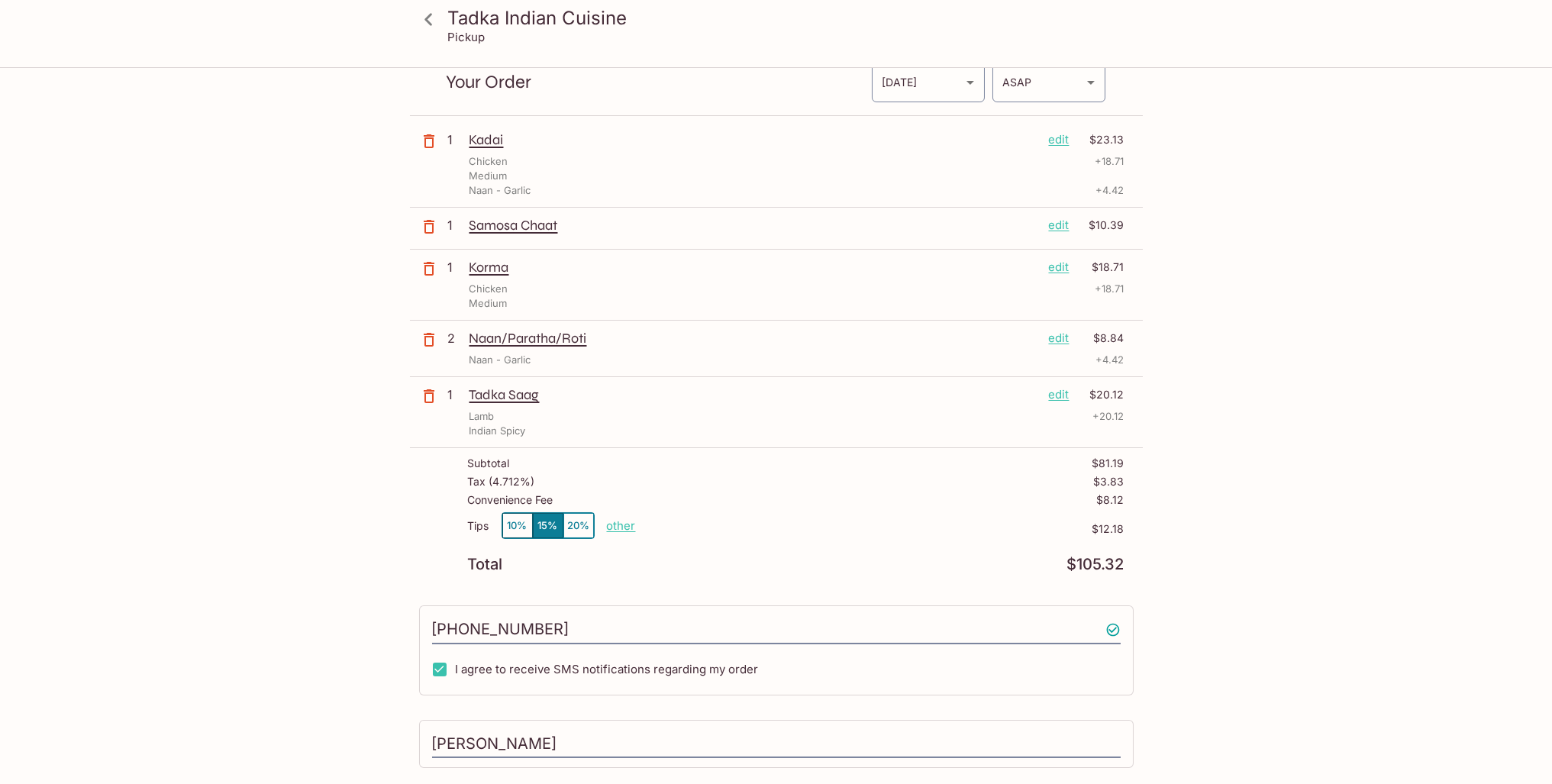
scroll to position [204, 0]
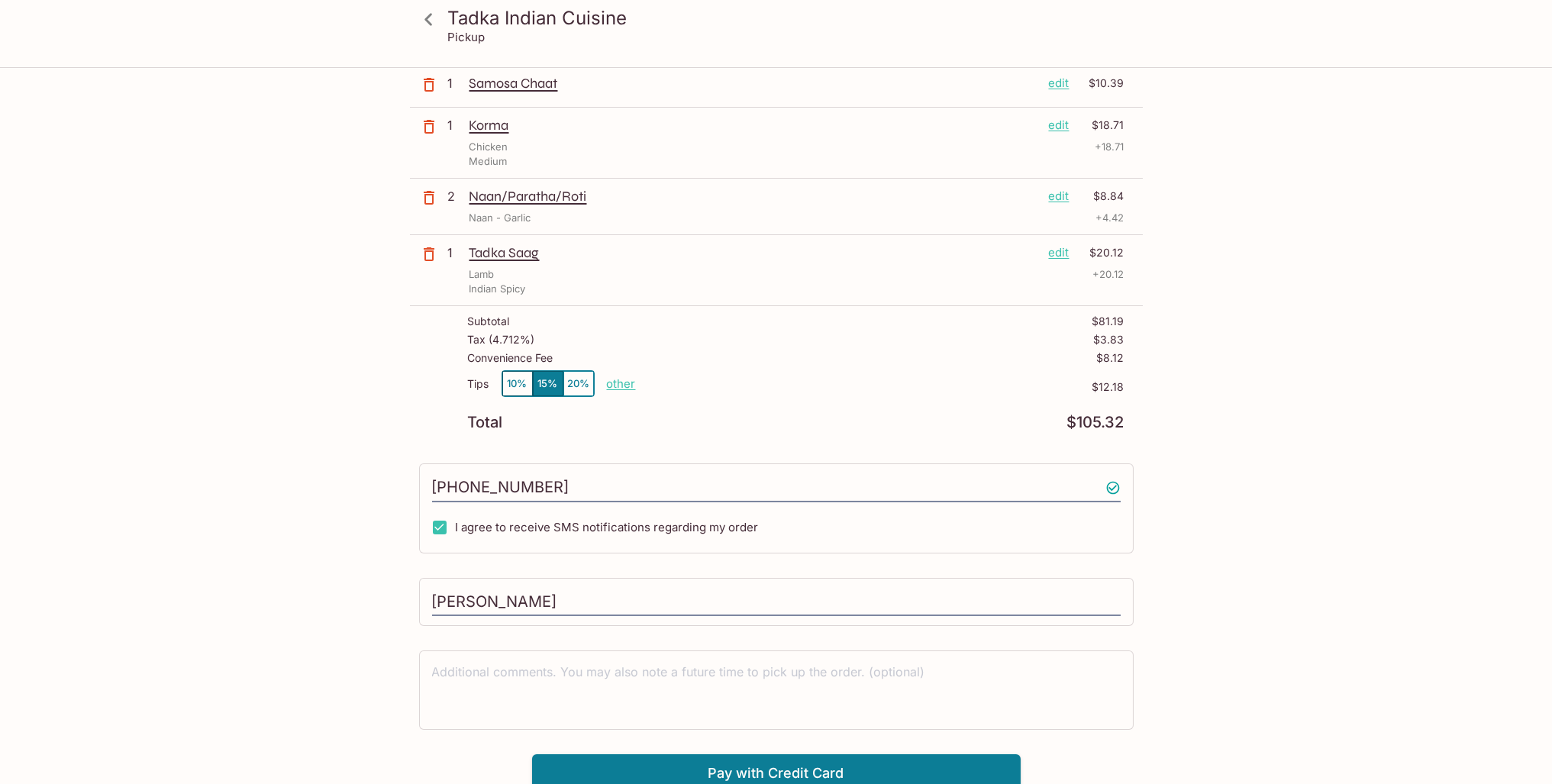
click at [580, 381] on button "20%" at bounding box center [579, 383] width 31 height 25
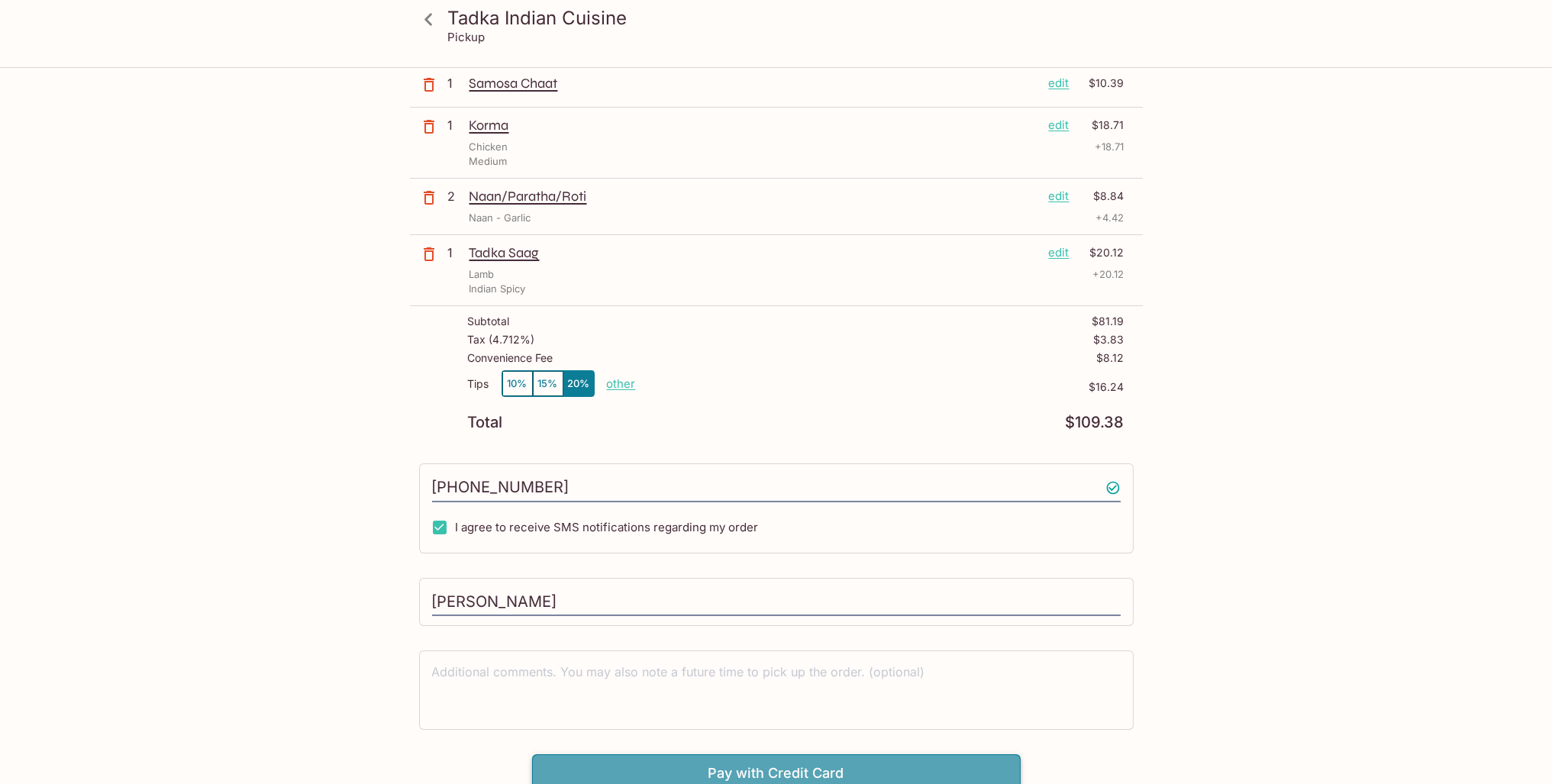
click at [794, 759] on button "Pay with Credit Card" at bounding box center [776, 773] width 488 height 38
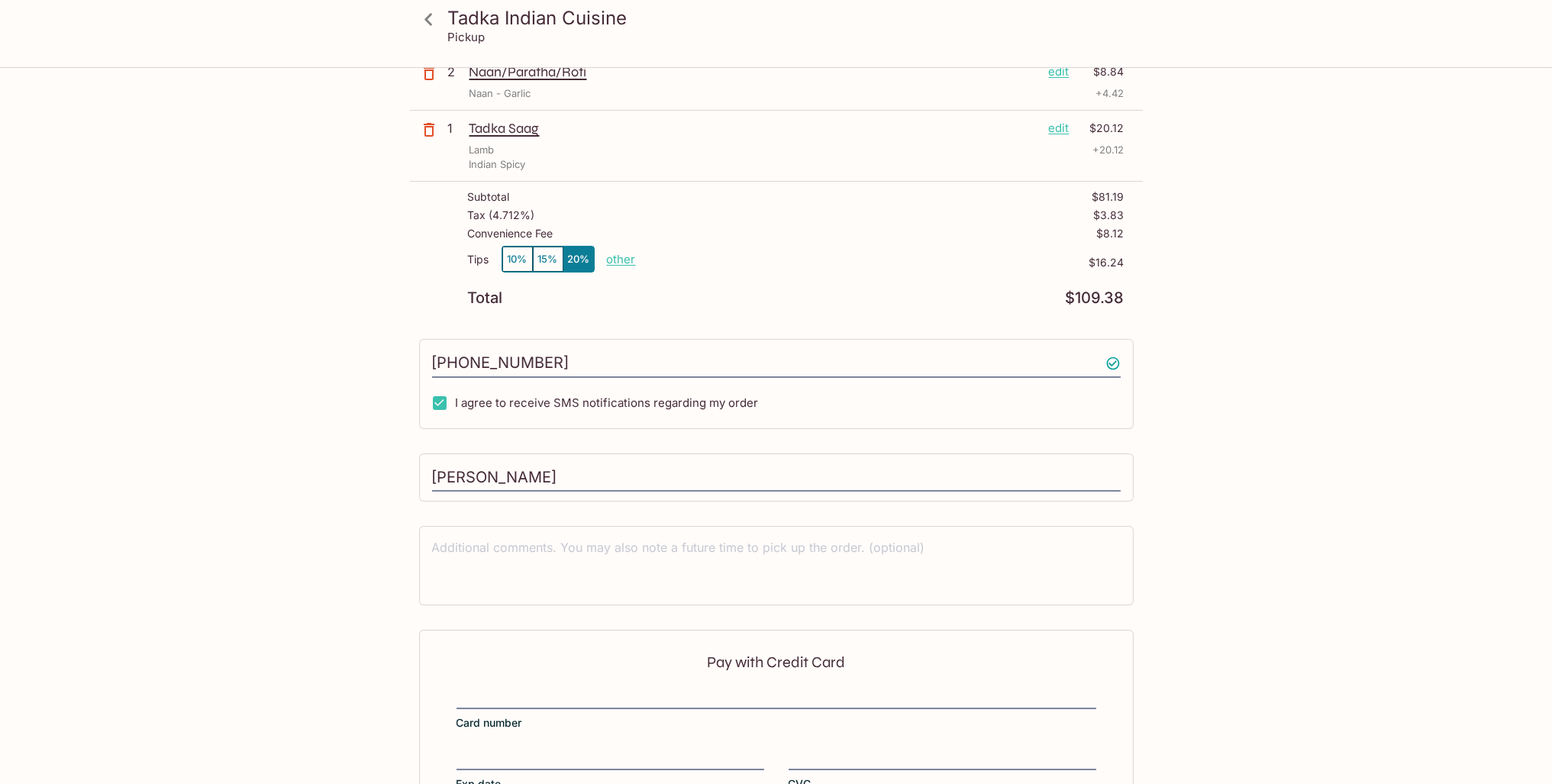
scroll to position [432, 0]
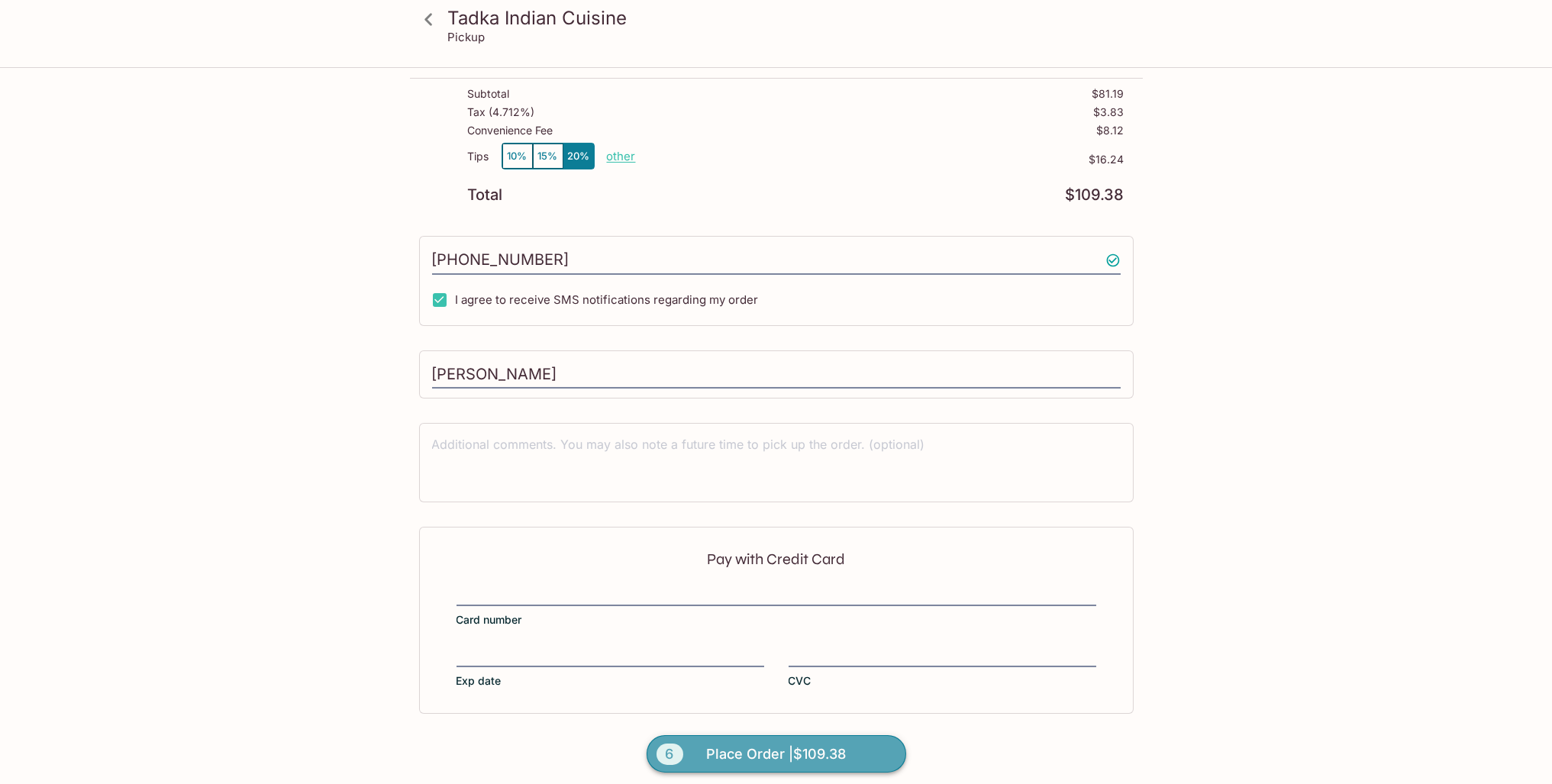
click at [742, 752] on span "Place Order | $109.38" at bounding box center [776, 754] width 139 height 24
